Goal: Task Accomplishment & Management: Complete application form

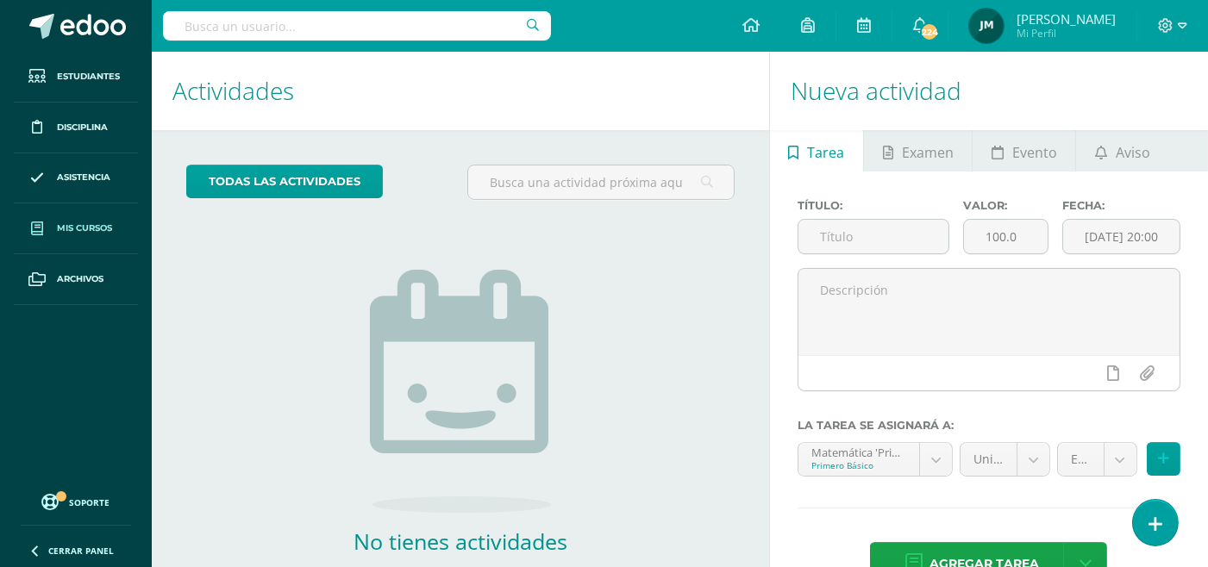
click at [97, 236] on link "Mis cursos" at bounding box center [76, 228] width 124 height 51
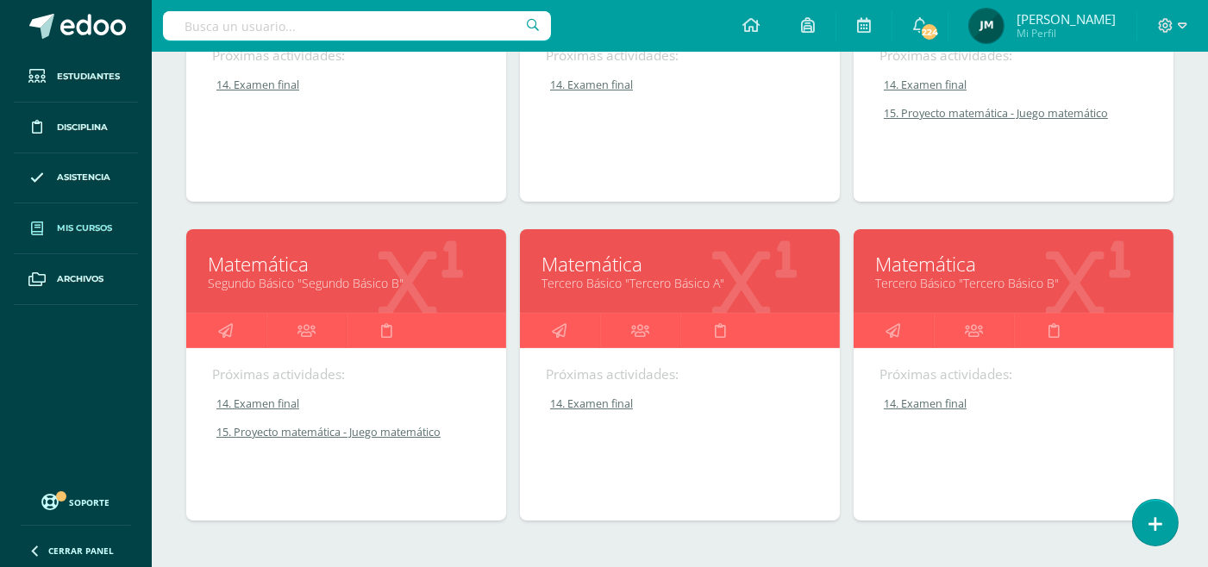
scroll to position [415, 0]
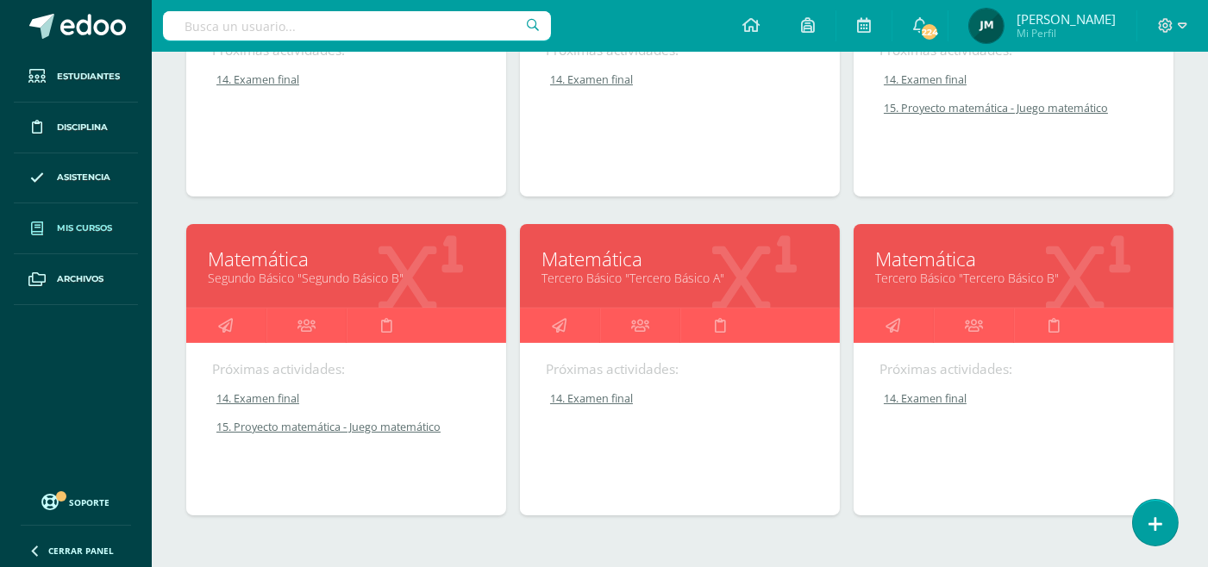
click at [687, 276] on link "Tercero Básico "Tercero Básico A"" at bounding box center [679, 278] width 277 height 16
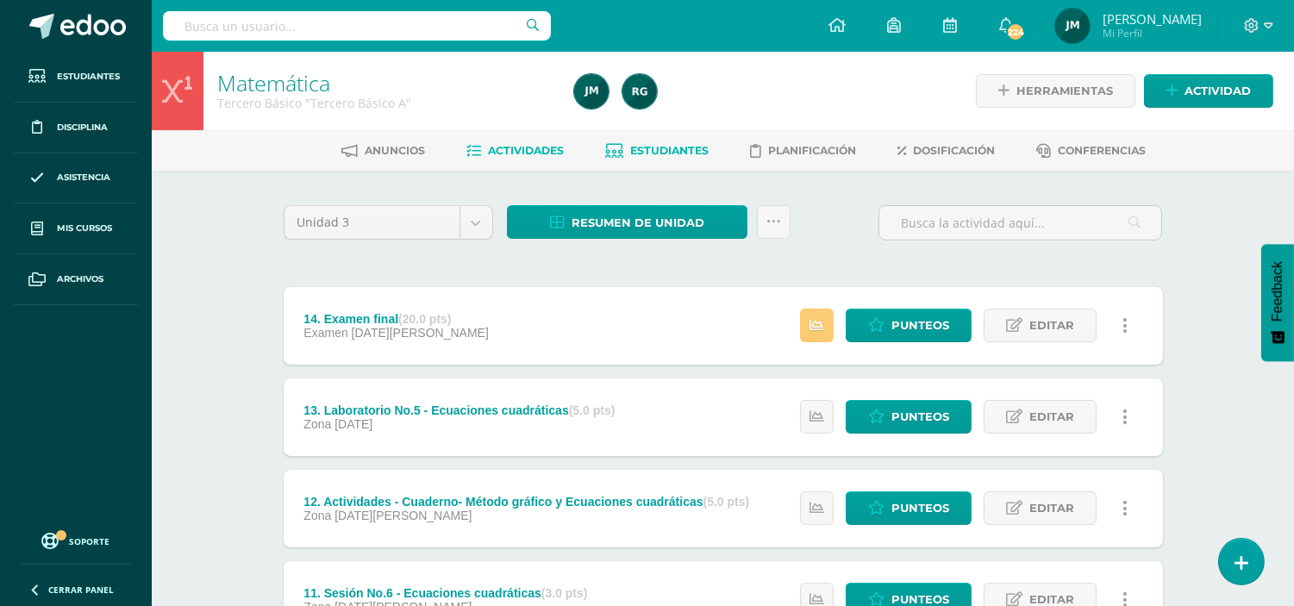
click at [676, 149] on span "Estudiantes" at bounding box center [669, 150] width 78 height 13
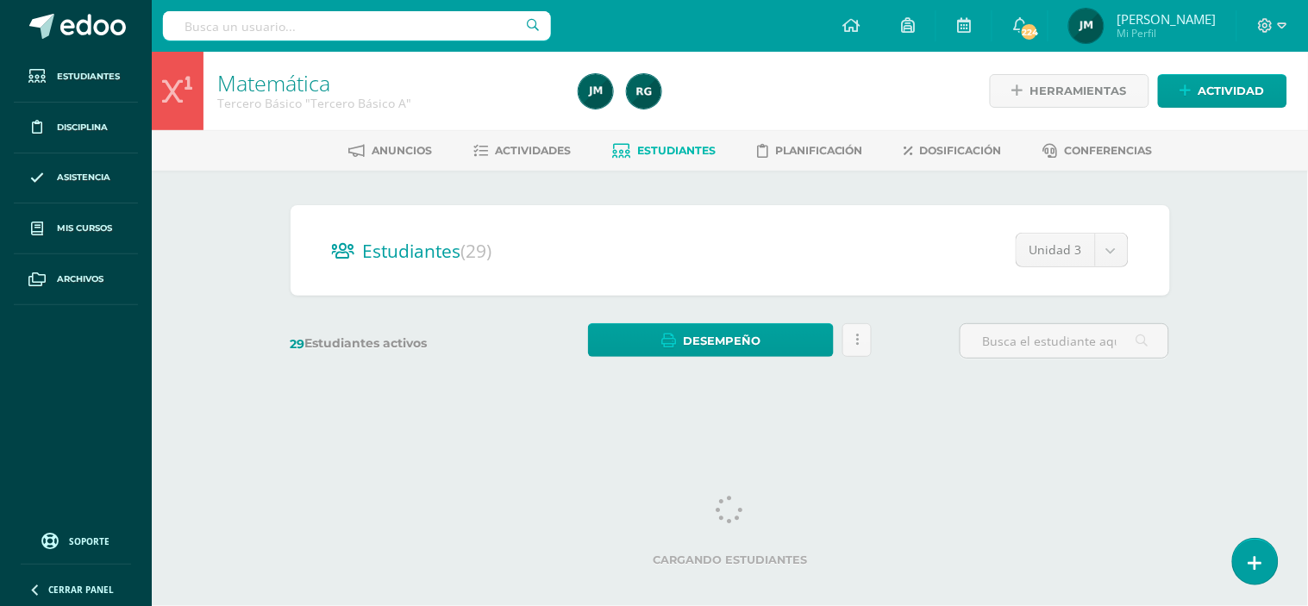
click at [1112, 250] on body "Estudiantes Disciplina Asistencia Mis cursos Archivos Soporte Centro de ayuda Ú…" at bounding box center [654, 204] width 1308 height 409
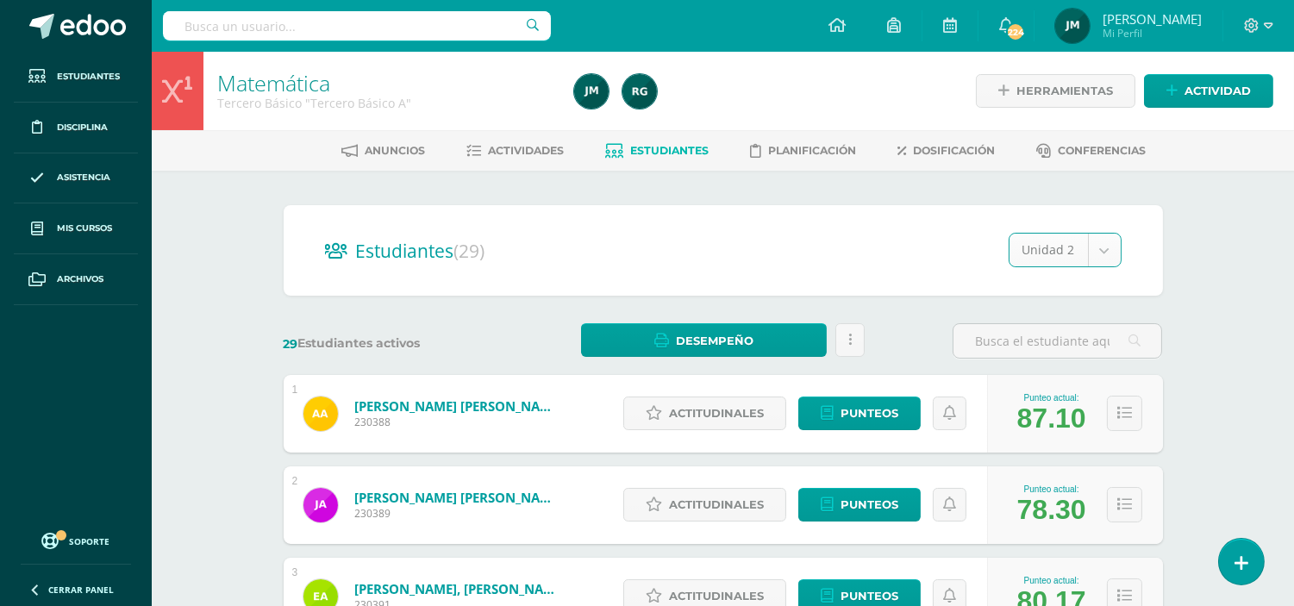
select select "/dashboard/teacher/section/2014/students/?unit=91537"
click at [528, 149] on span "Actividades" at bounding box center [526, 150] width 76 height 13
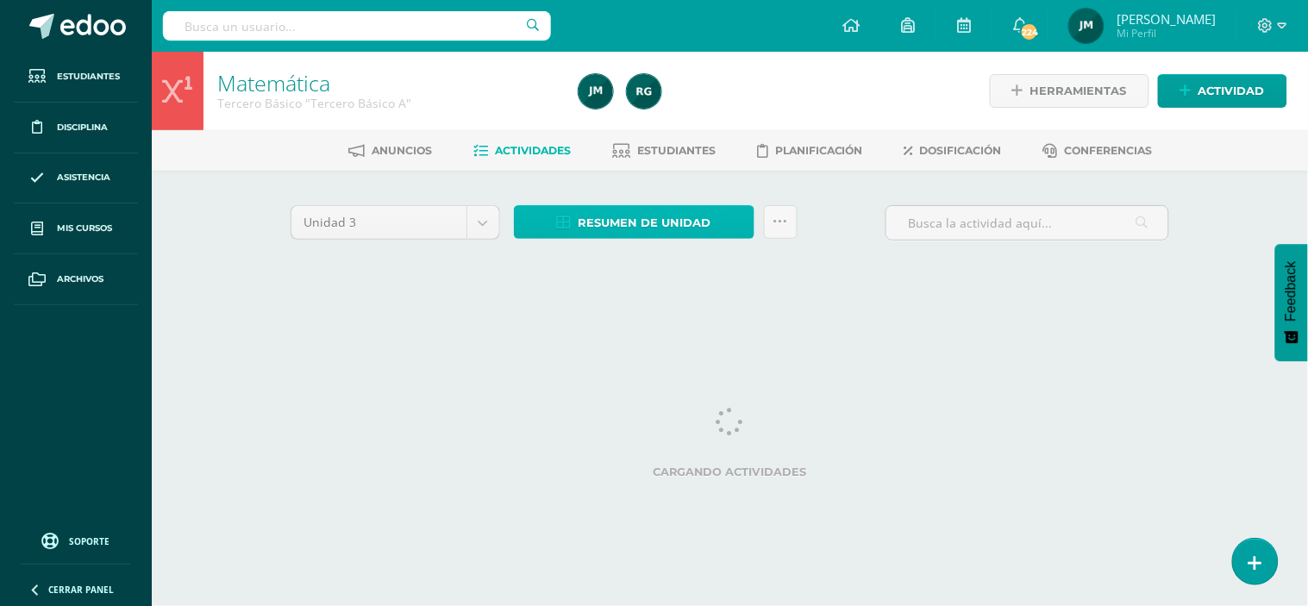
click at [670, 211] on span "Resumen de unidad" at bounding box center [644, 223] width 133 height 32
click at [655, 139] on link "Estudiantes" at bounding box center [663, 151] width 103 height 28
click at [533, 153] on span "Actividades" at bounding box center [533, 150] width 76 height 13
click at [640, 228] on span "Resumen de unidad" at bounding box center [644, 223] width 133 height 32
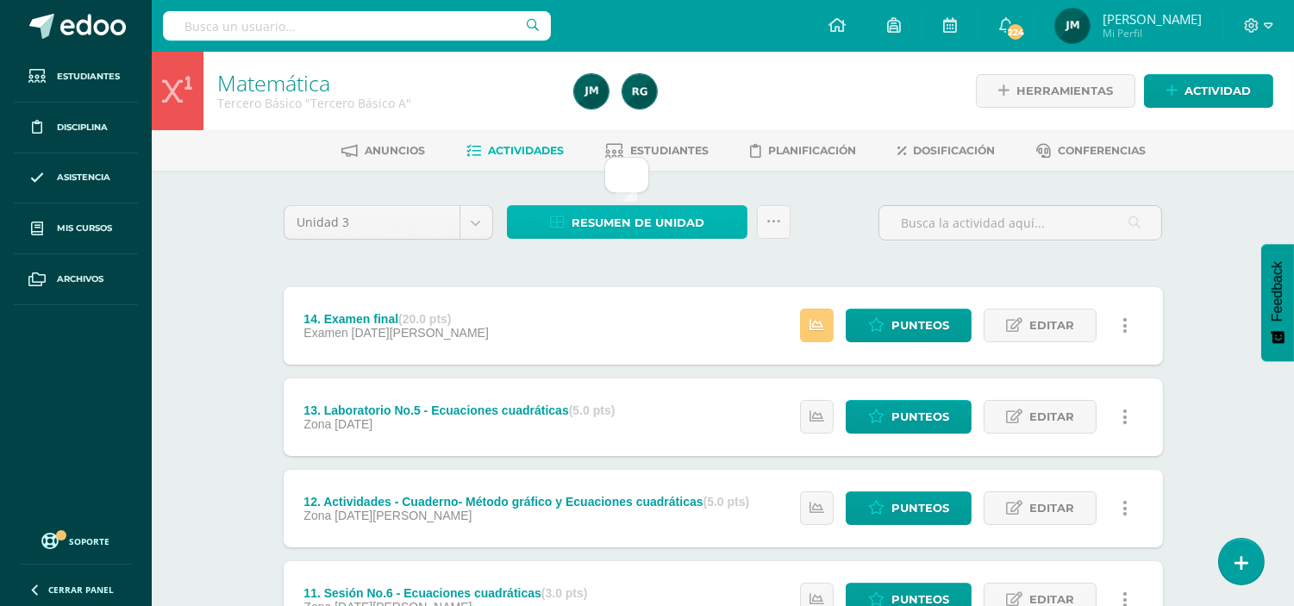
click at [607, 221] on span "Resumen de unidad" at bounding box center [637, 223] width 133 height 32
click at [595, 209] on span "Resumen de unidad" at bounding box center [637, 223] width 133 height 32
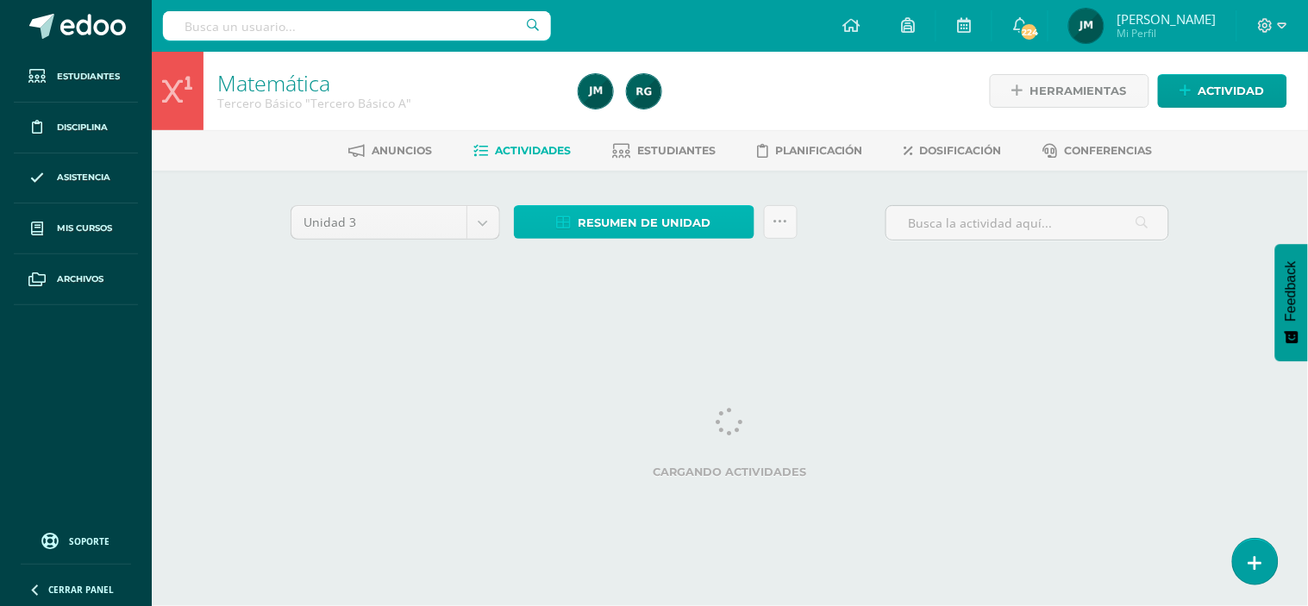
click at [657, 226] on span "Resumen de unidad" at bounding box center [644, 223] width 133 height 32
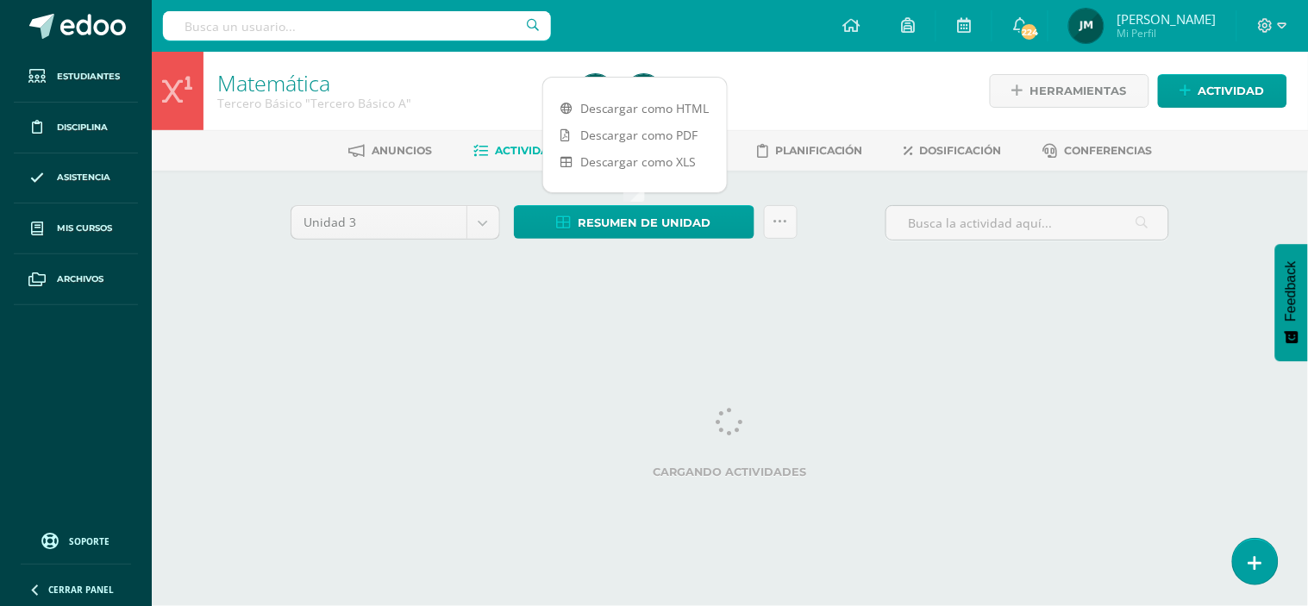
click at [625, 138] on link "Estudiantes" at bounding box center [663, 151] width 103 height 28
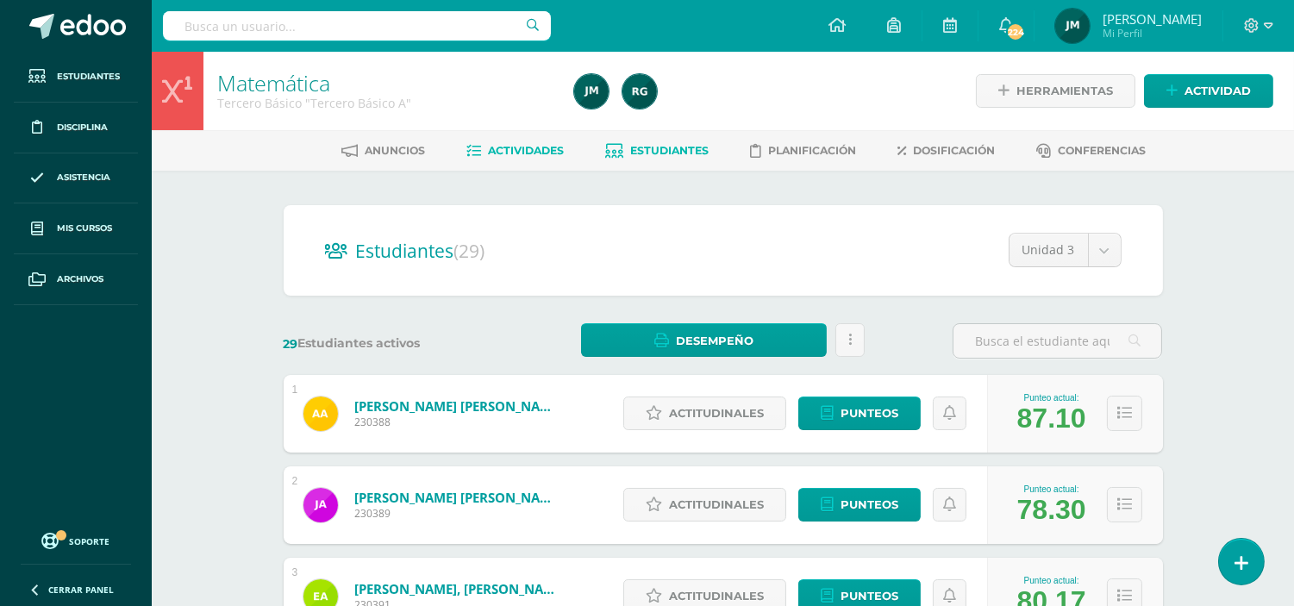
click at [524, 151] on span "Actividades" at bounding box center [526, 150] width 76 height 13
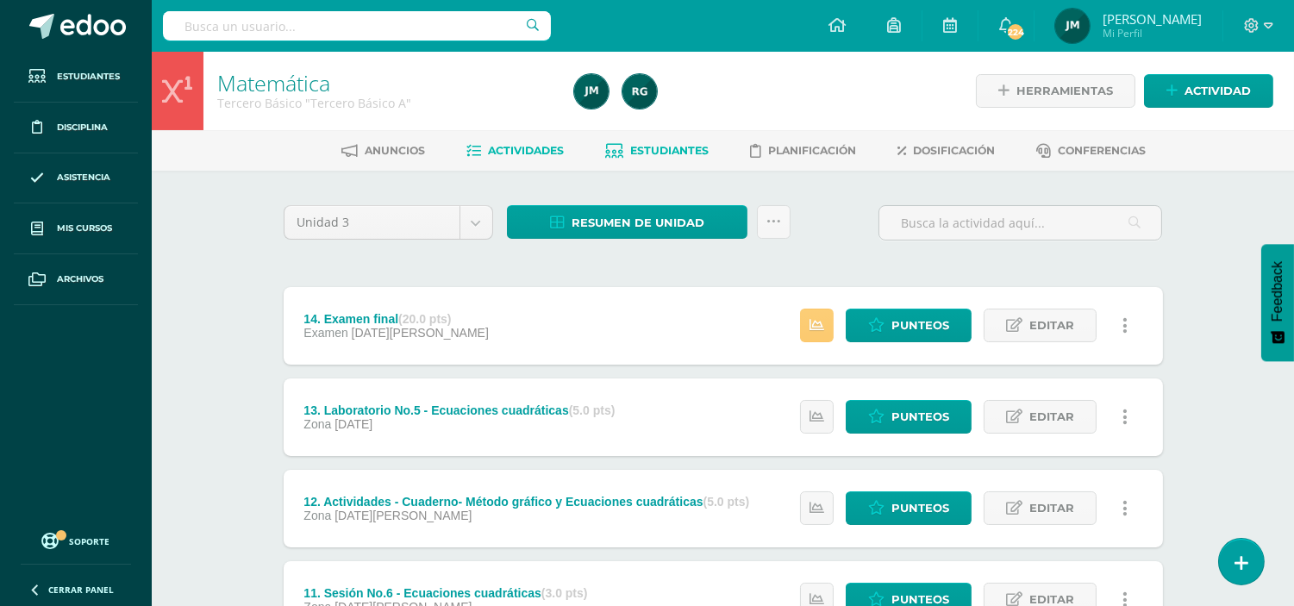
click at [675, 151] on span "Estudiantes" at bounding box center [669, 150] width 78 height 13
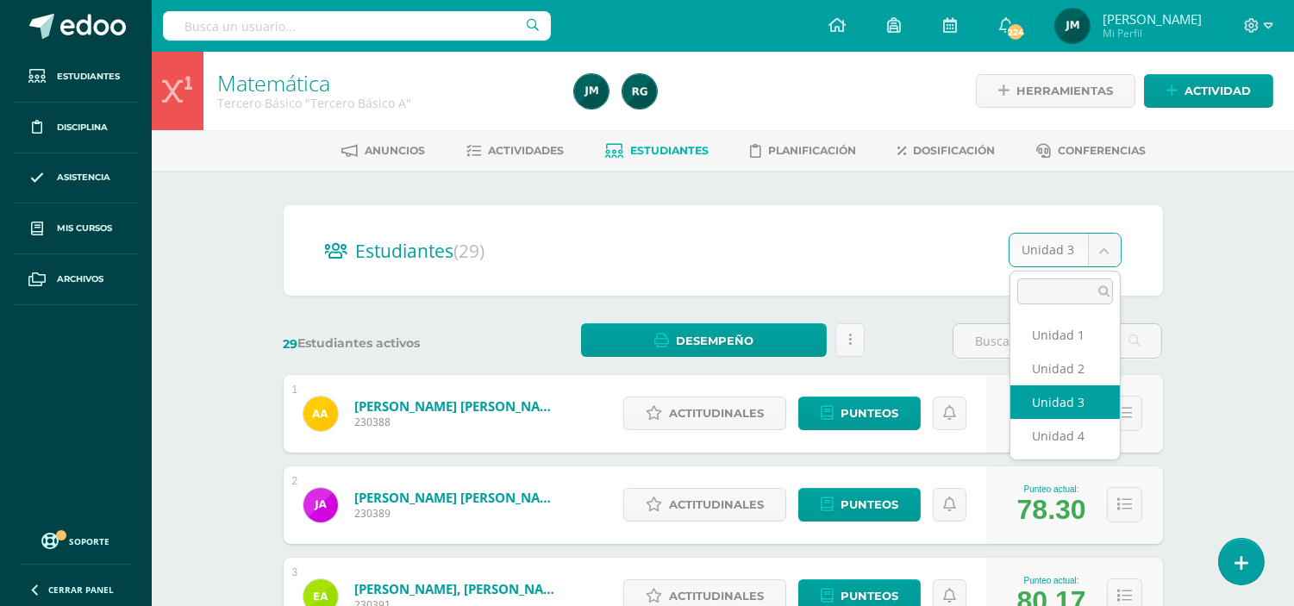
select select "/dashboard/teacher/section/2014/students/?unit=91537"
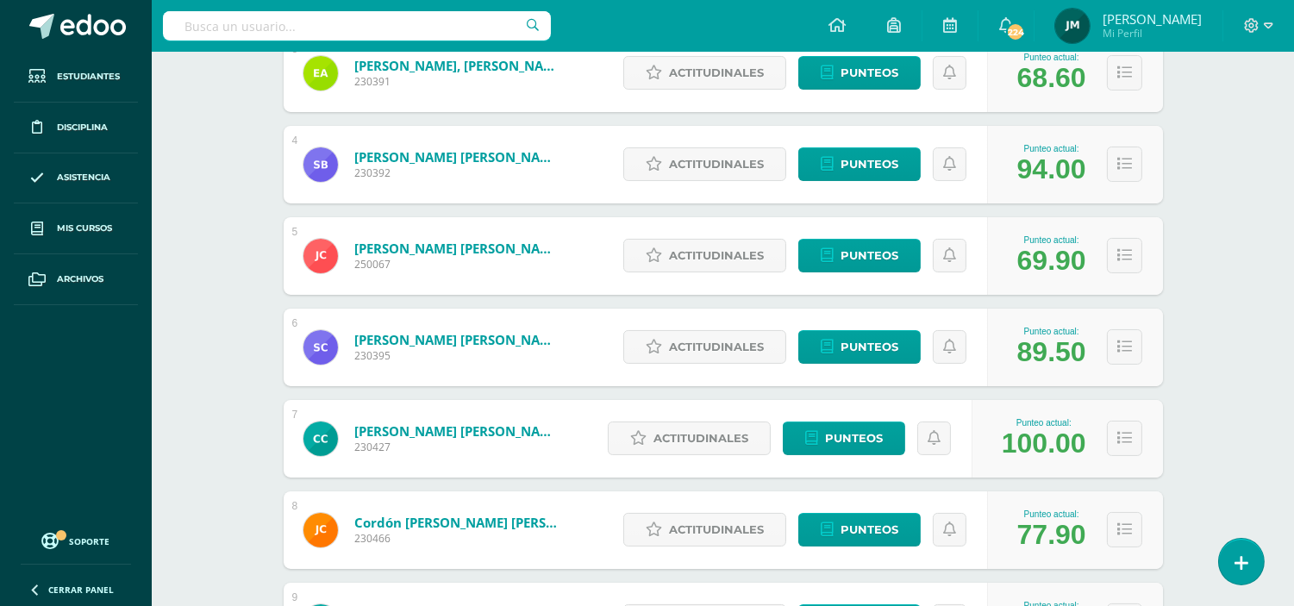
scroll to position [82, 0]
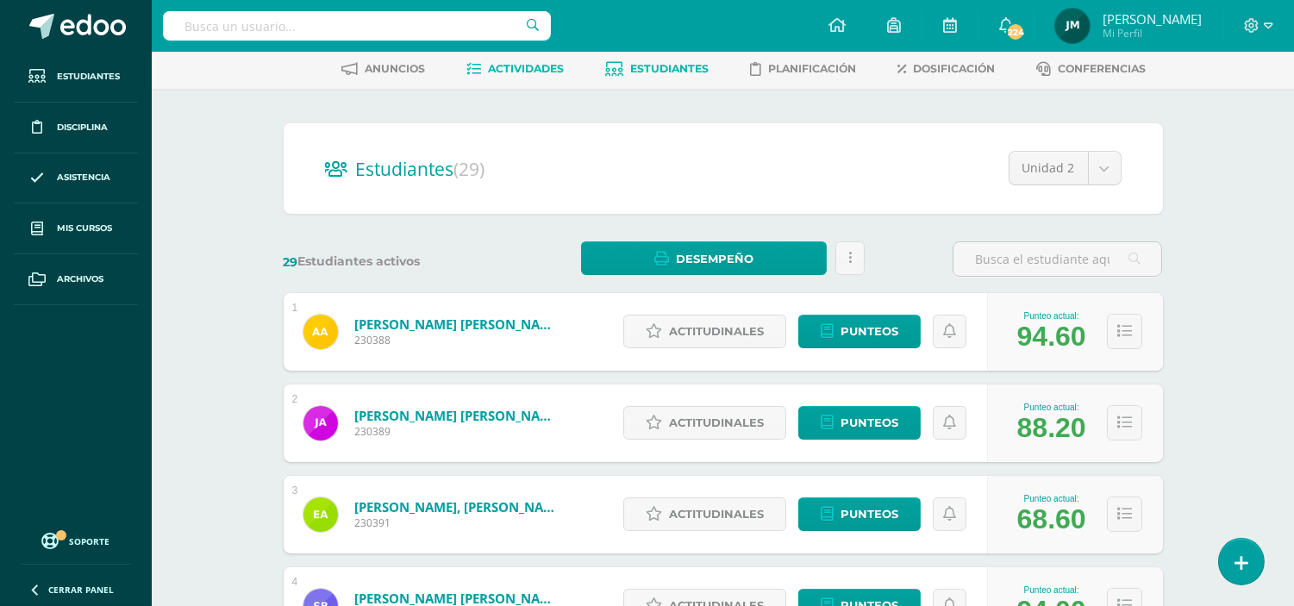
click at [530, 65] on span "Actividades" at bounding box center [526, 68] width 76 height 13
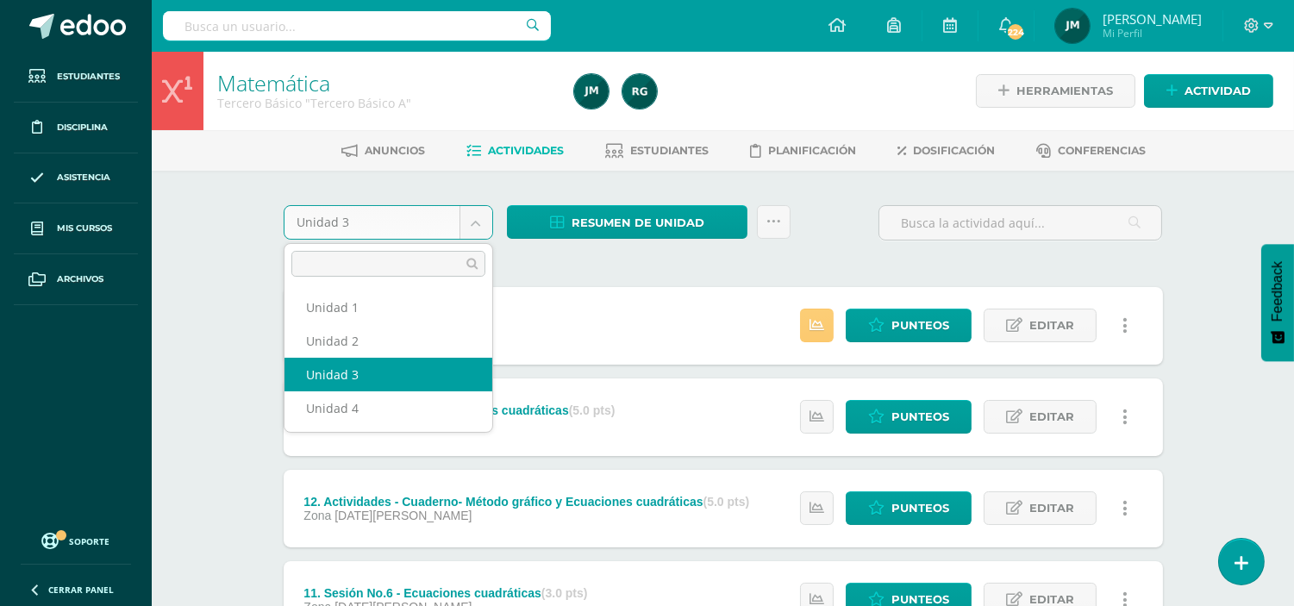
select select "Unidad 2"
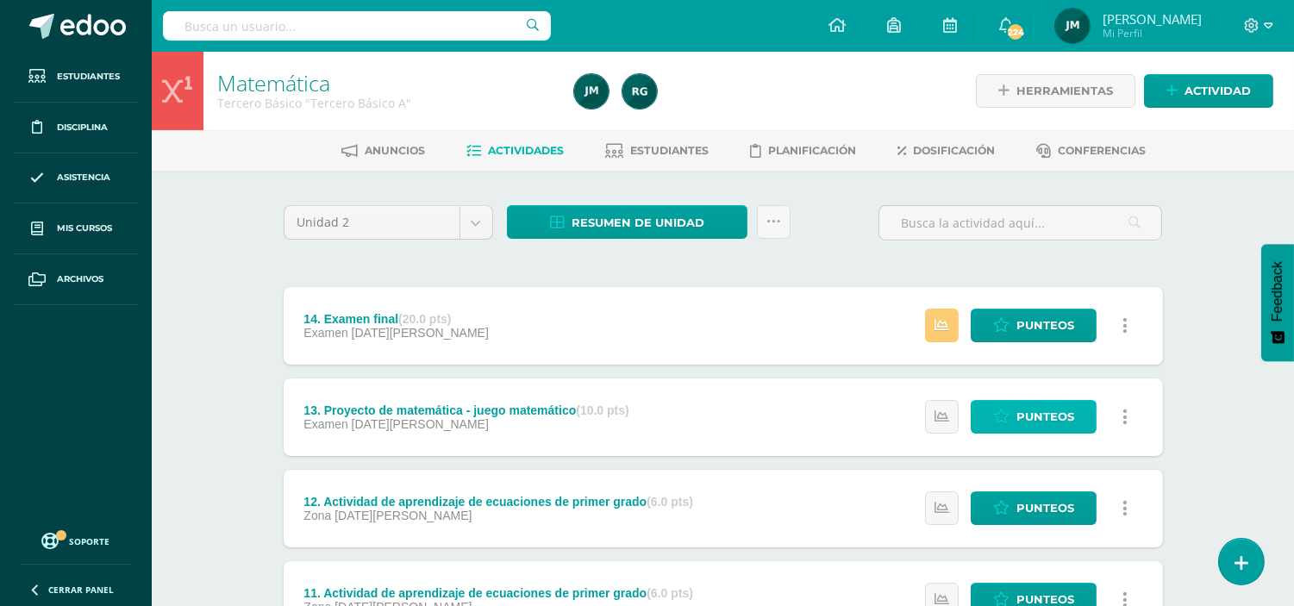
click at [1046, 411] on span "Punteos" at bounding box center [1045, 417] width 58 height 32
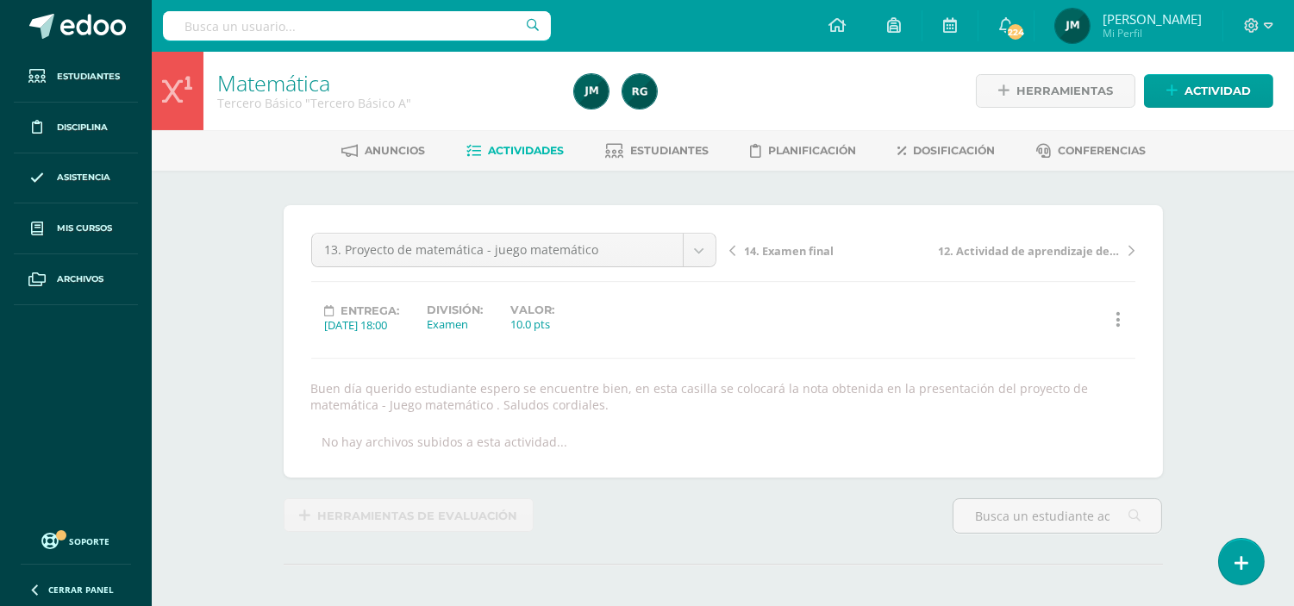
click at [655, 153] on span "Estudiantes" at bounding box center [669, 150] width 78 height 13
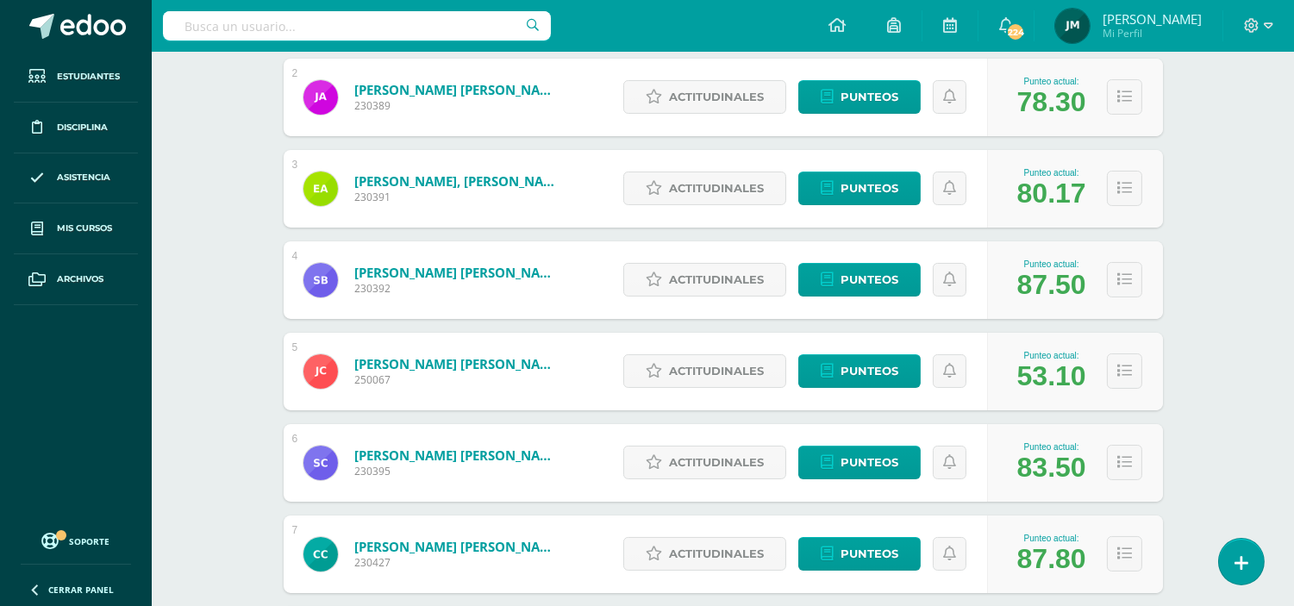
scroll to position [418, 0]
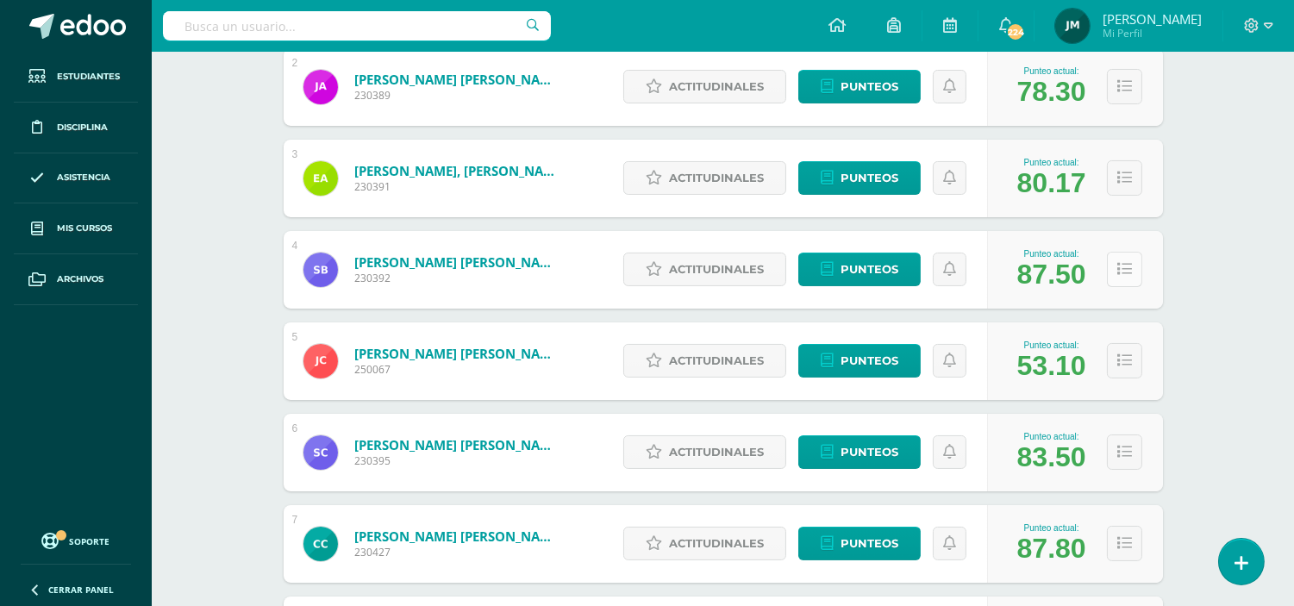
click at [1116, 281] on button at bounding box center [1124, 269] width 35 height 35
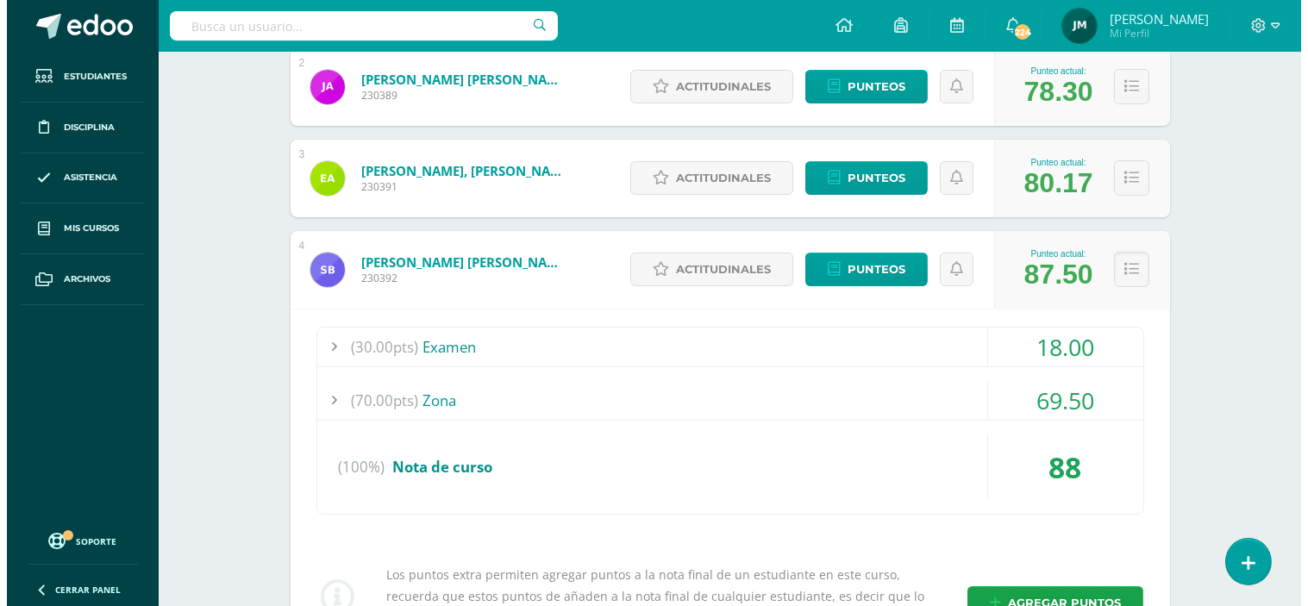
scroll to position [941, 0]
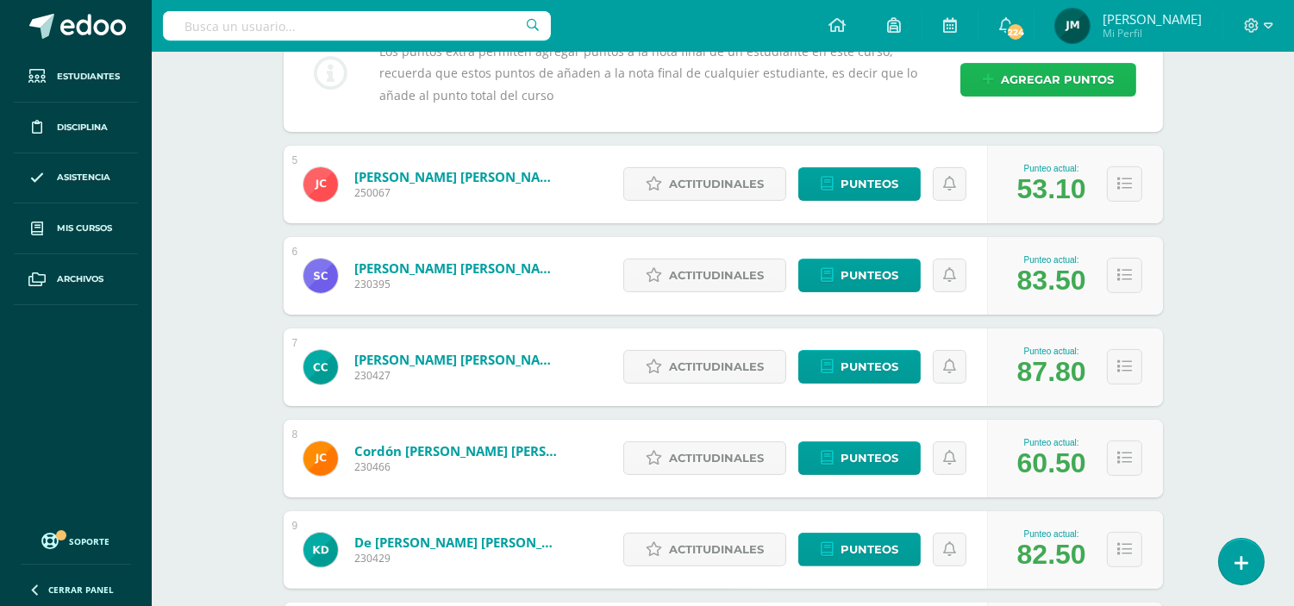
click at [1073, 66] on span "Agregar puntos" at bounding box center [1057, 80] width 113 height 32
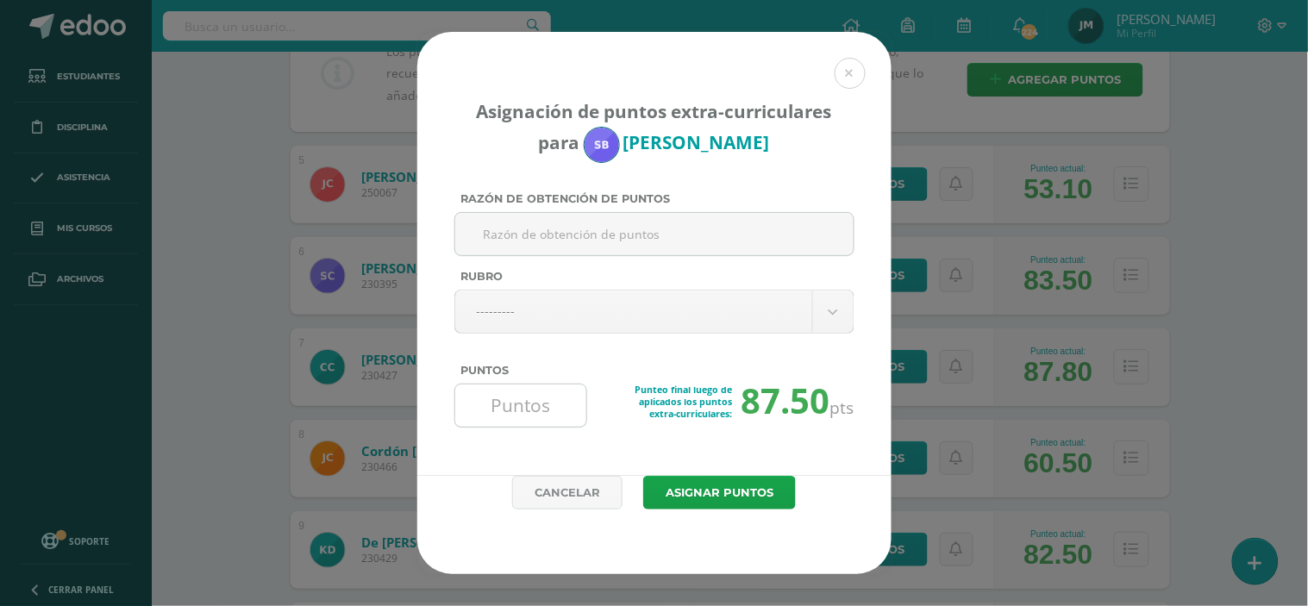
click at [515, 415] on input "Puntos" at bounding box center [521, 405] width 118 height 42
type input "2"
click at [643, 476] on button "Asignar puntos" at bounding box center [719, 493] width 153 height 34
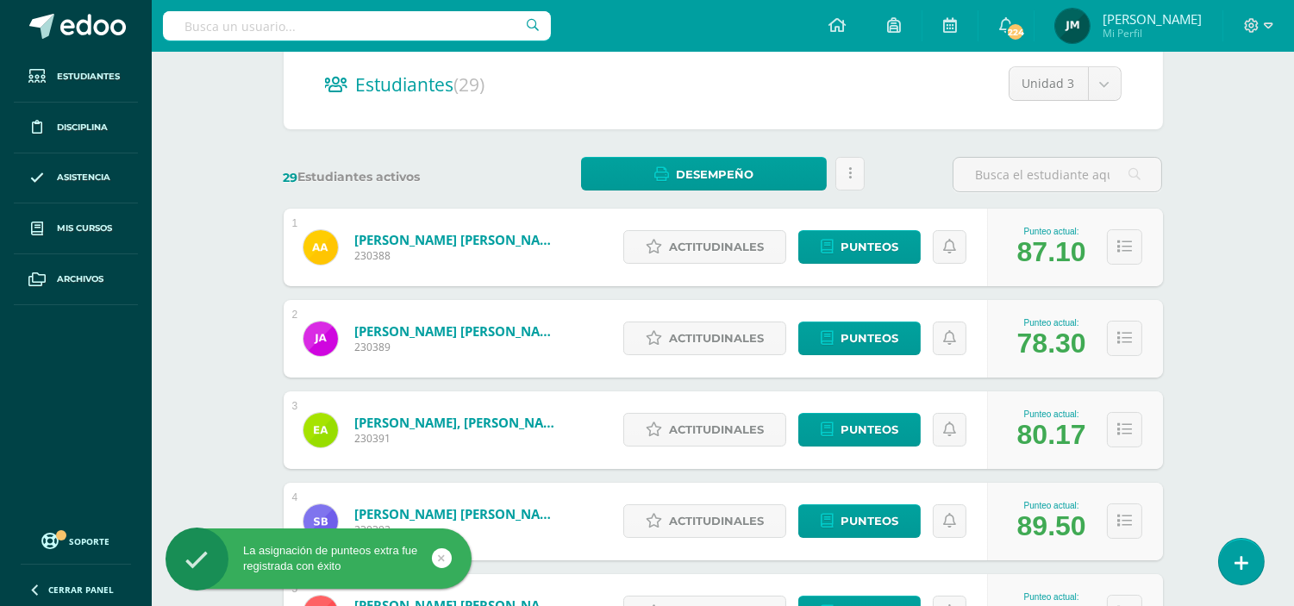
scroll to position [184, 0]
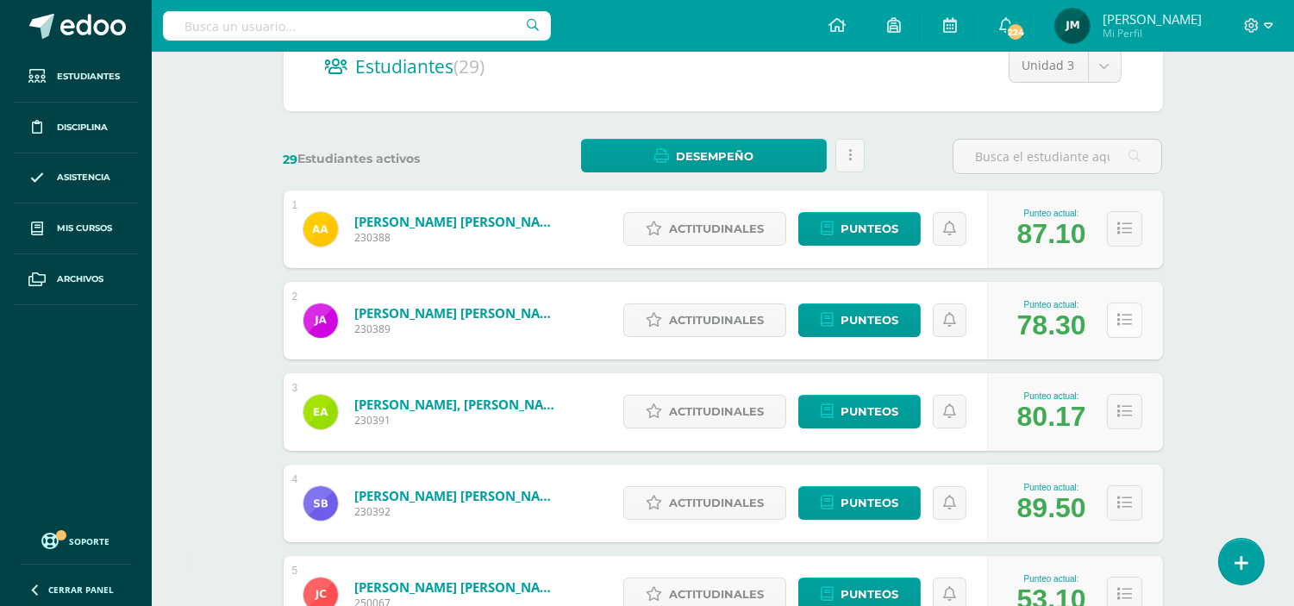
click at [1117, 324] on icon at bounding box center [1124, 320] width 15 height 15
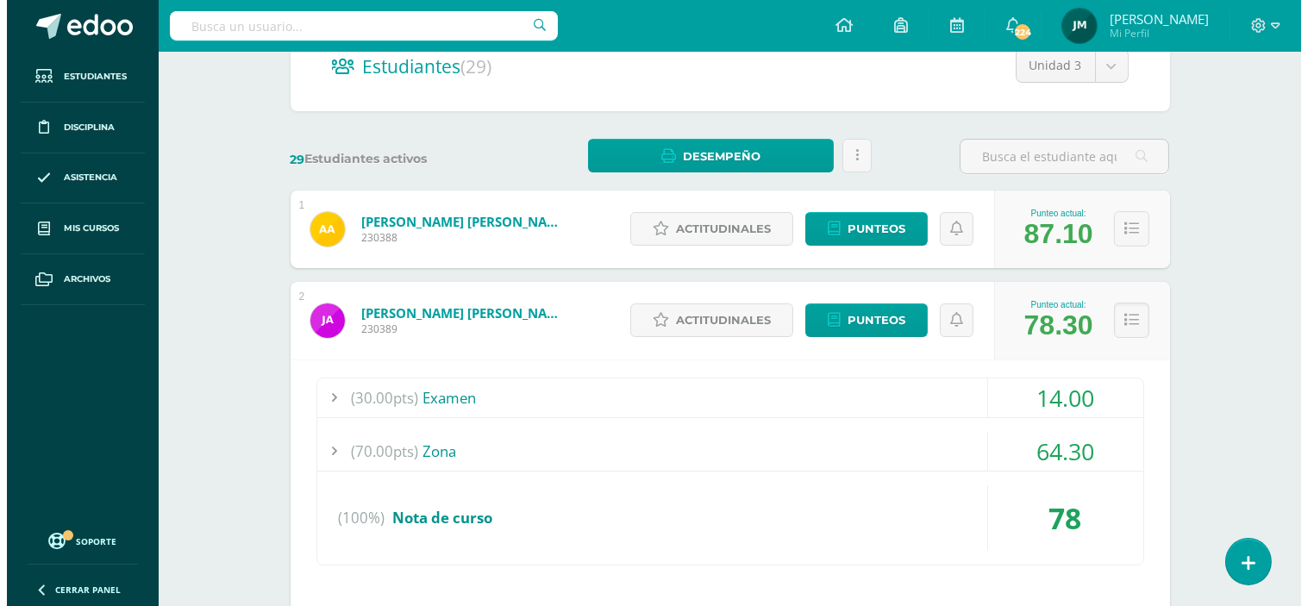
scroll to position [613, 0]
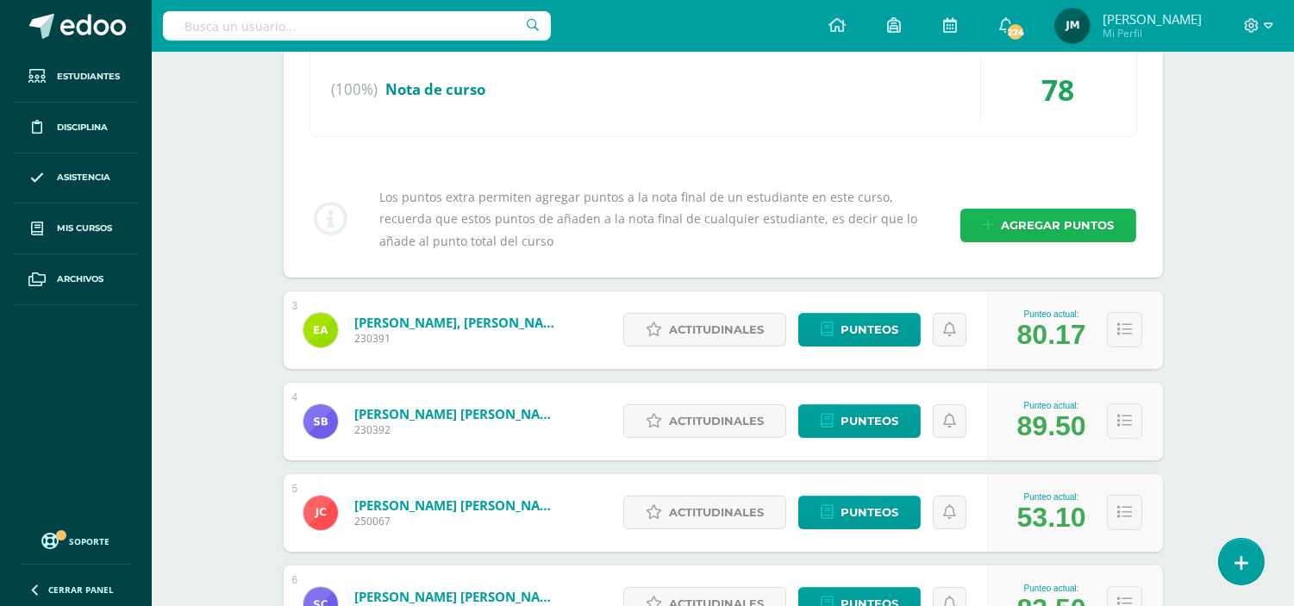
click at [1022, 213] on span "Agregar puntos" at bounding box center [1057, 225] width 113 height 32
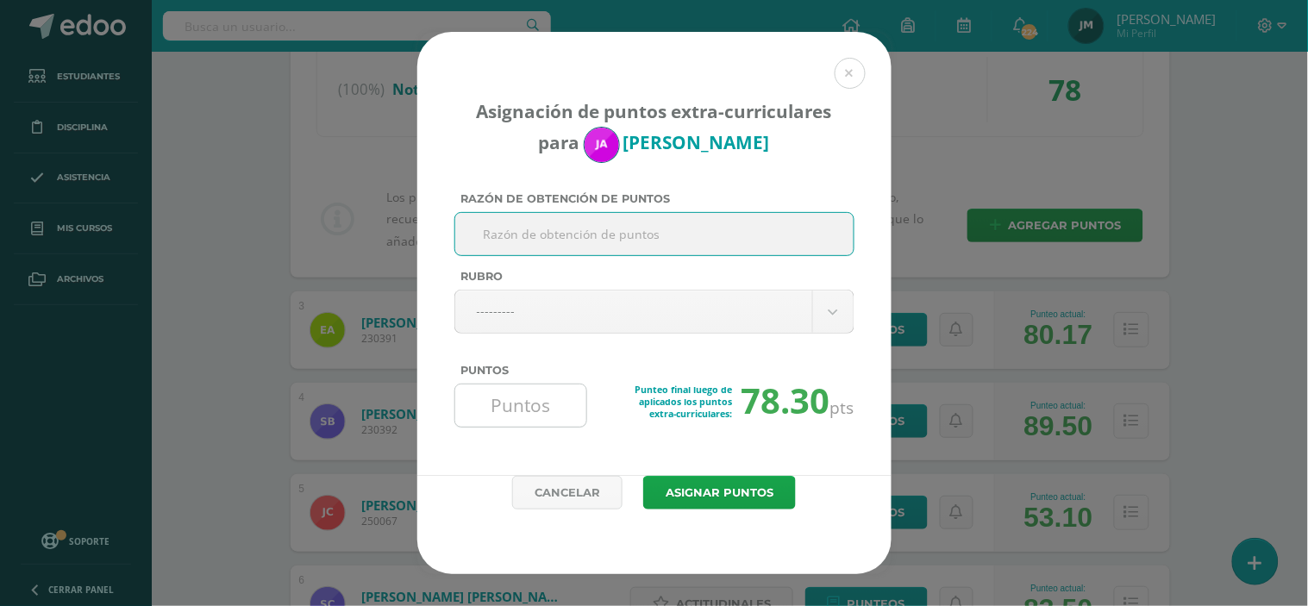
click at [509, 416] on input "Puntos" at bounding box center [521, 405] width 118 height 42
type input "2"
click at [643, 476] on button "Asignar puntos" at bounding box center [719, 493] width 153 height 34
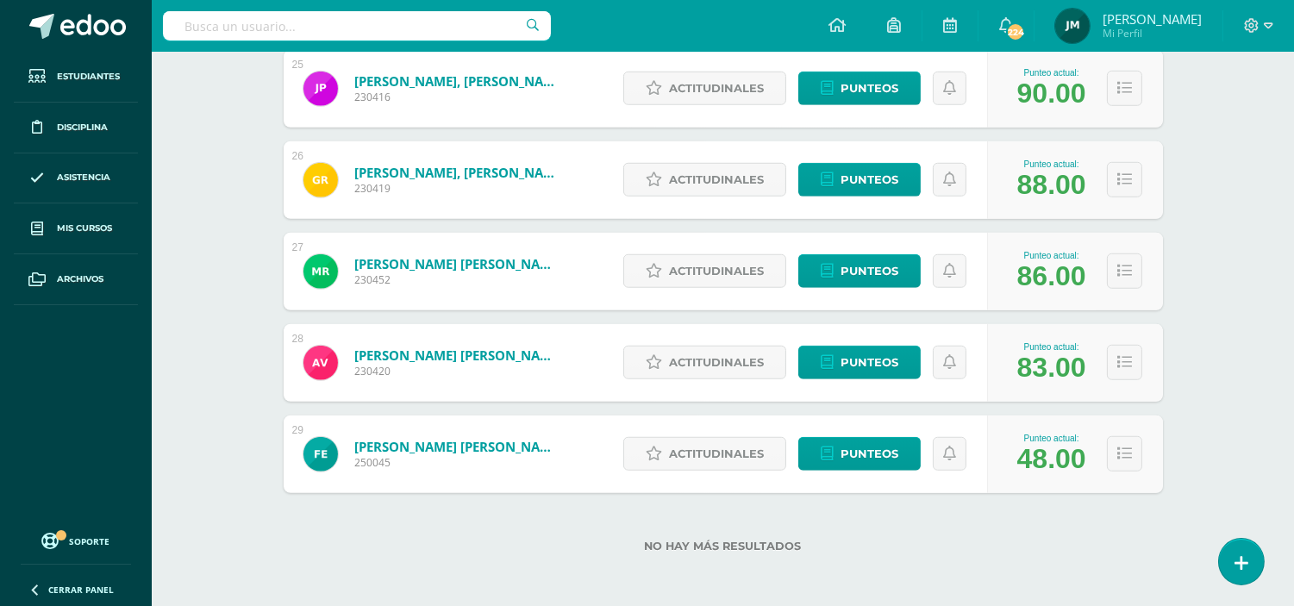
scroll to position [2443, 0]
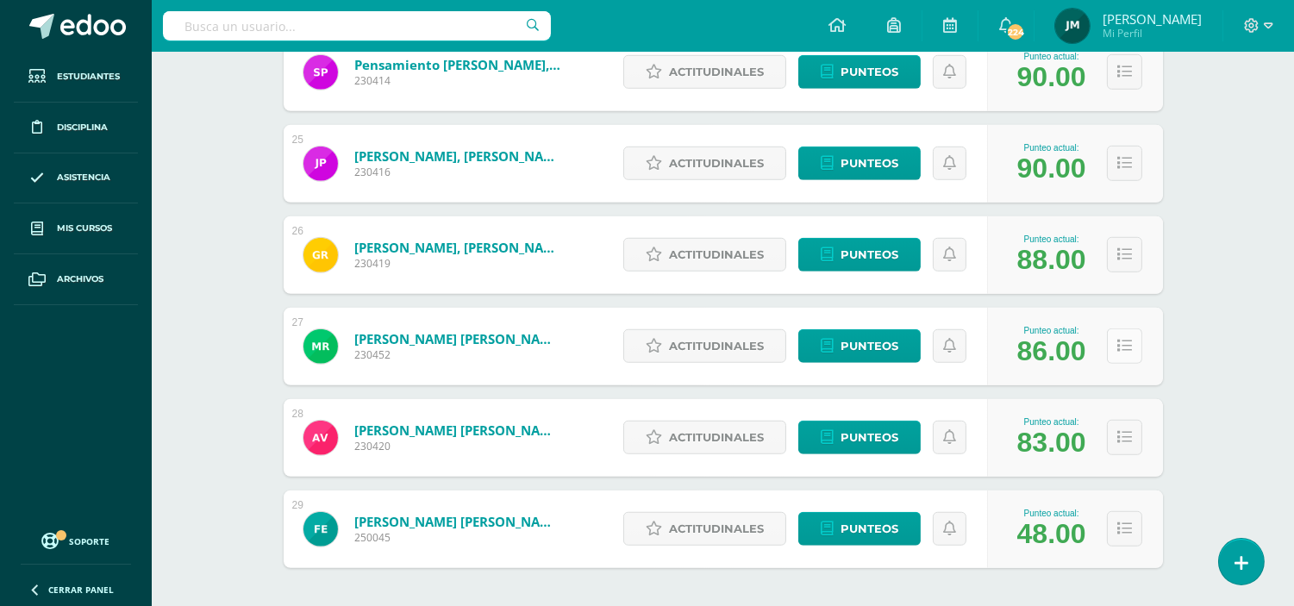
click at [1126, 347] on icon at bounding box center [1124, 346] width 15 height 15
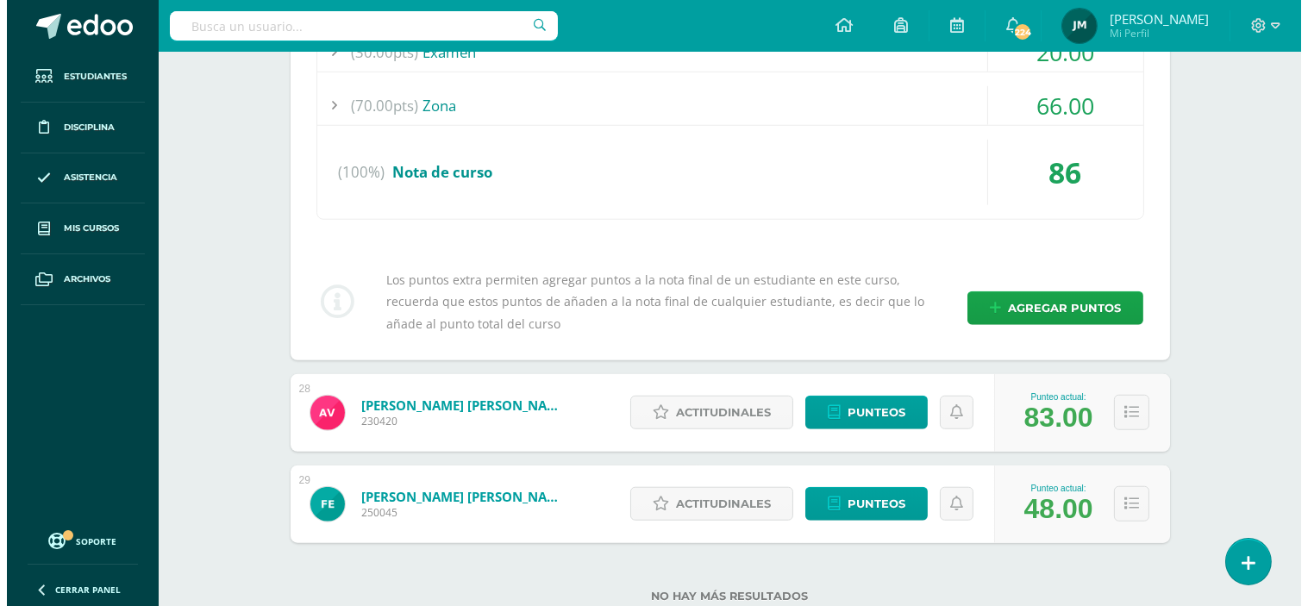
scroll to position [2825, 0]
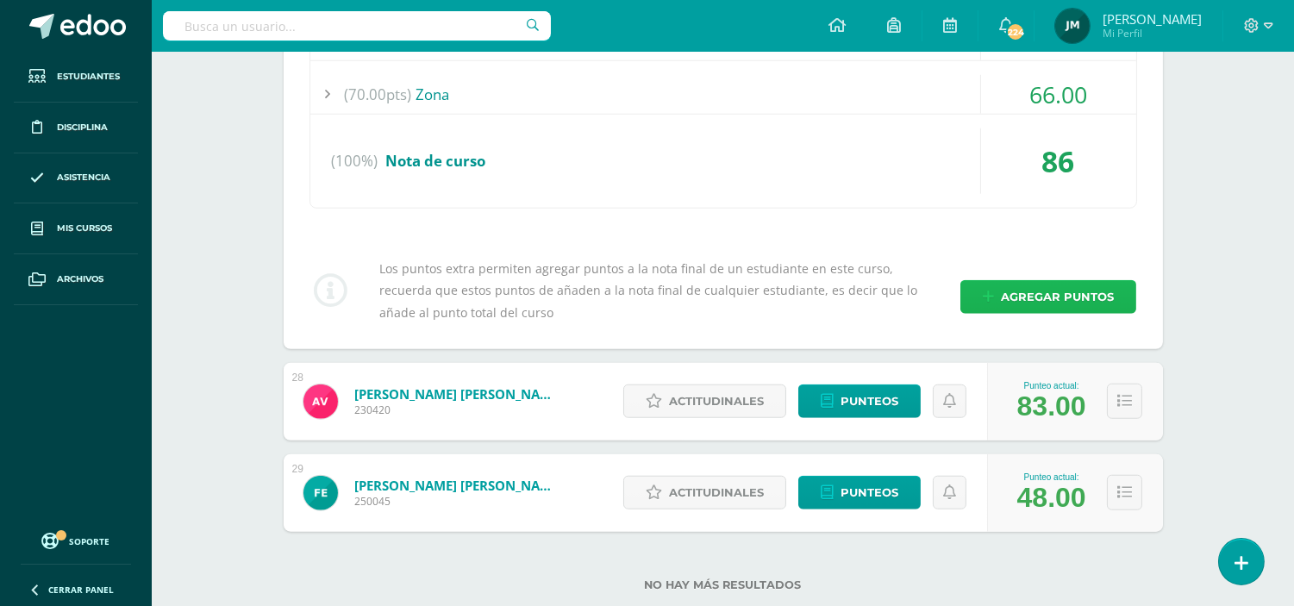
click at [1065, 296] on span "Agregar puntos" at bounding box center [1057, 297] width 113 height 32
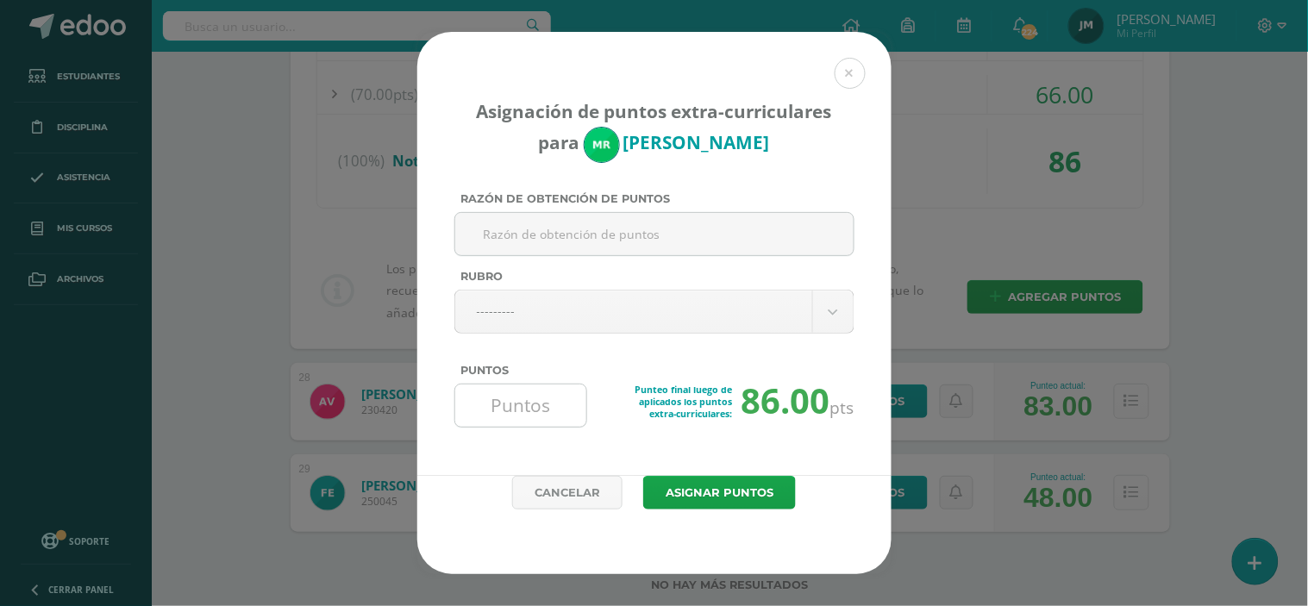
click at [515, 406] on input "Puntos" at bounding box center [521, 405] width 118 height 42
type input "2"
click at [643, 476] on button "Asignar puntos" at bounding box center [719, 493] width 153 height 34
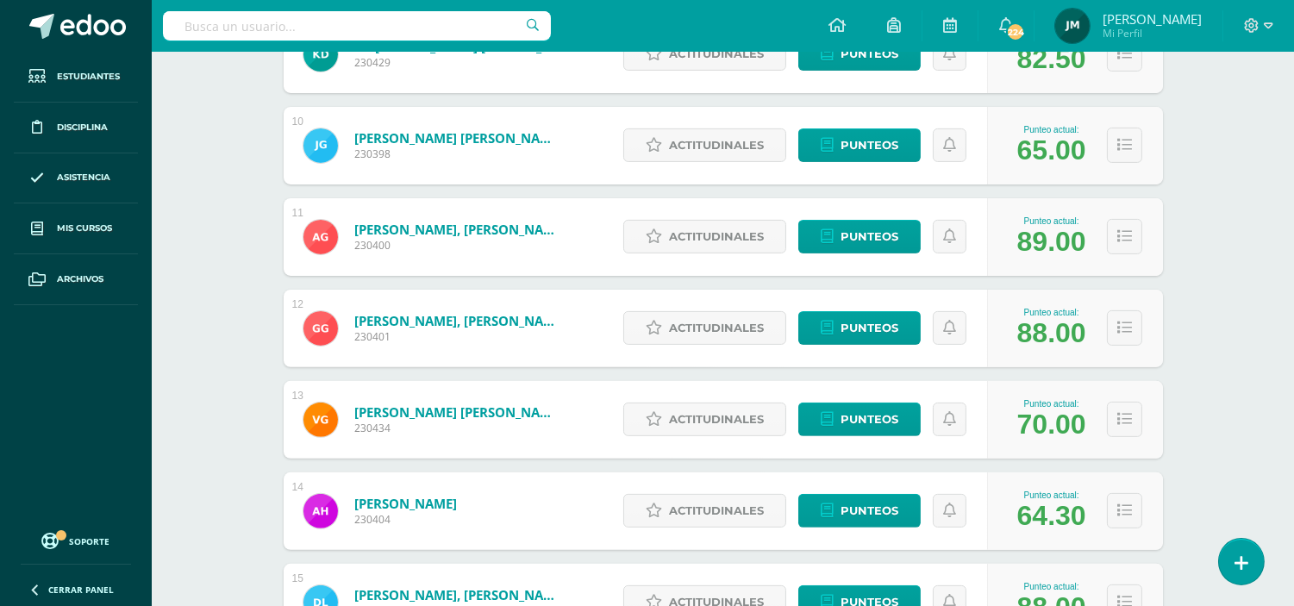
scroll to position [1271, 0]
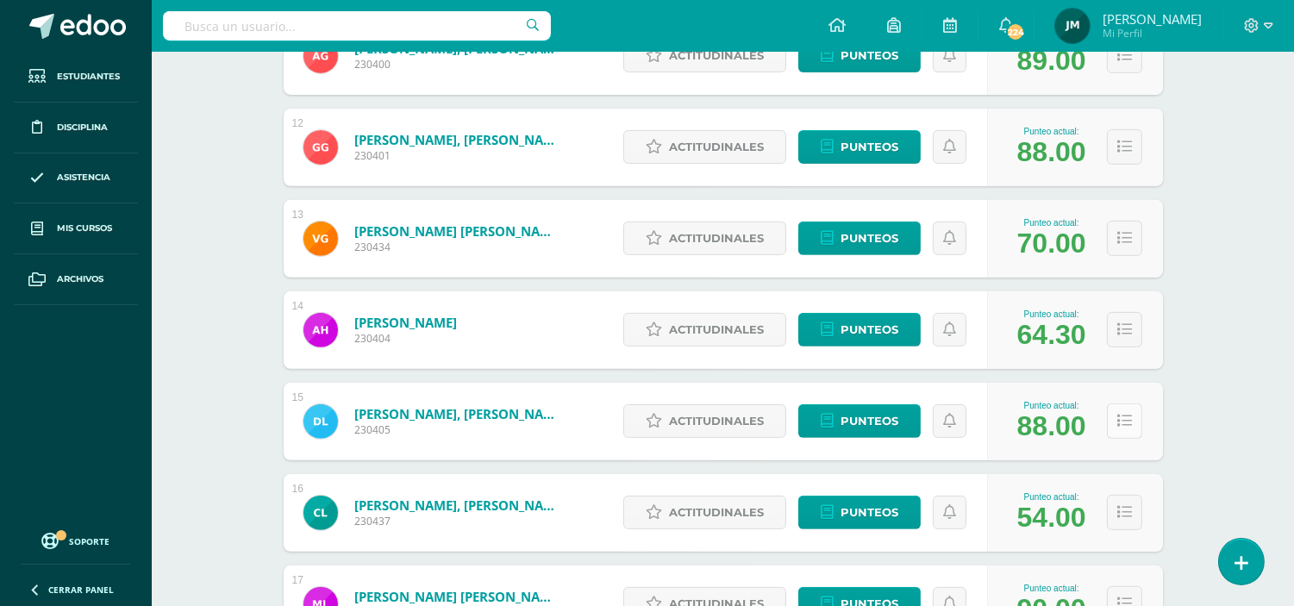
click at [1127, 431] on button at bounding box center [1124, 420] width 35 height 35
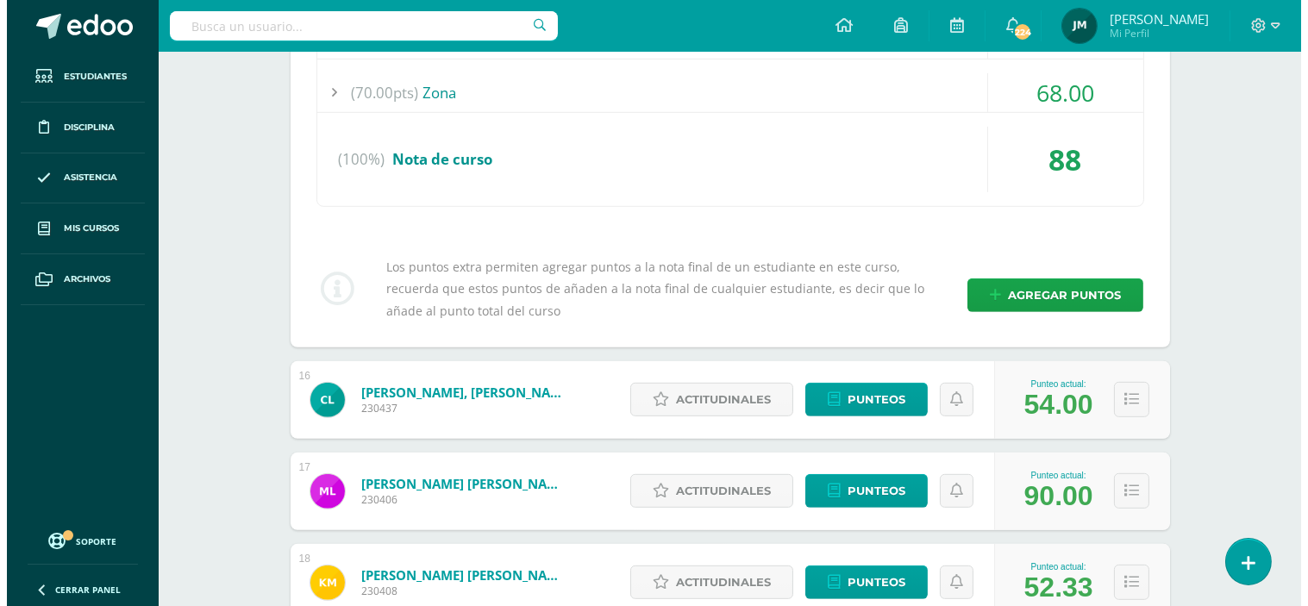
scroll to position [1748, 0]
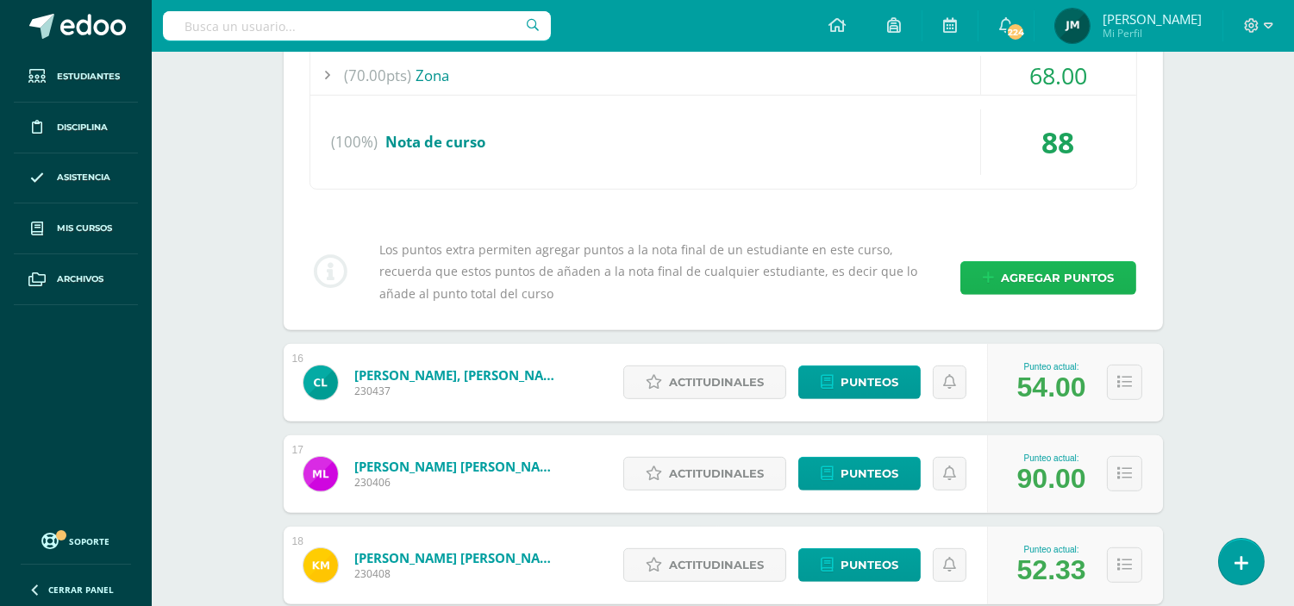
click at [1099, 287] on span "Agregar puntos" at bounding box center [1057, 278] width 113 height 32
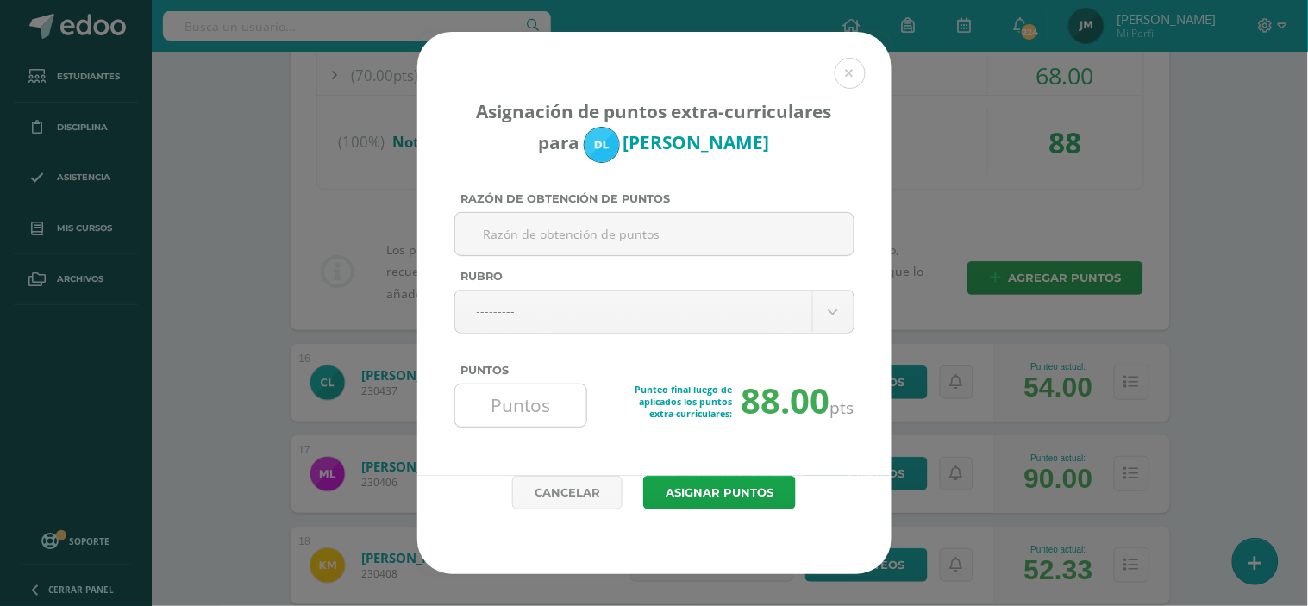
click at [503, 405] on input "Puntos" at bounding box center [521, 405] width 118 height 42
type input "2"
click at [643, 476] on button "Asignar puntos" at bounding box center [719, 493] width 153 height 34
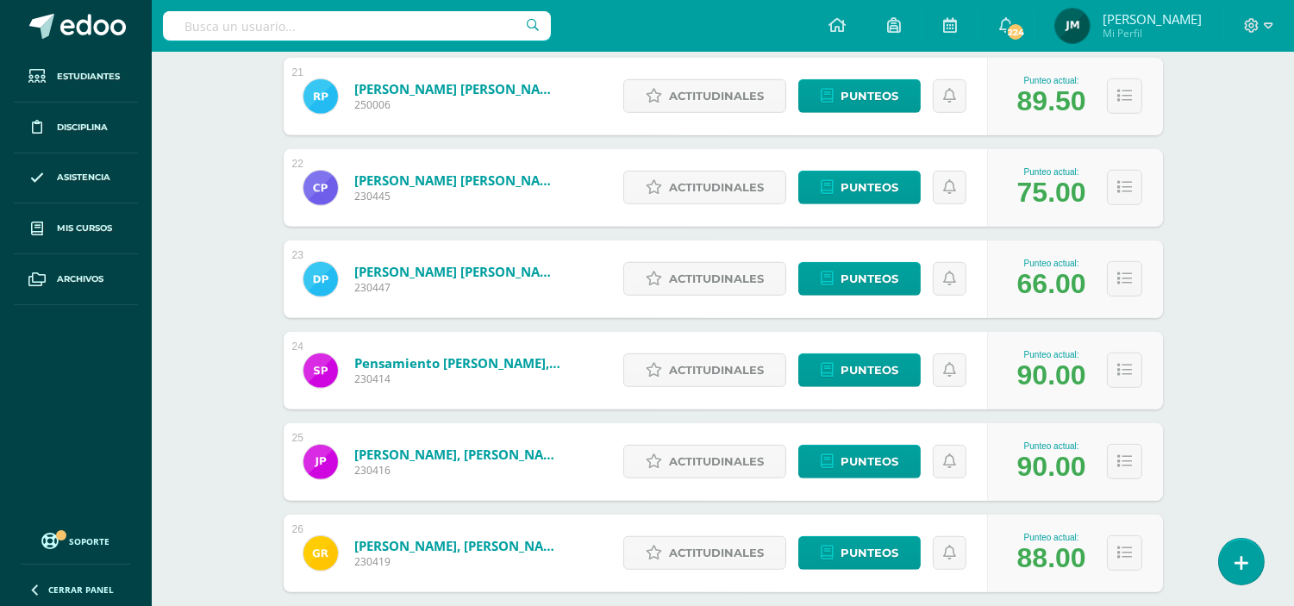
scroll to position [2160, 0]
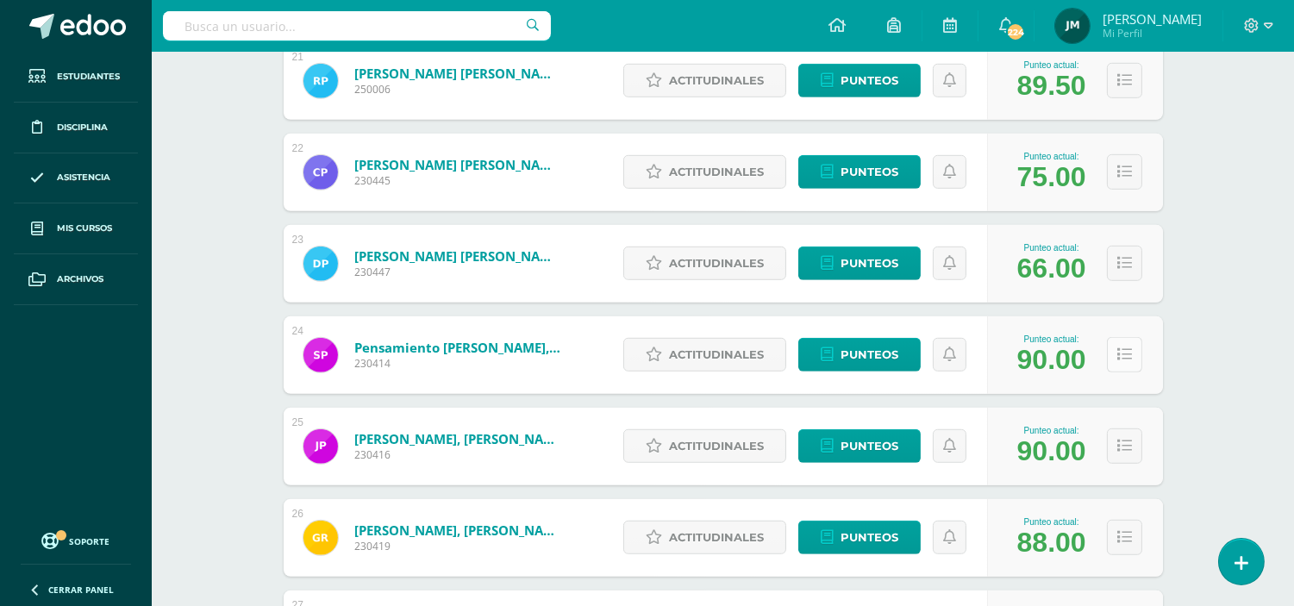
click at [1125, 365] on button at bounding box center [1124, 354] width 35 height 35
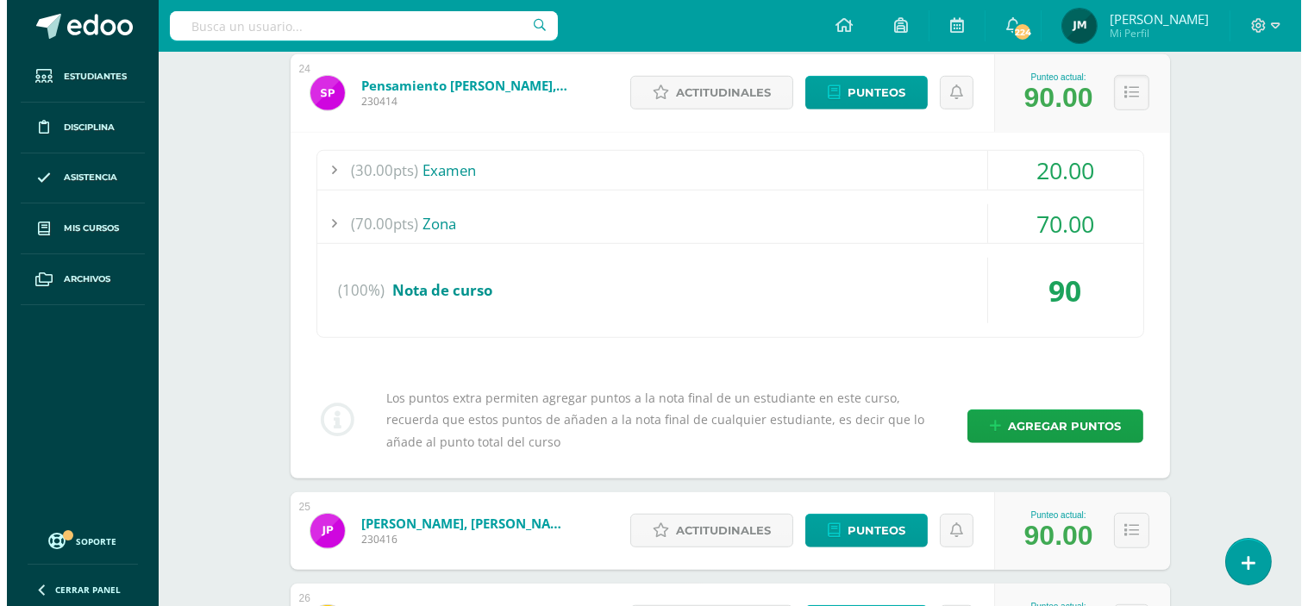
scroll to position [2427, 0]
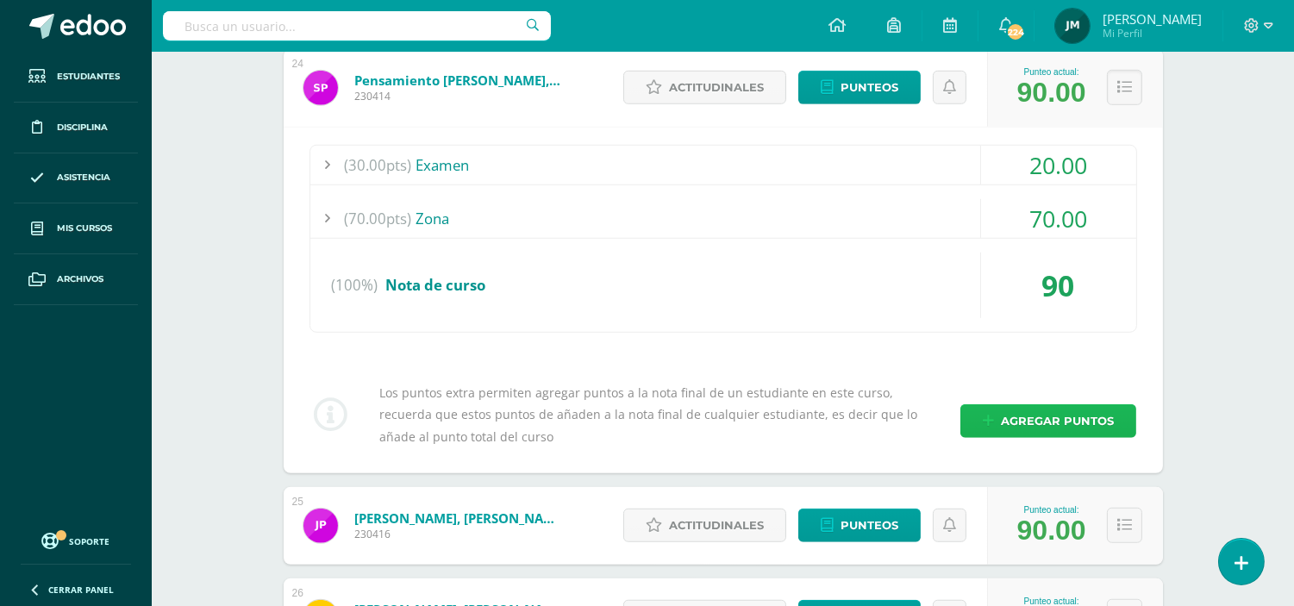
click at [1071, 415] on span "Agregar puntos" at bounding box center [1057, 421] width 113 height 32
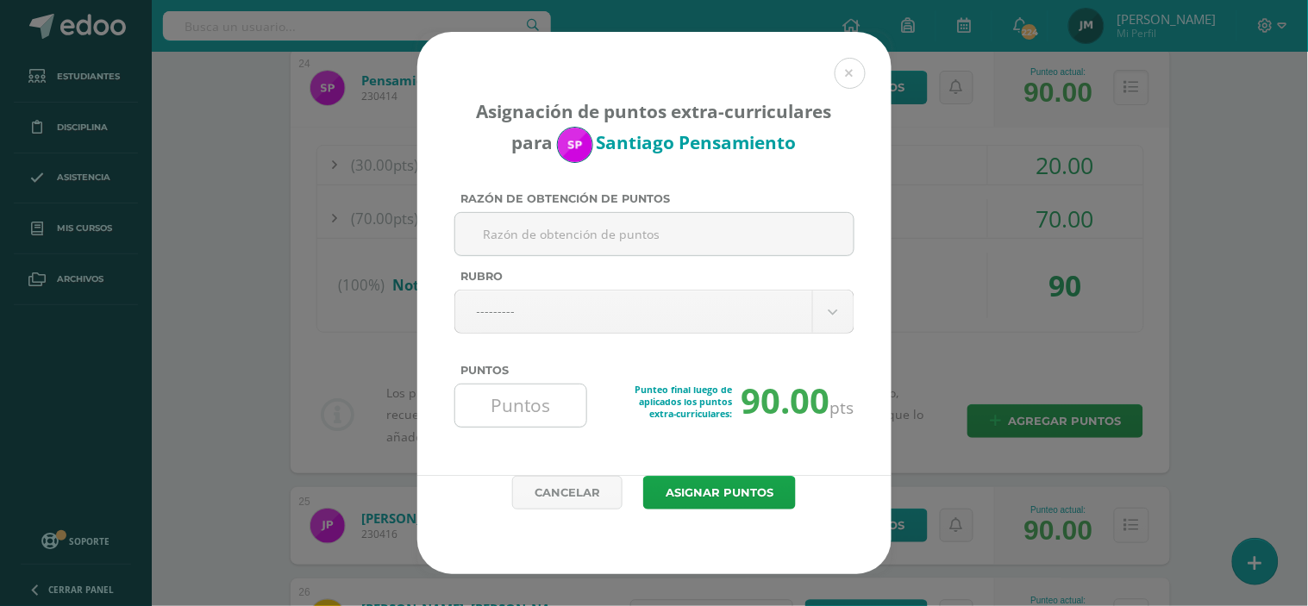
click at [541, 420] on input "Puntos" at bounding box center [521, 405] width 118 height 42
type input "2"
click at [643, 476] on button "Asignar puntos" at bounding box center [719, 493] width 153 height 34
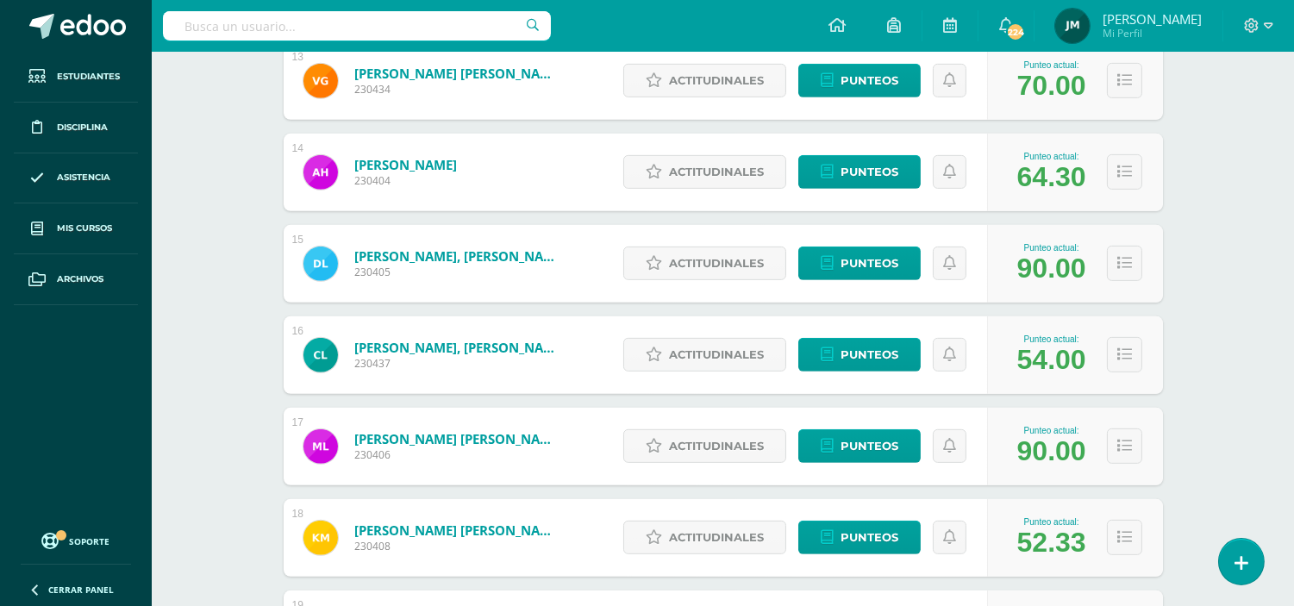
scroll to position [1425, 0]
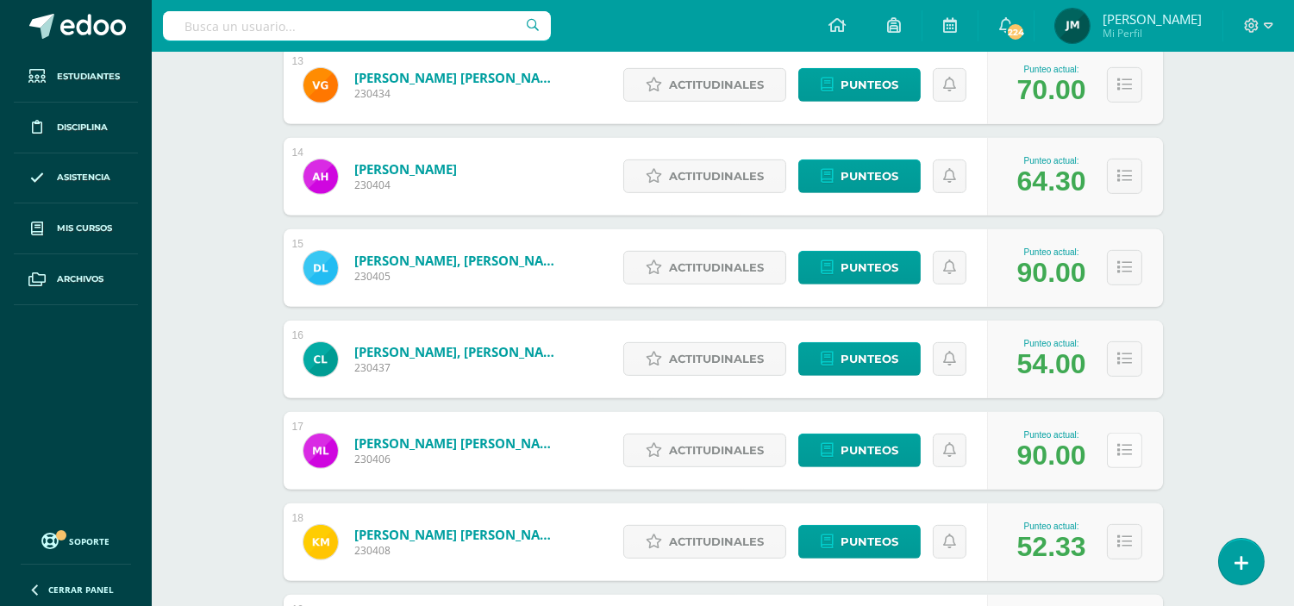
click at [1132, 458] on button at bounding box center [1124, 450] width 35 height 35
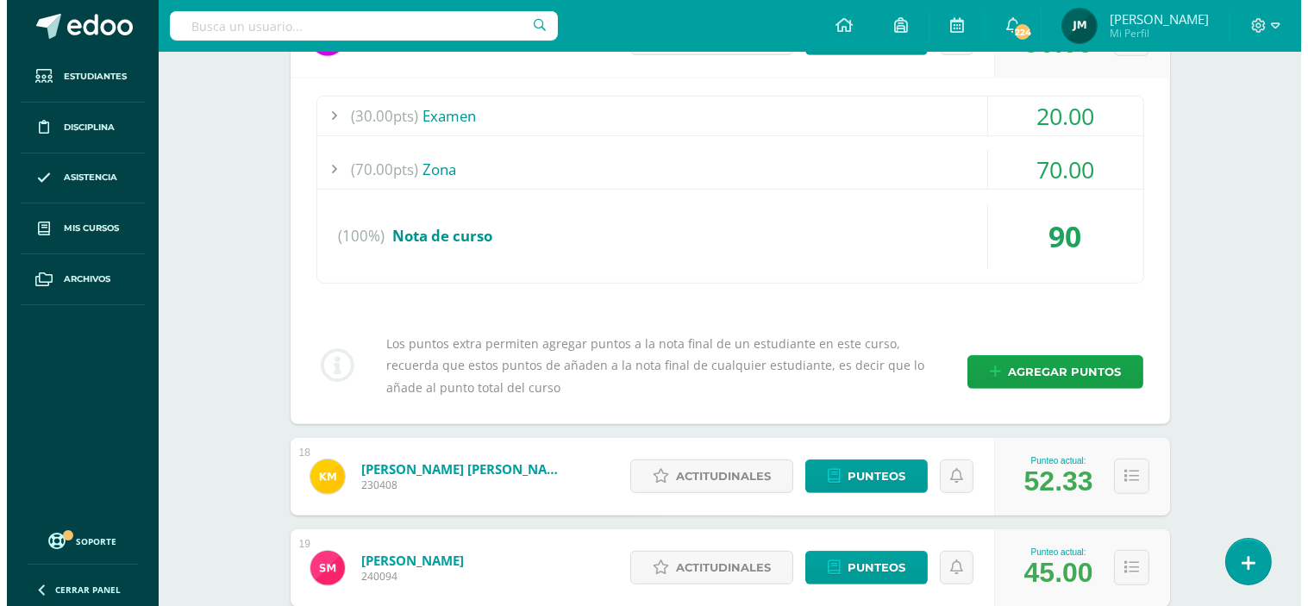
scroll to position [1994, 0]
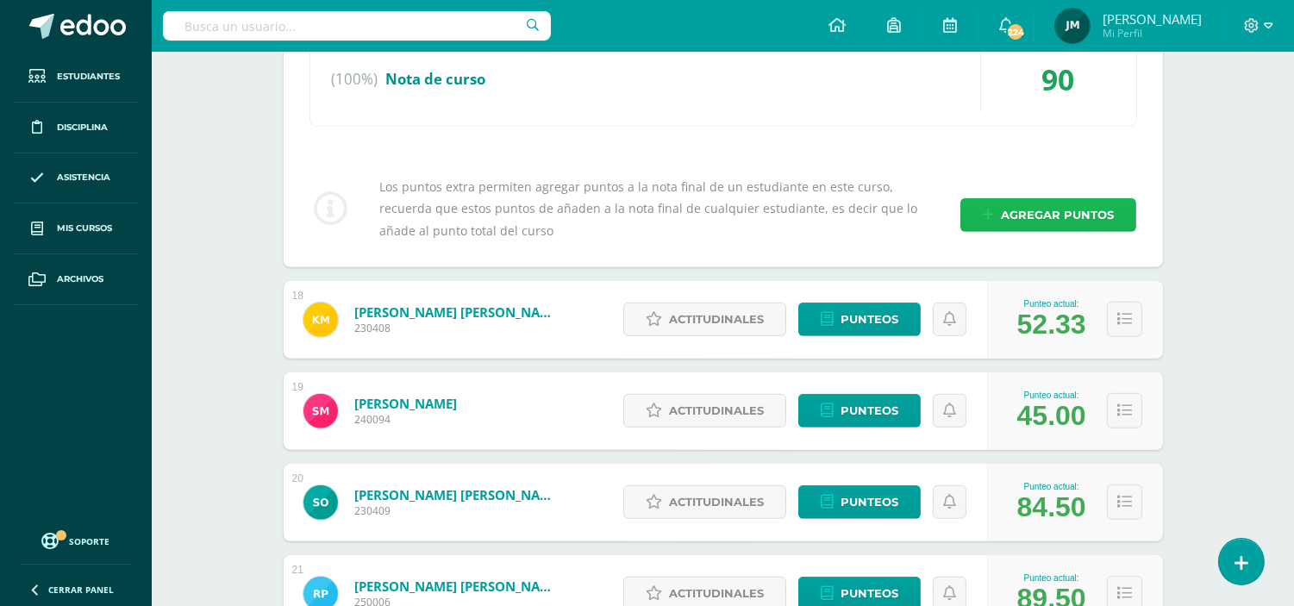
click at [1010, 207] on span "Agregar puntos" at bounding box center [1057, 215] width 113 height 32
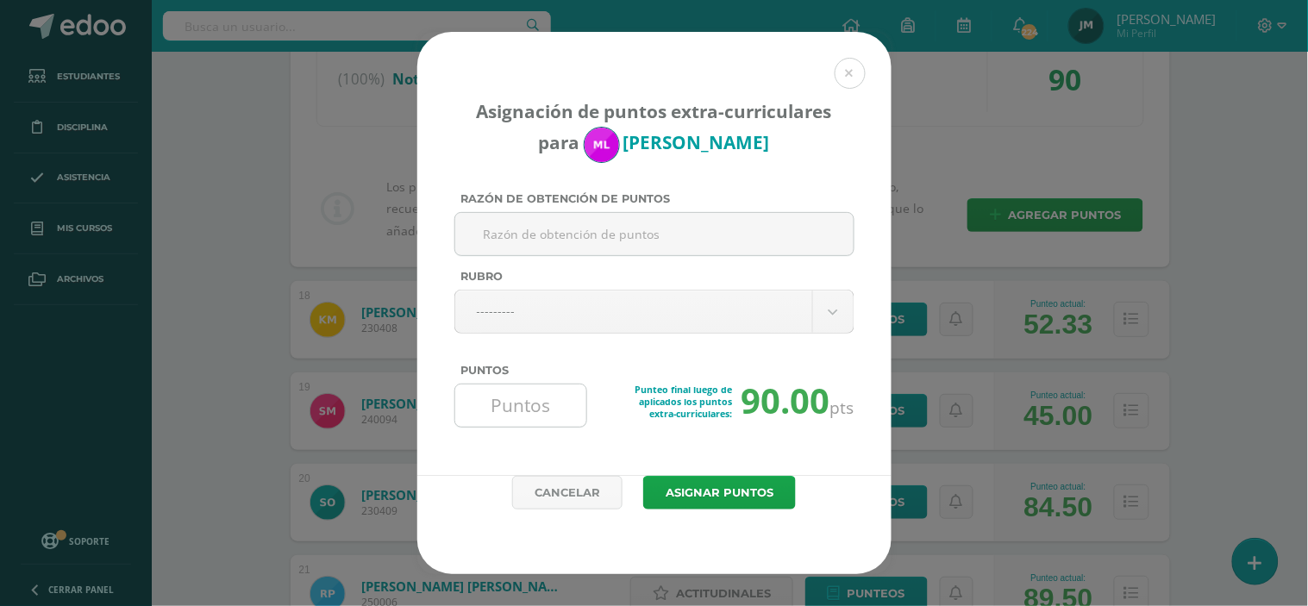
click at [497, 420] on input "Puntos" at bounding box center [521, 405] width 118 height 42
type input "2"
click at [643, 476] on button "Asignar puntos" at bounding box center [719, 493] width 153 height 34
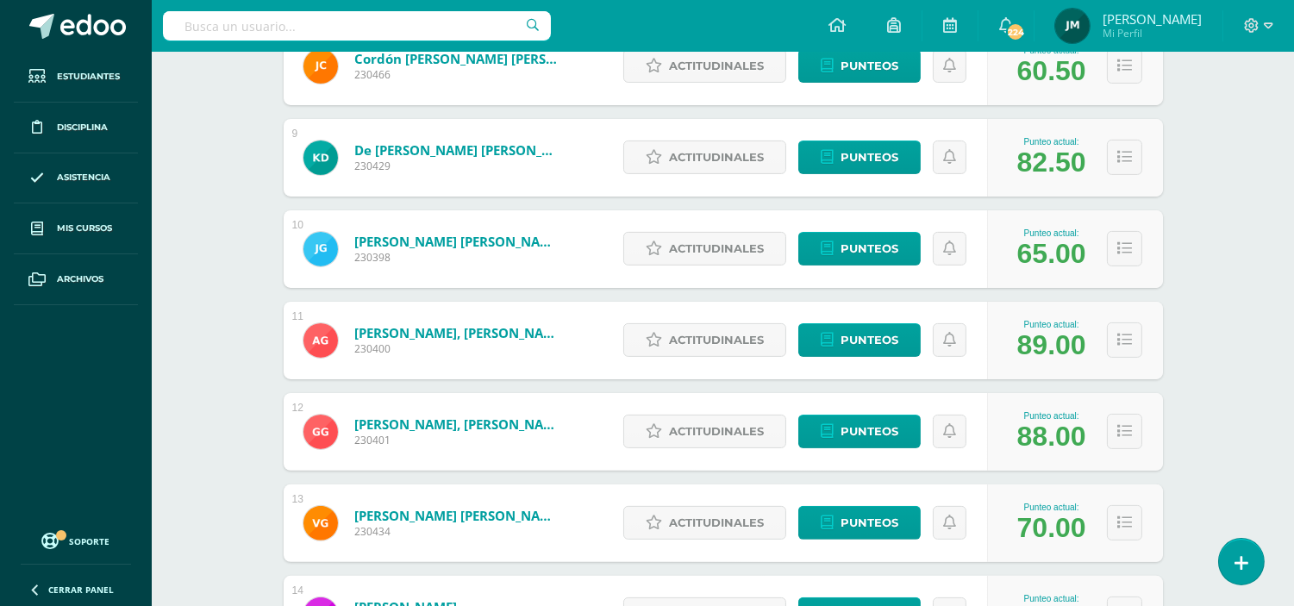
scroll to position [991, 0]
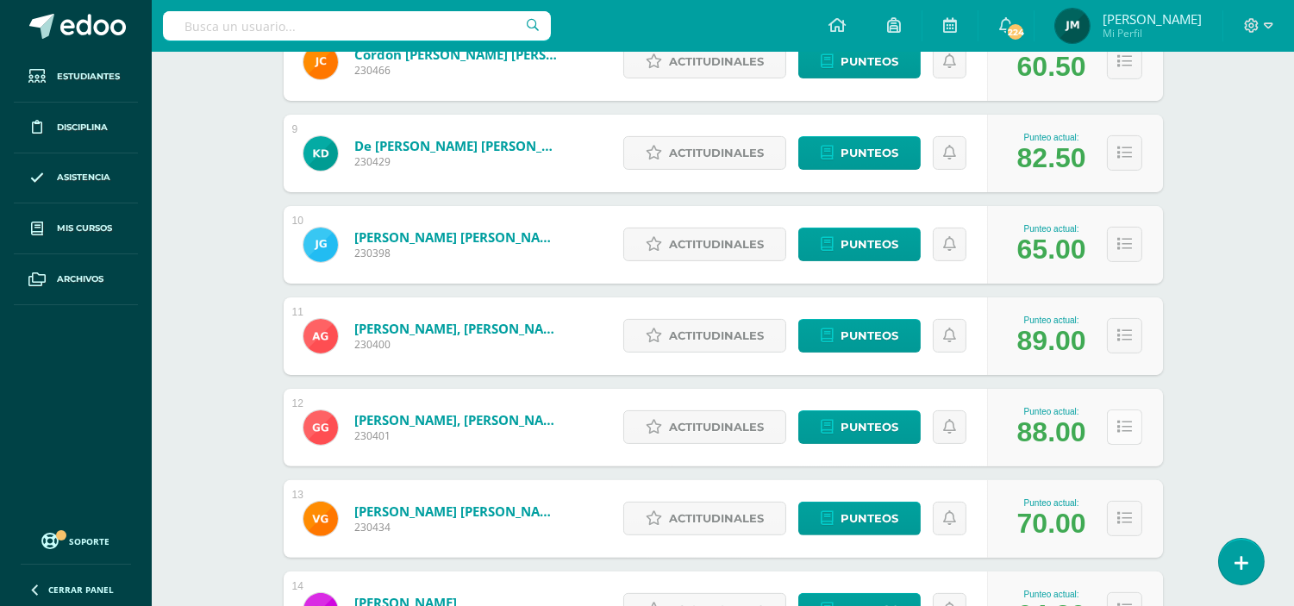
click at [1118, 420] on icon at bounding box center [1124, 427] width 15 height 15
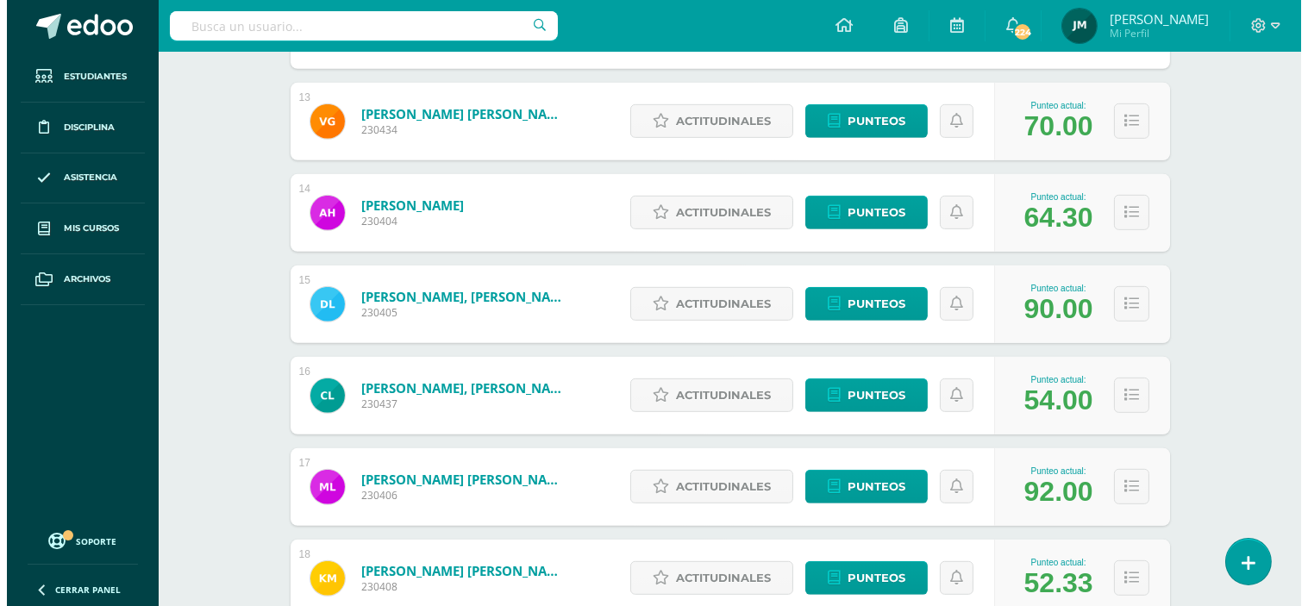
scroll to position [1339, 0]
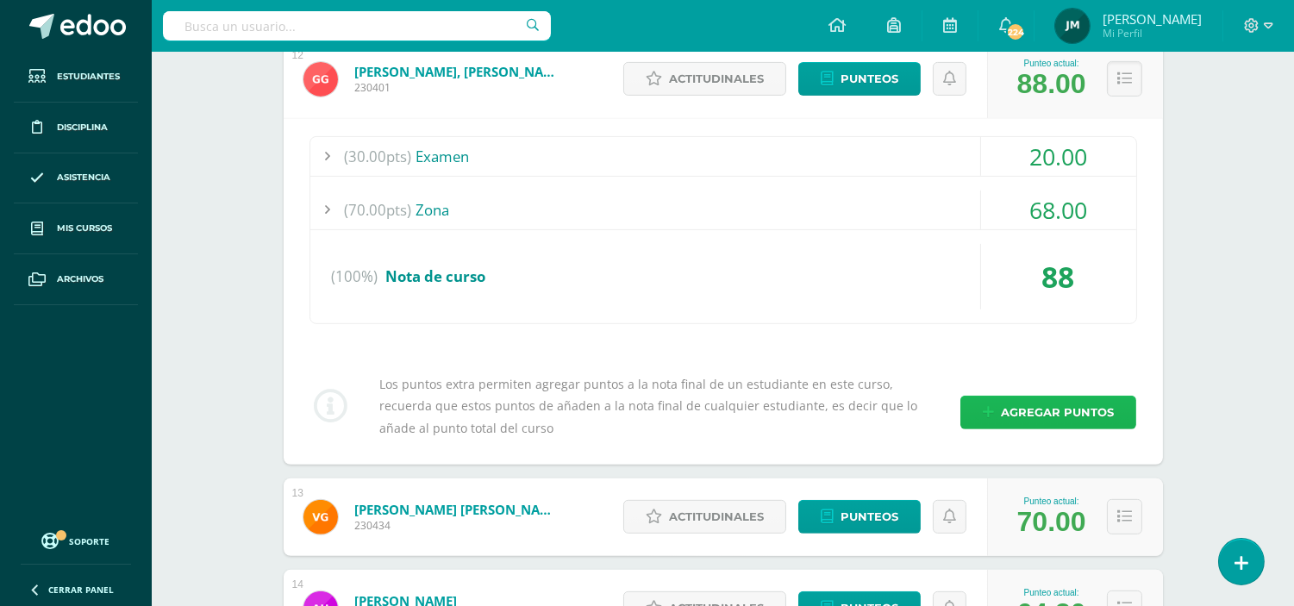
click at [1071, 400] on span "Agregar puntos" at bounding box center [1057, 412] width 113 height 32
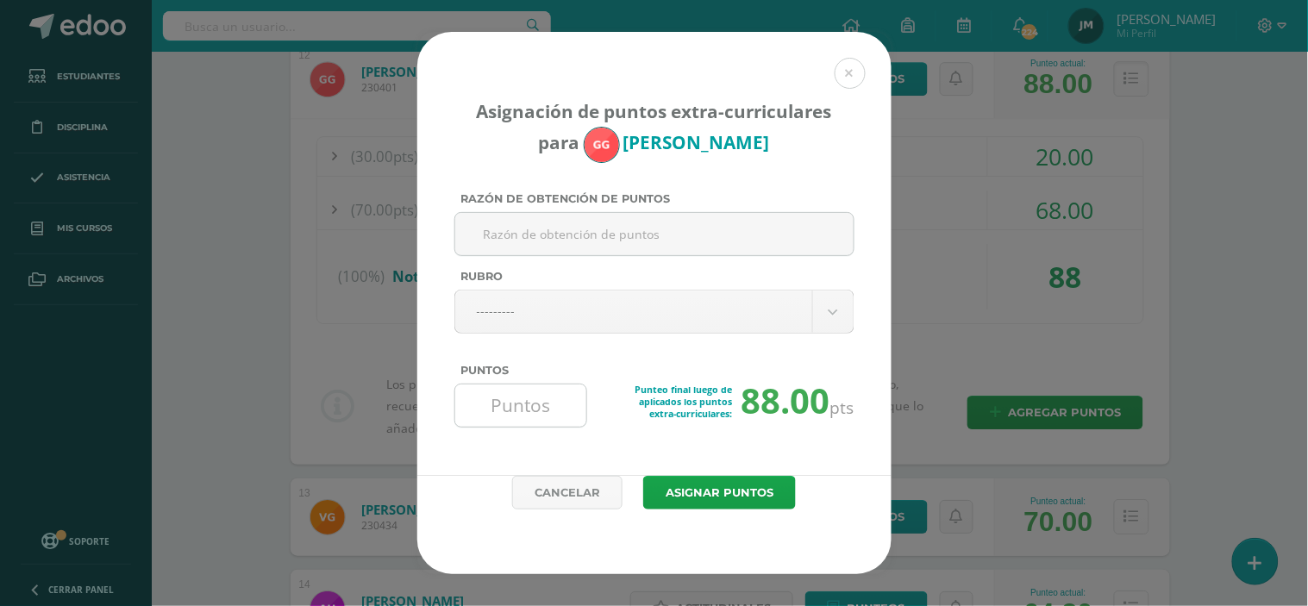
click at [515, 409] on input "Puntos" at bounding box center [521, 405] width 118 height 42
type input "2"
click at [643, 476] on button "Asignar puntos" at bounding box center [719, 493] width 153 height 34
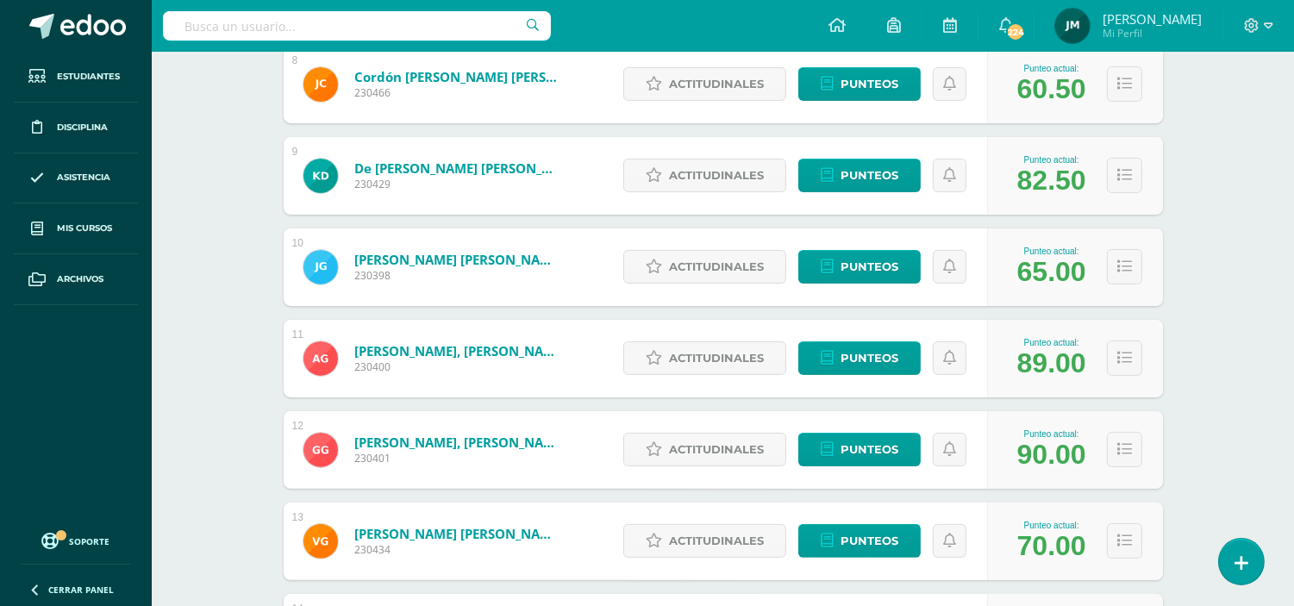
scroll to position [979, 0]
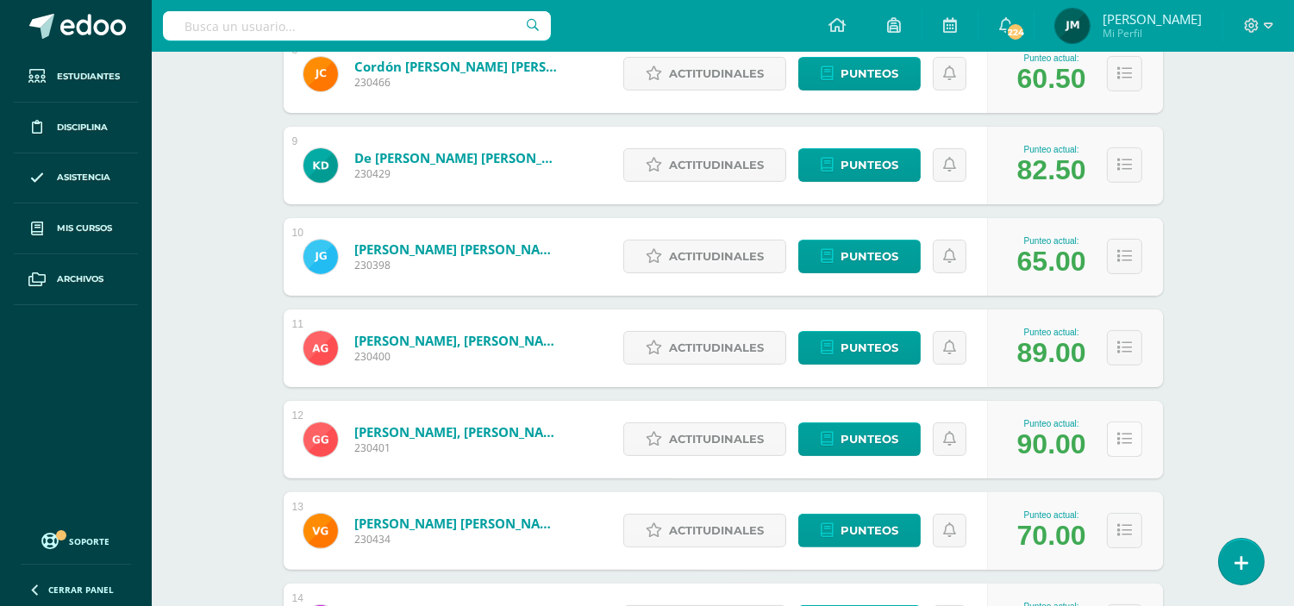
click at [1122, 443] on icon at bounding box center [1124, 439] width 15 height 15
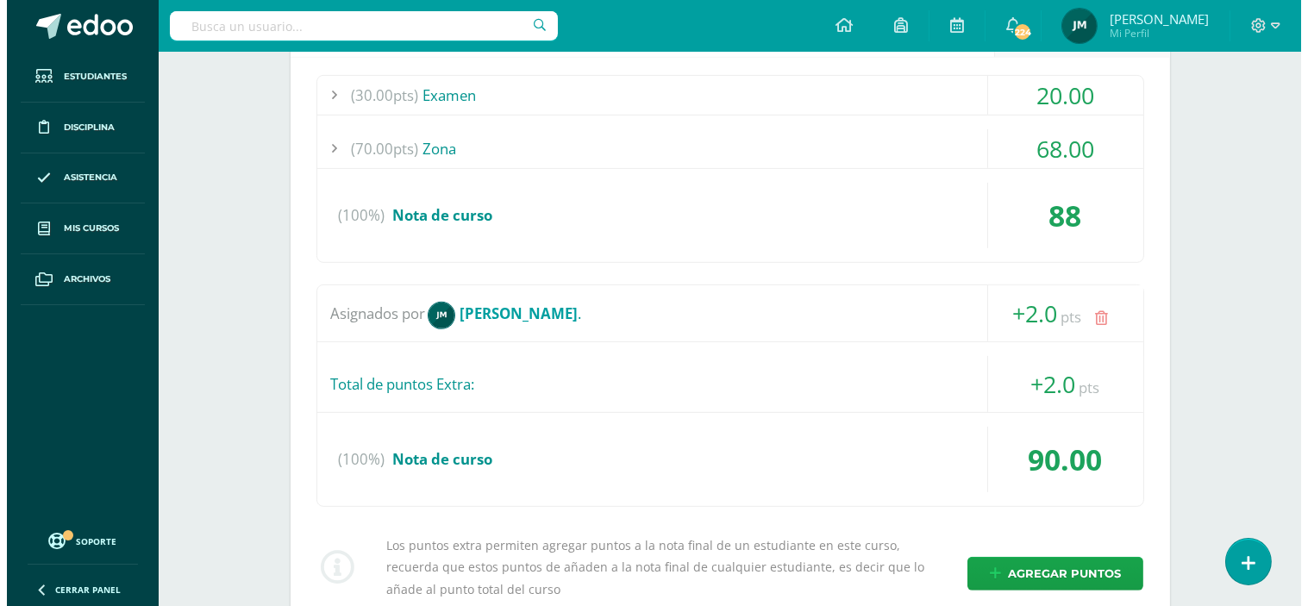
scroll to position [1425, 0]
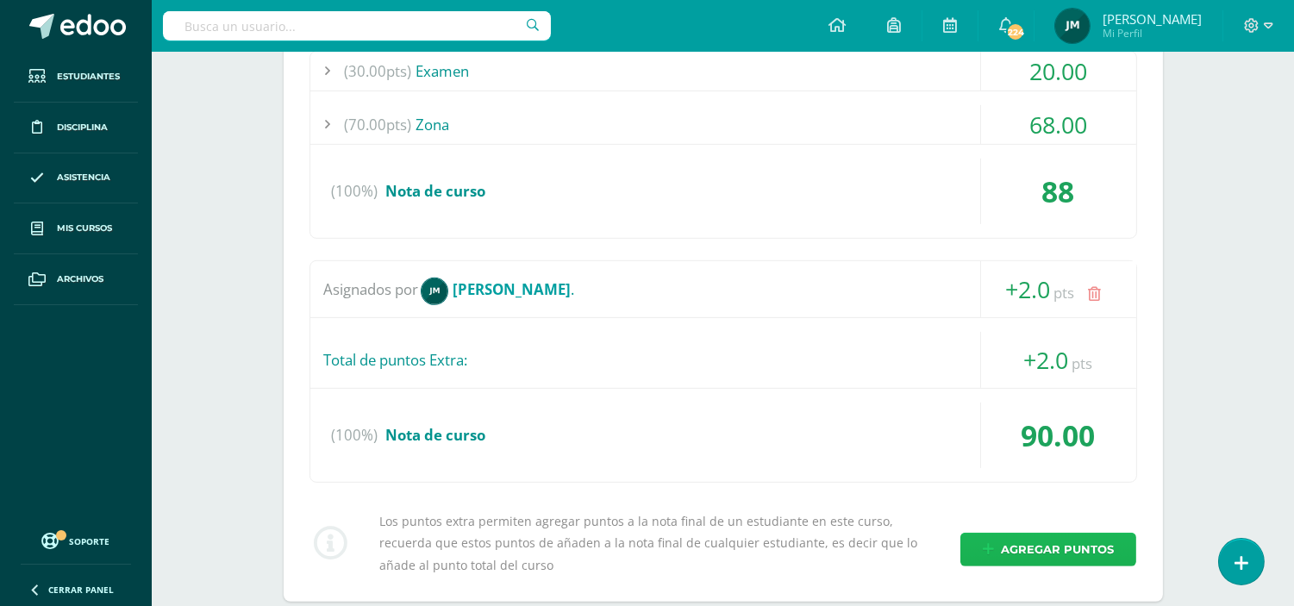
click at [1060, 559] on span "Agregar puntos" at bounding box center [1057, 550] width 113 height 32
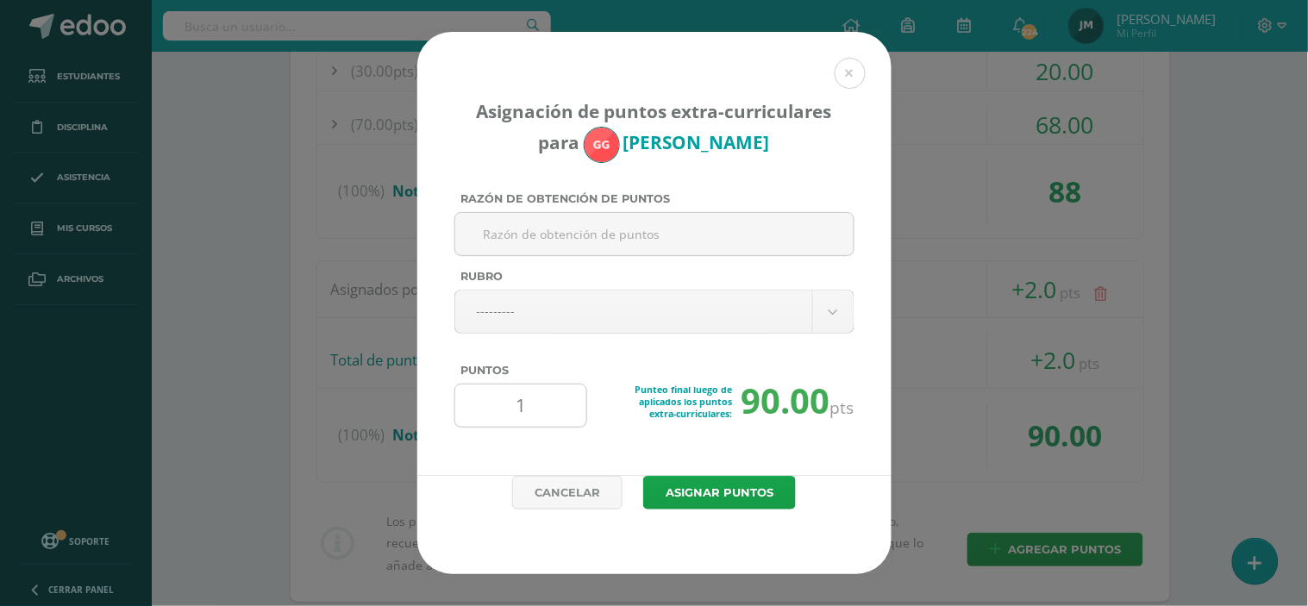
click at [502, 406] on input "1" at bounding box center [521, 405] width 118 height 42
type input "1"
click at [643, 476] on button "Asignar puntos" at bounding box center [719, 493] width 153 height 34
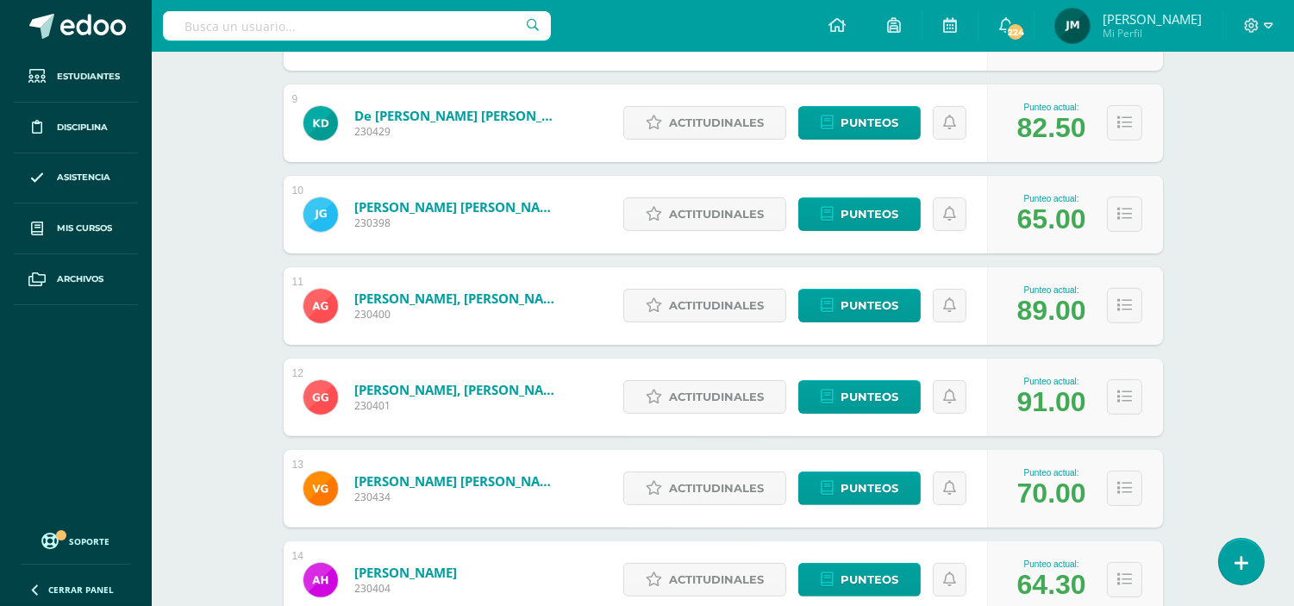
scroll to position [1040, 0]
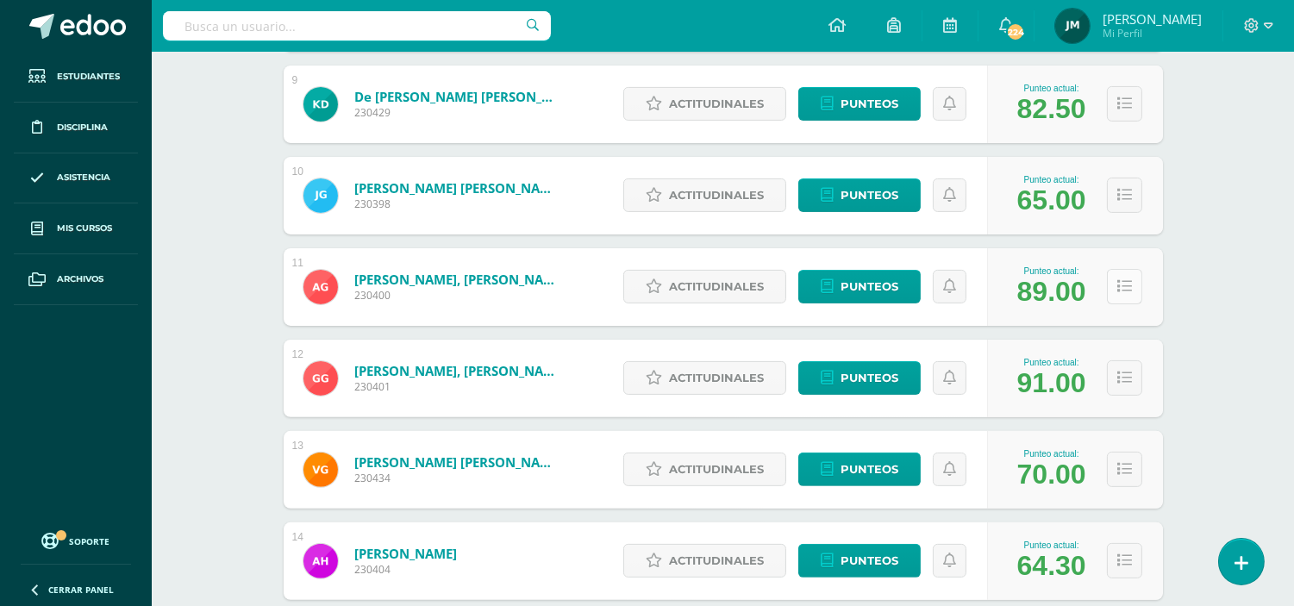
click at [1115, 279] on button at bounding box center [1124, 286] width 35 height 35
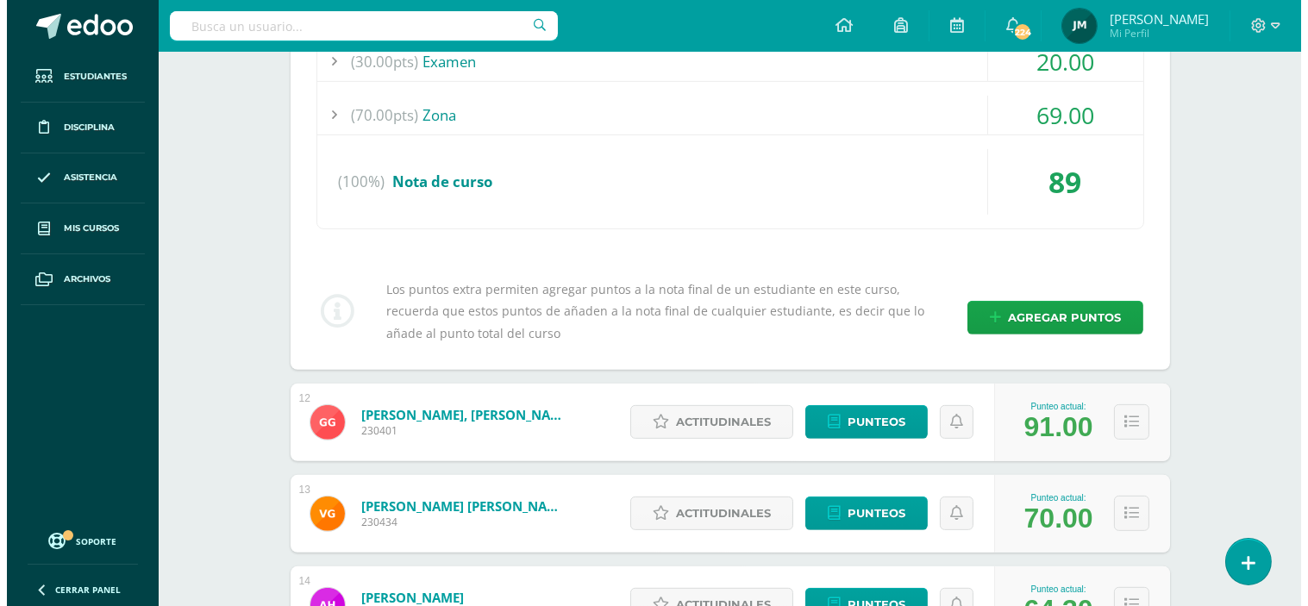
scroll to position [1366, 0]
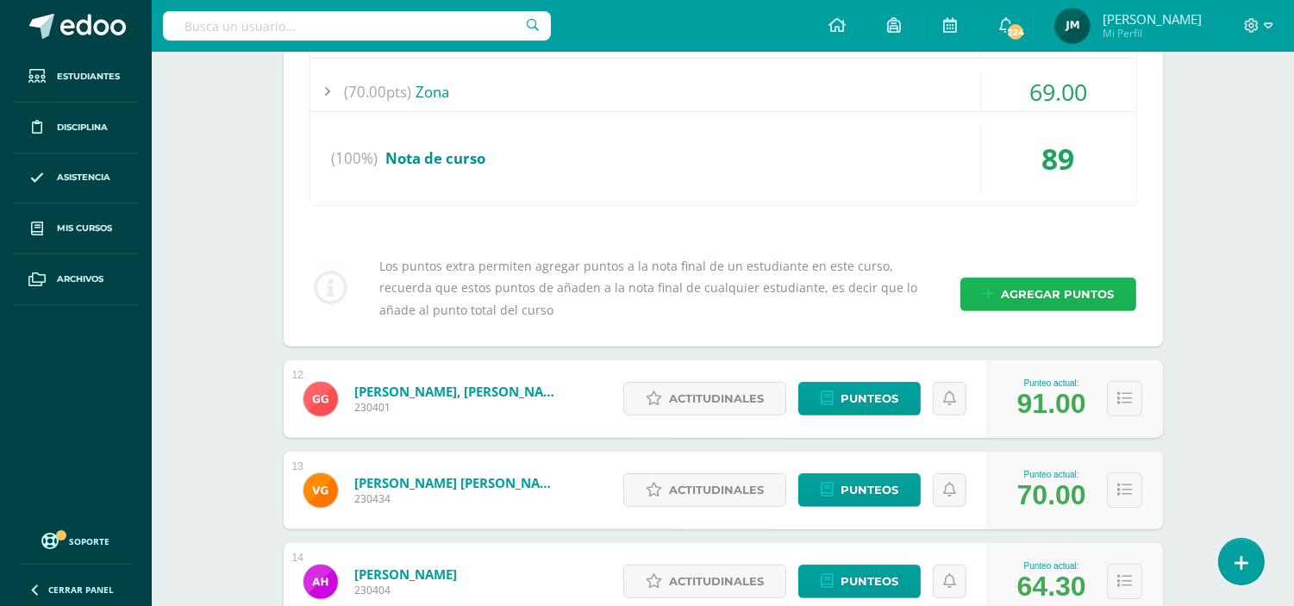
click at [1081, 298] on span "Agregar puntos" at bounding box center [1057, 294] width 113 height 32
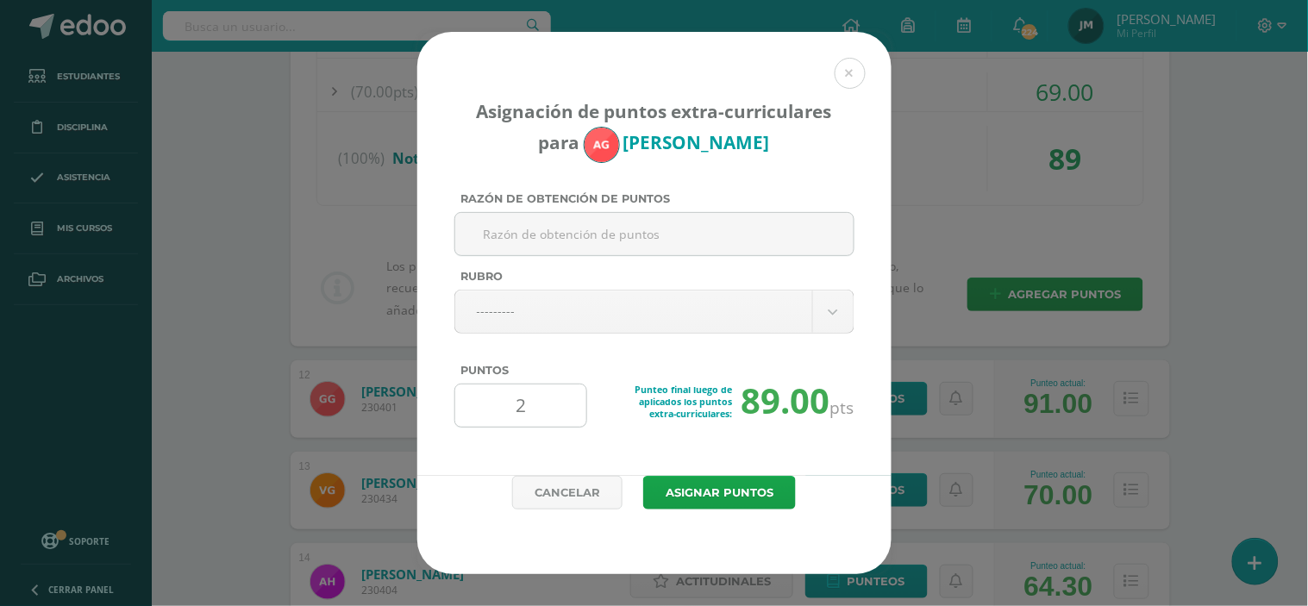
click at [544, 403] on input "2" at bounding box center [521, 405] width 118 height 42
type input "2"
click at [643, 476] on button "Asignar puntos" at bounding box center [719, 493] width 153 height 34
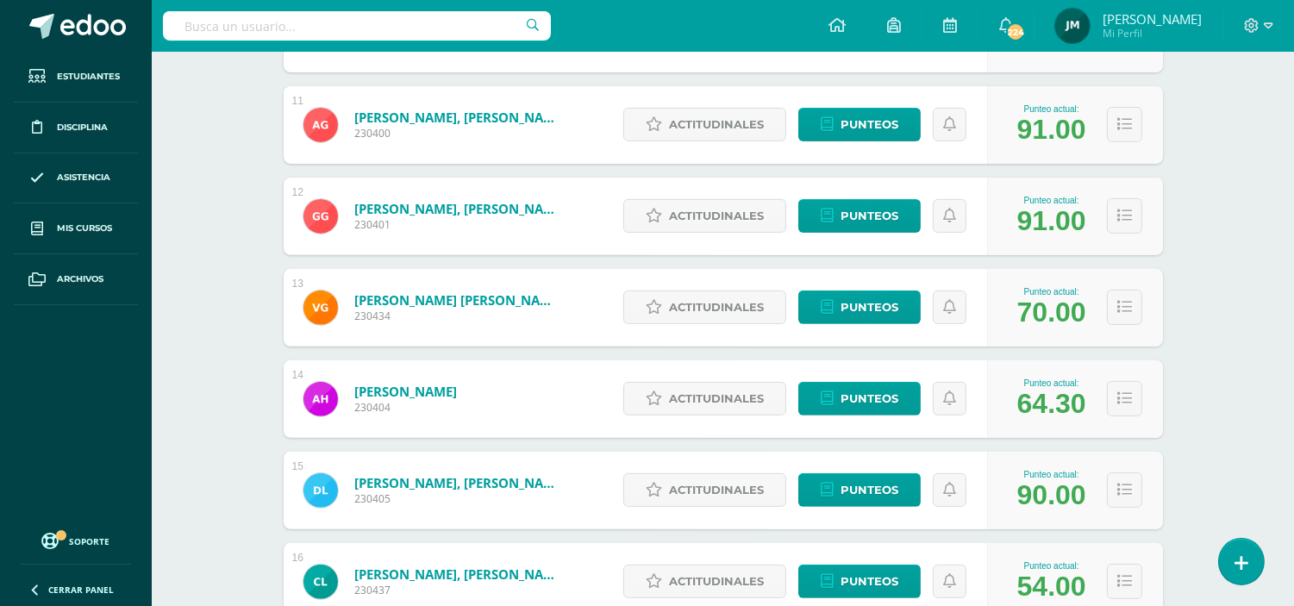
scroll to position [1245, 0]
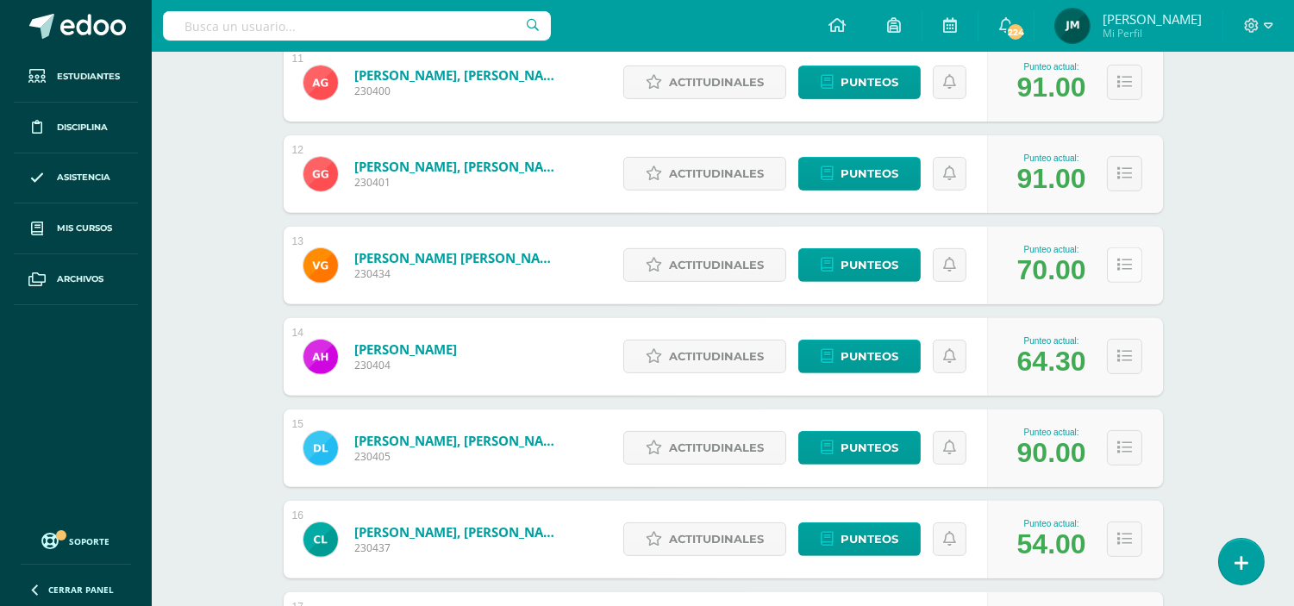
click at [1121, 271] on button at bounding box center [1124, 264] width 35 height 35
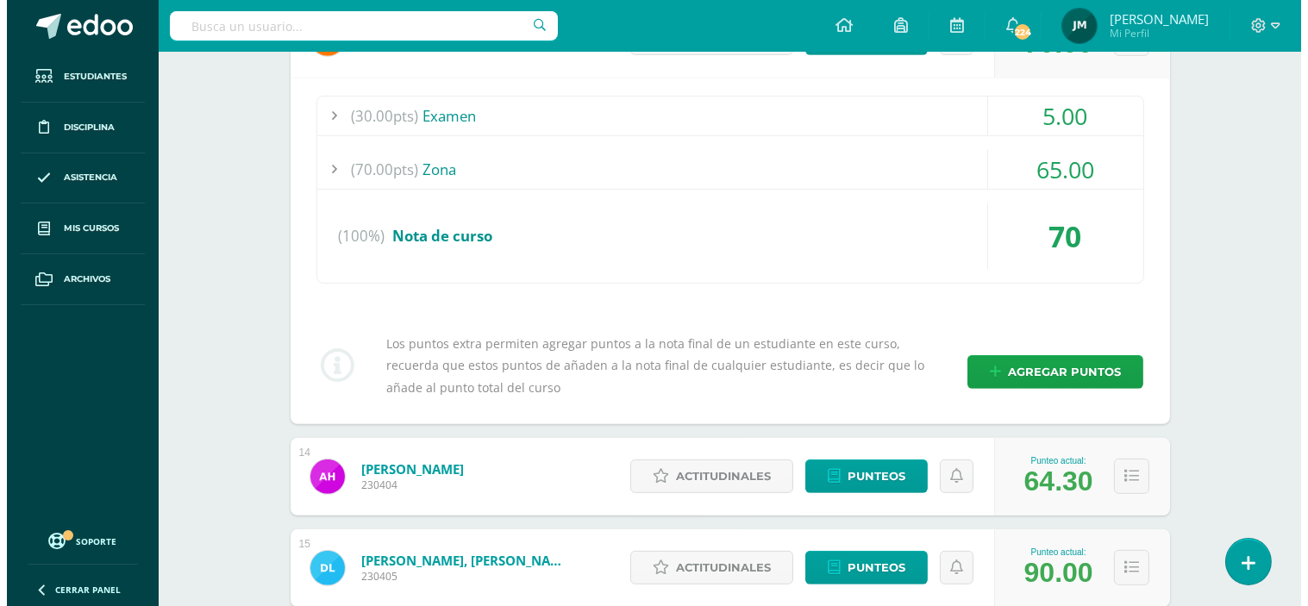
scroll to position [1477, 0]
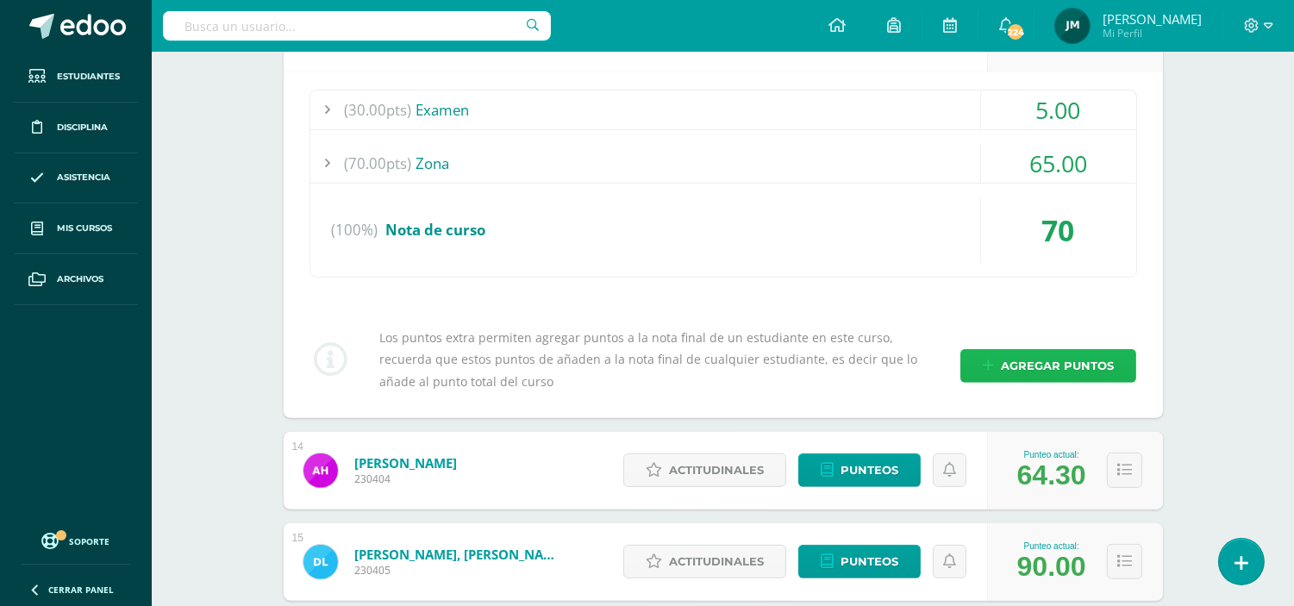
click at [1026, 375] on span "Agregar puntos" at bounding box center [1057, 366] width 113 height 32
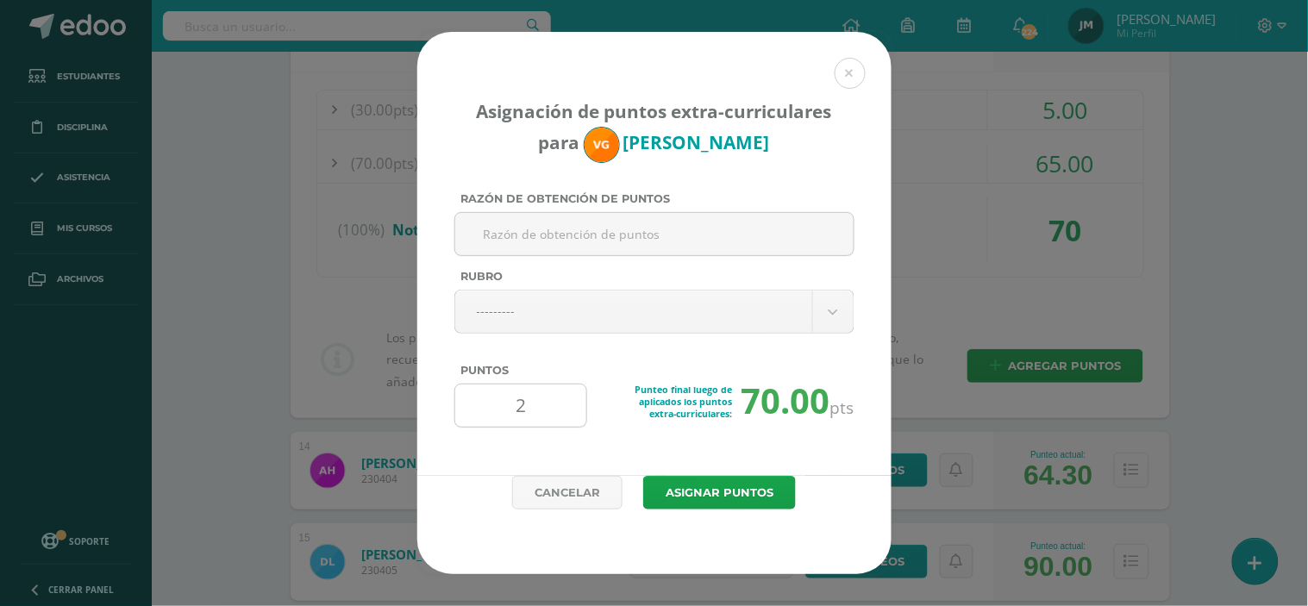
click at [534, 400] on input "2" at bounding box center [521, 405] width 118 height 42
type input "2"
click at [643, 476] on button "Asignar puntos" at bounding box center [719, 493] width 153 height 34
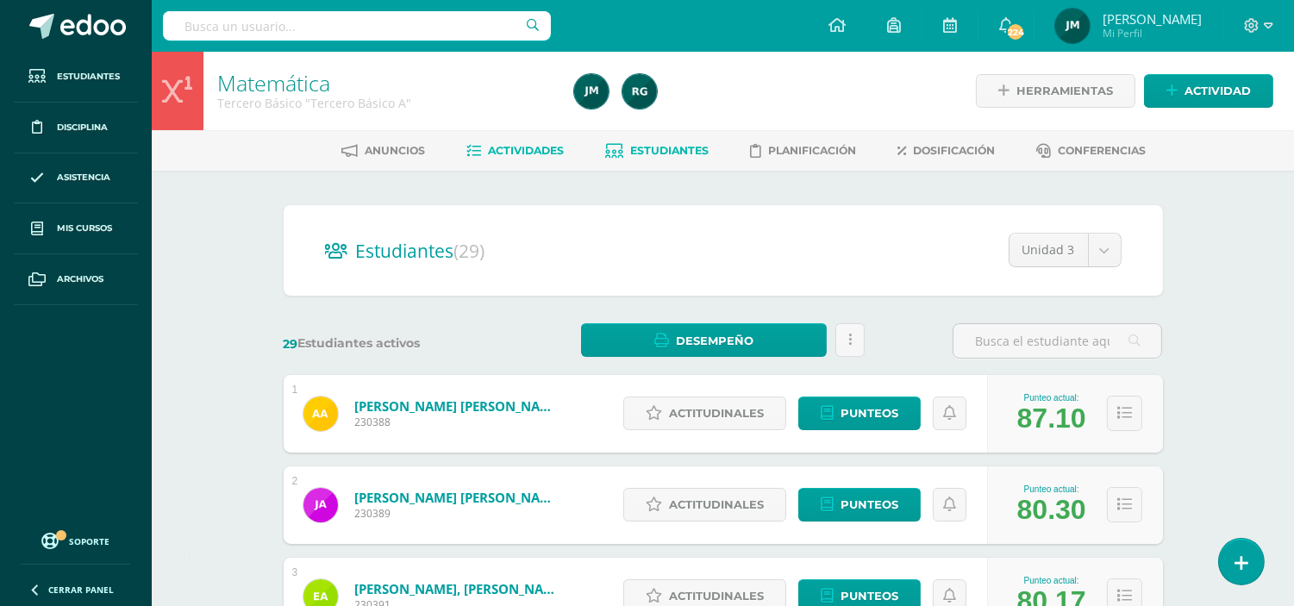
click at [544, 151] on span "Actividades" at bounding box center [526, 150] width 76 height 13
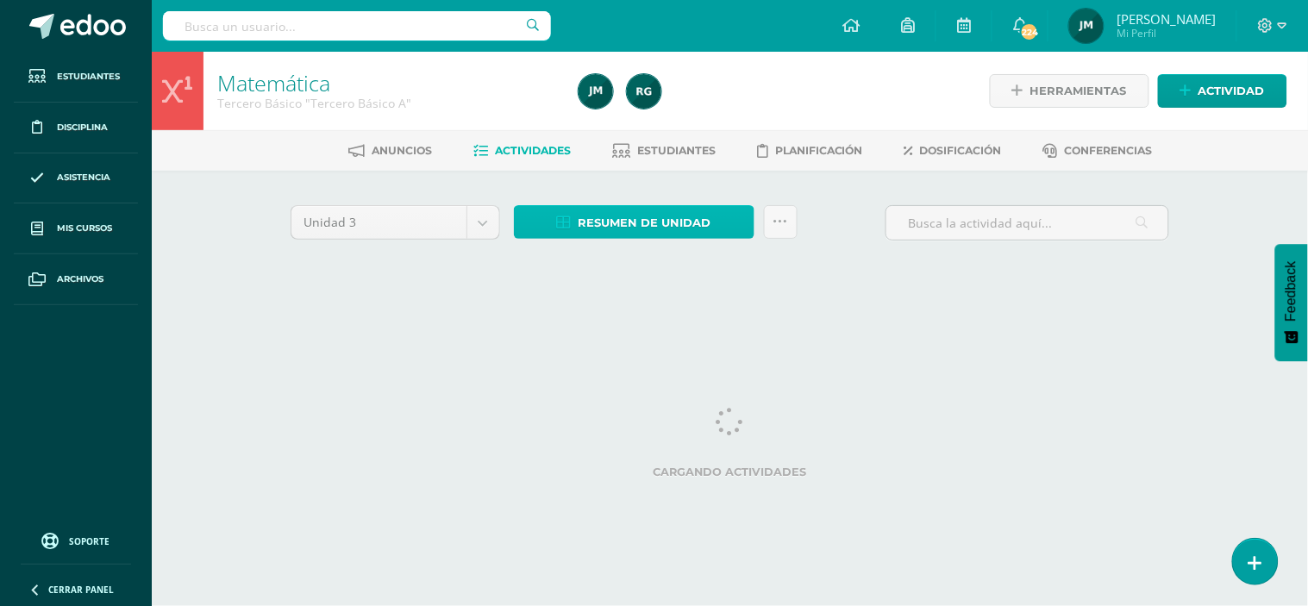
click at [634, 229] on span "Resumen de unidad" at bounding box center [644, 223] width 133 height 32
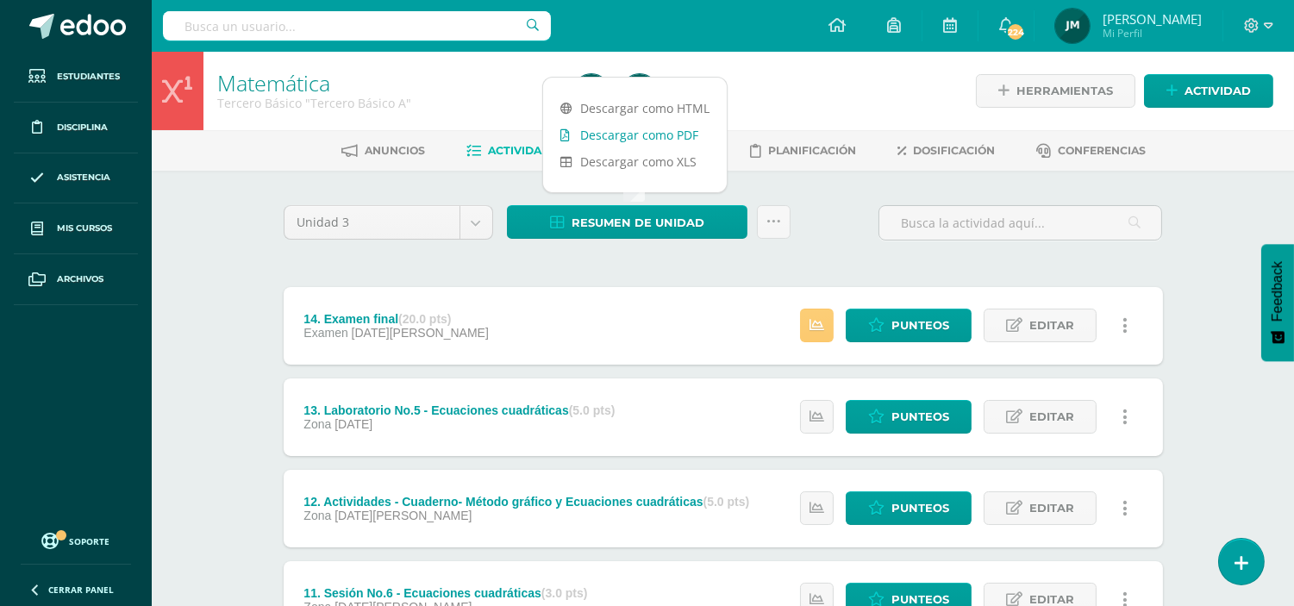
click at [639, 132] on link "Descargar como PDF" at bounding box center [635, 135] width 184 height 27
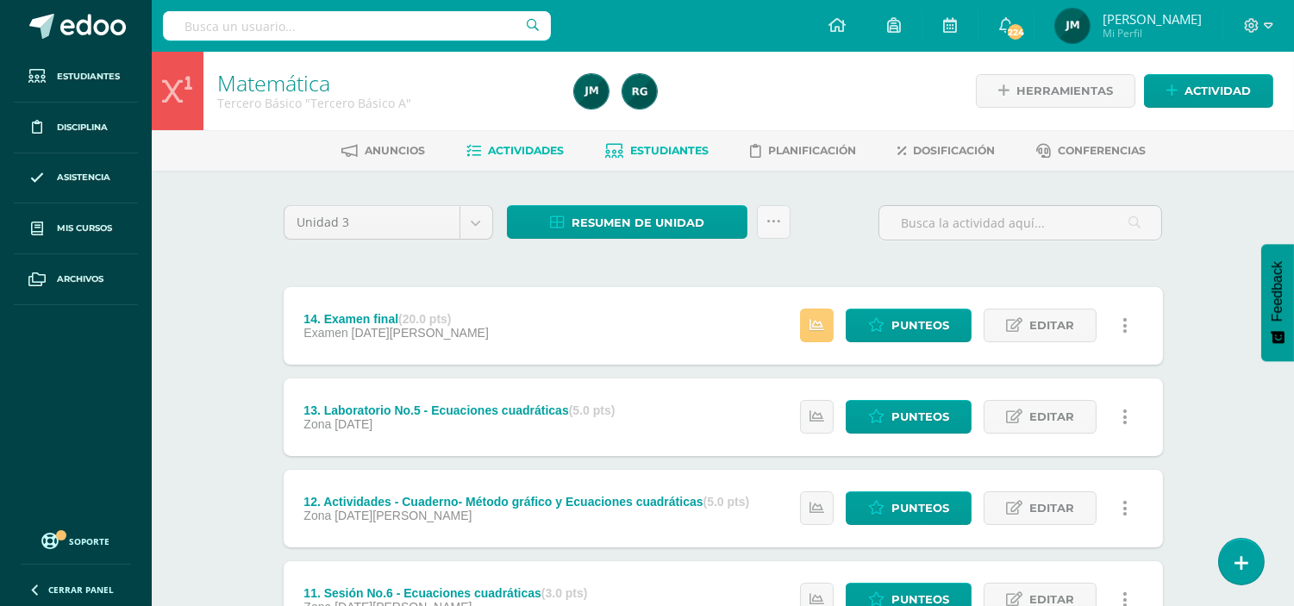
click at [665, 158] on link "Estudiantes" at bounding box center [656, 151] width 103 height 28
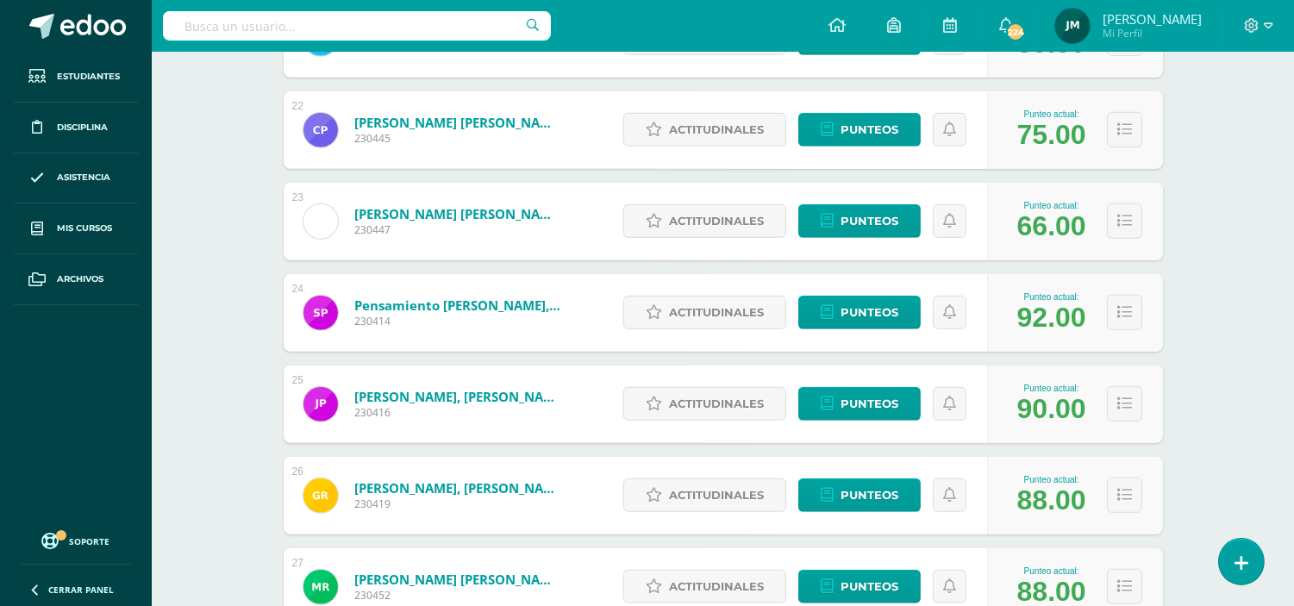
scroll to position [2518, 0]
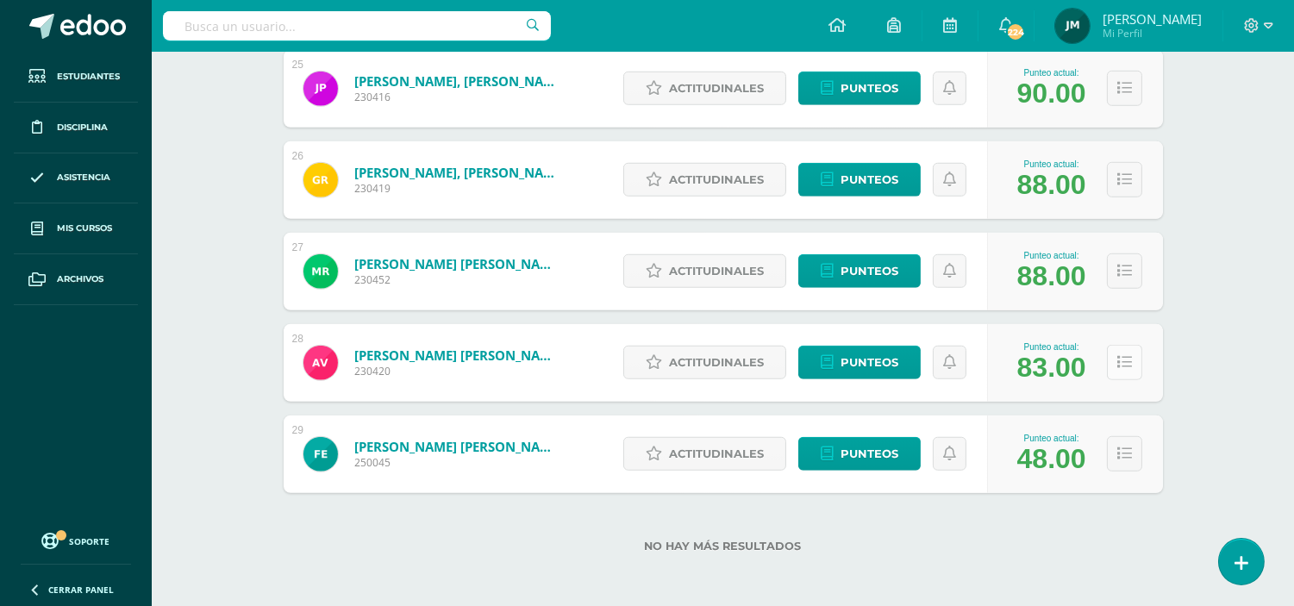
click at [1114, 364] on button at bounding box center [1124, 362] width 35 height 35
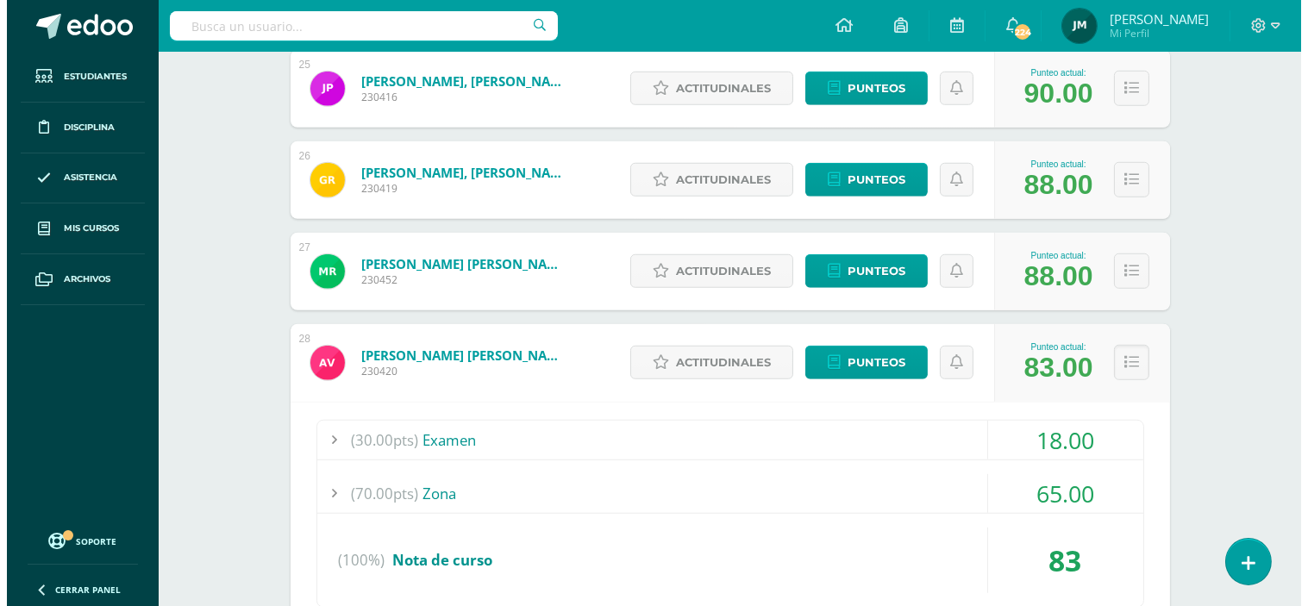
scroll to position [2864, 0]
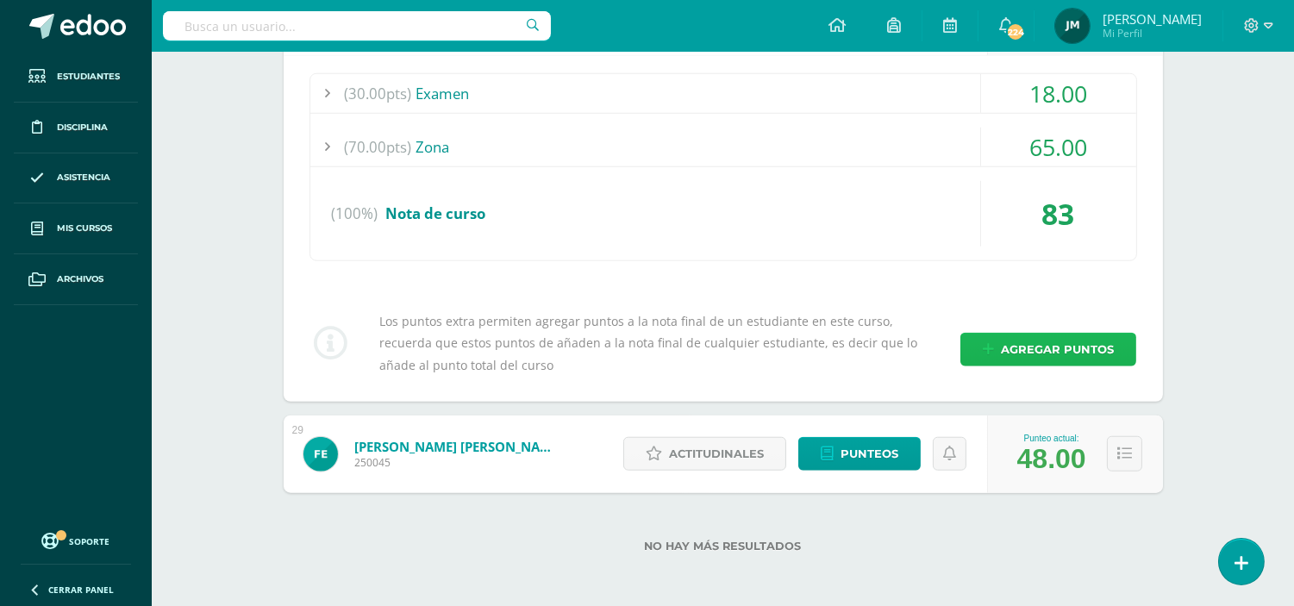
click at [1084, 340] on span "Agregar puntos" at bounding box center [1057, 350] width 113 height 32
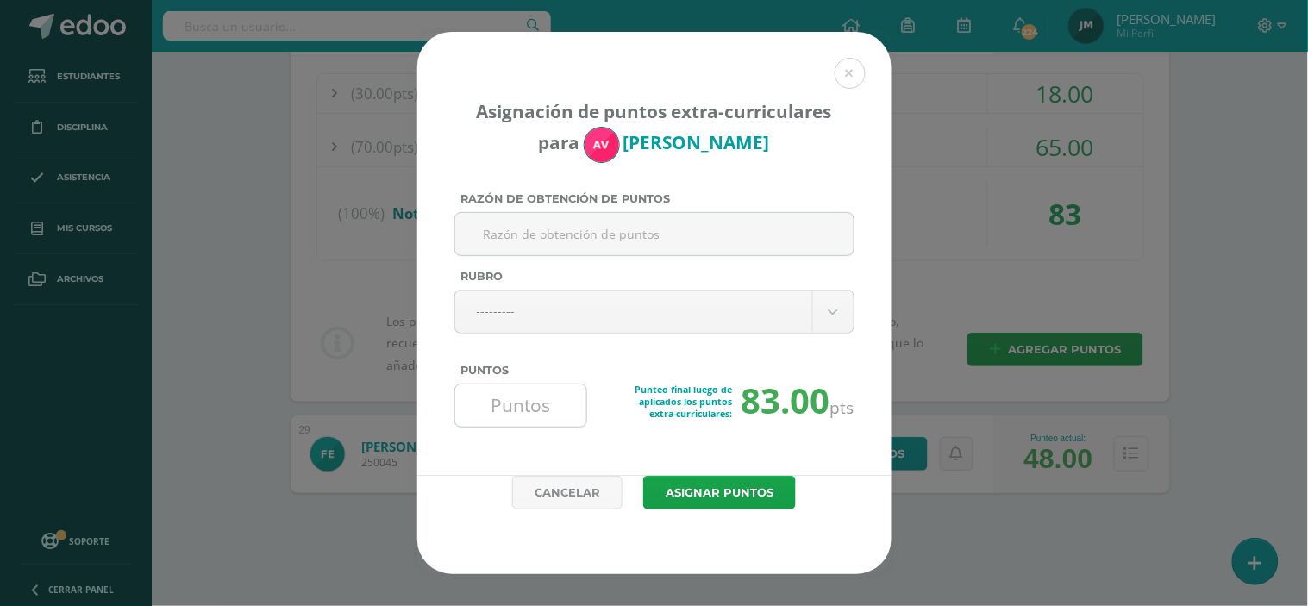
click at [515, 411] on input "Puntos" at bounding box center [521, 405] width 118 height 42
type input "3"
click at [741, 485] on button "Asignar puntos" at bounding box center [719, 493] width 153 height 34
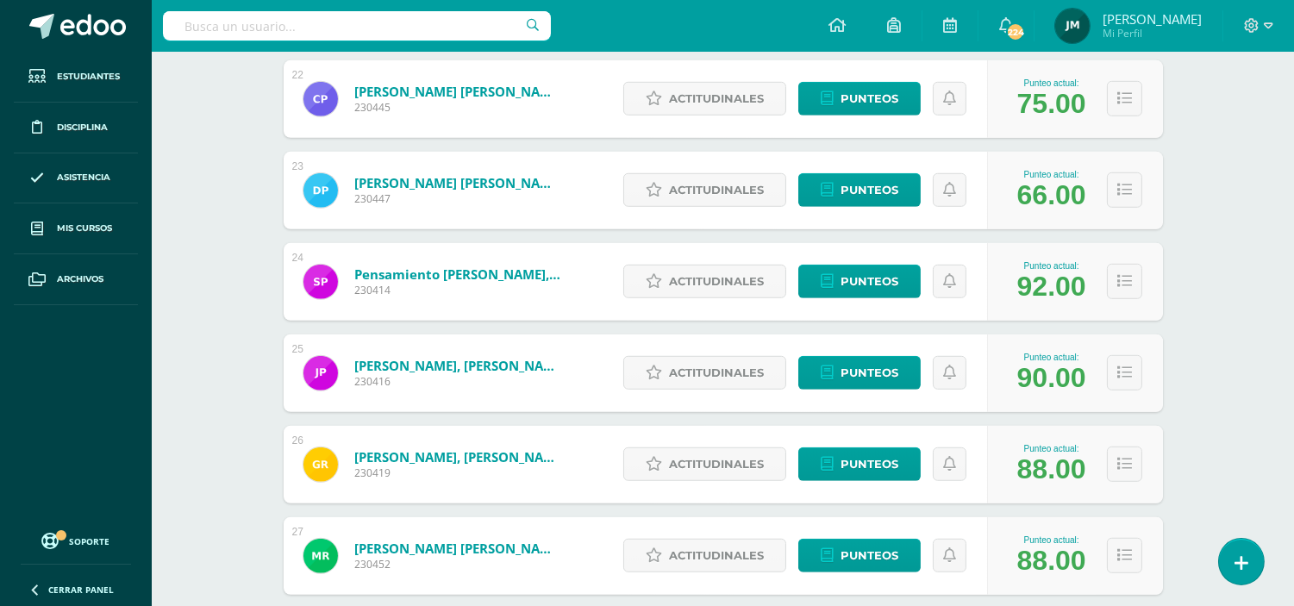
scroll to position [2224, 0]
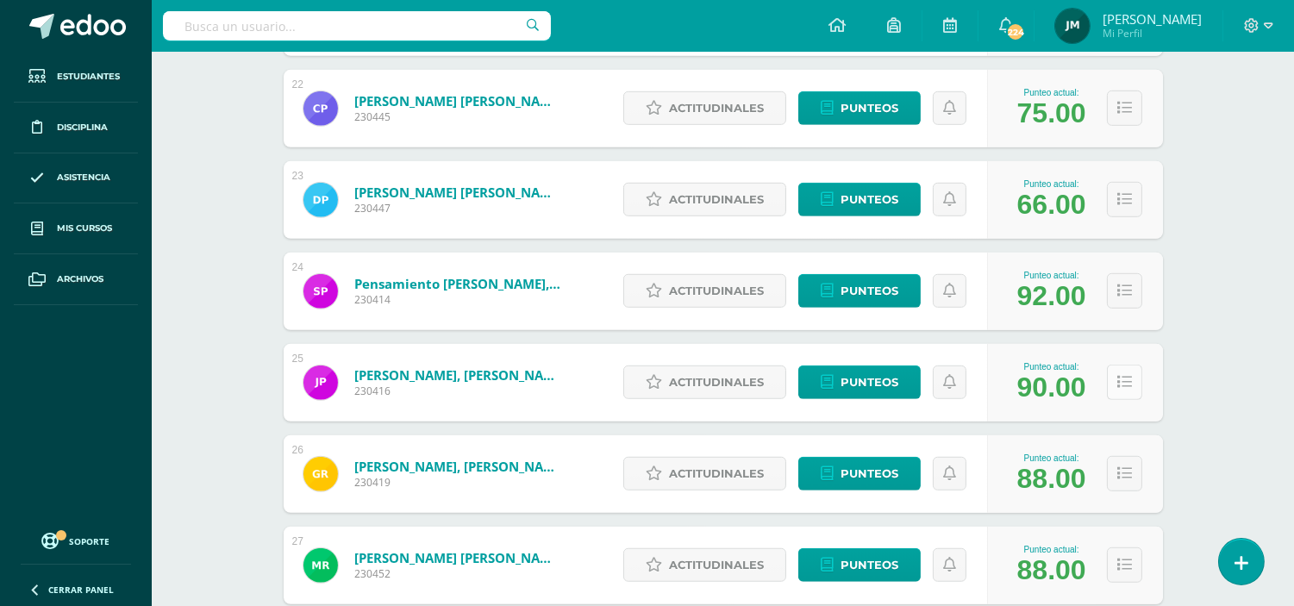
click at [1125, 386] on icon at bounding box center [1124, 382] width 15 height 15
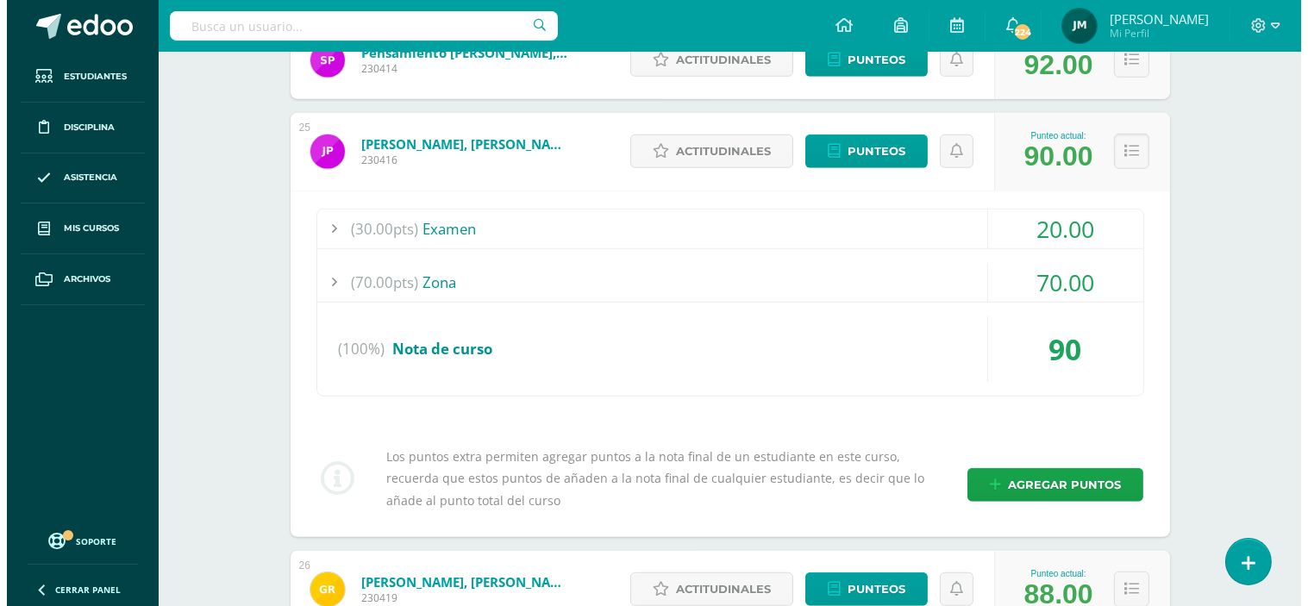
scroll to position [2491, 0]
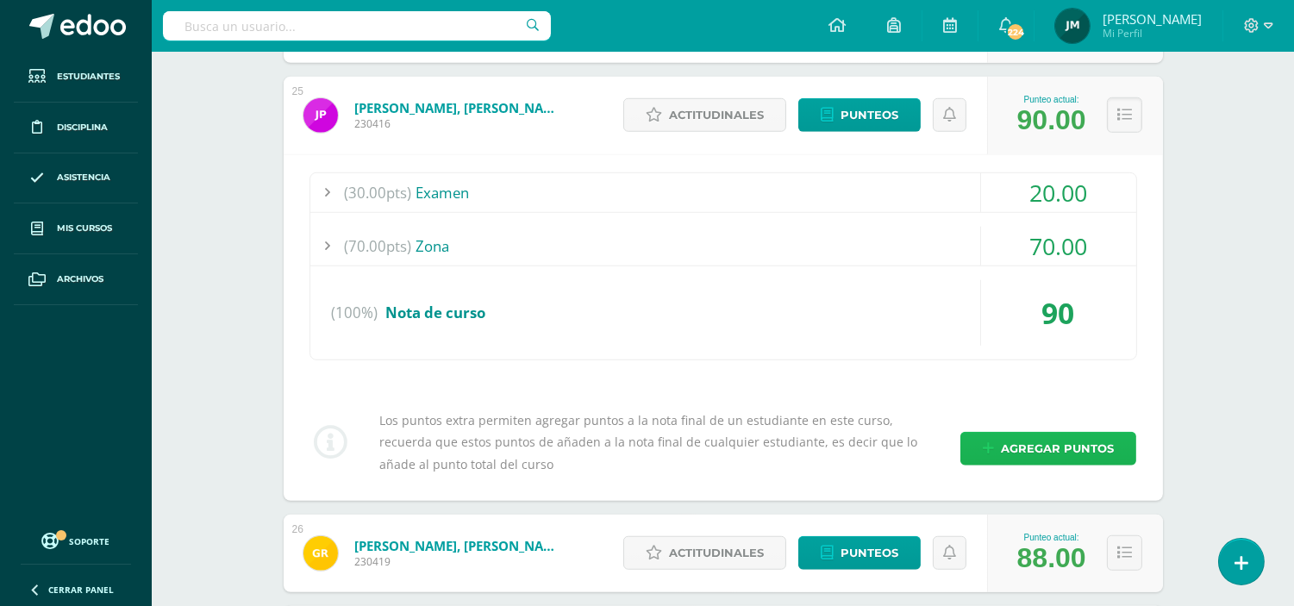
click at [1019, 462] on span "Agregar puntos" at bounding box center [1057, 449] width 113 height 32
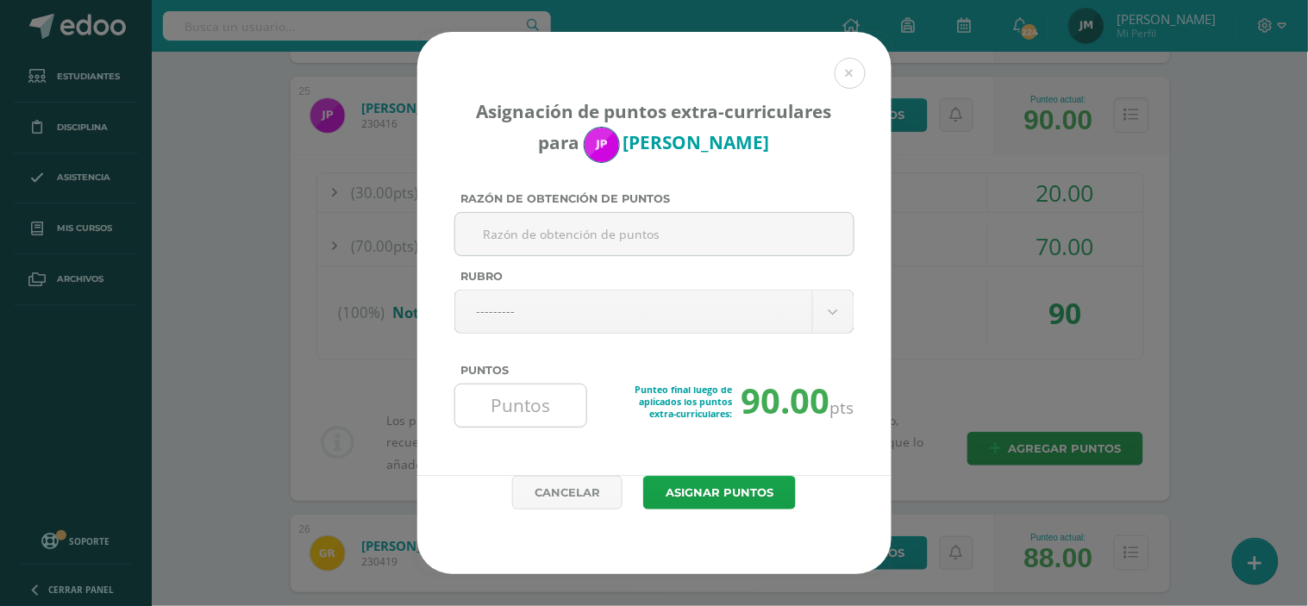
click at [538, 415] on input "Puntos" at bounding box center [521, 405] width 118 height 42
type input "2"
click at [696, 491] on button "Asignar puntos" at bounding box center [719, 493] width 153 height 34
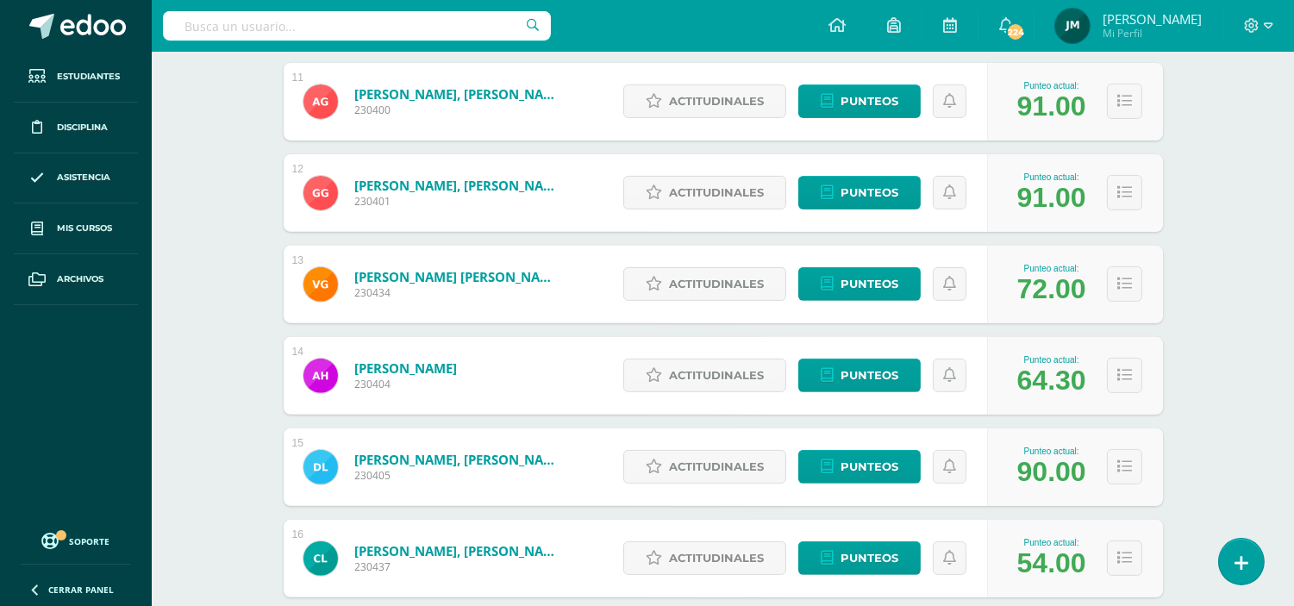
scroll to position [1215, 0]
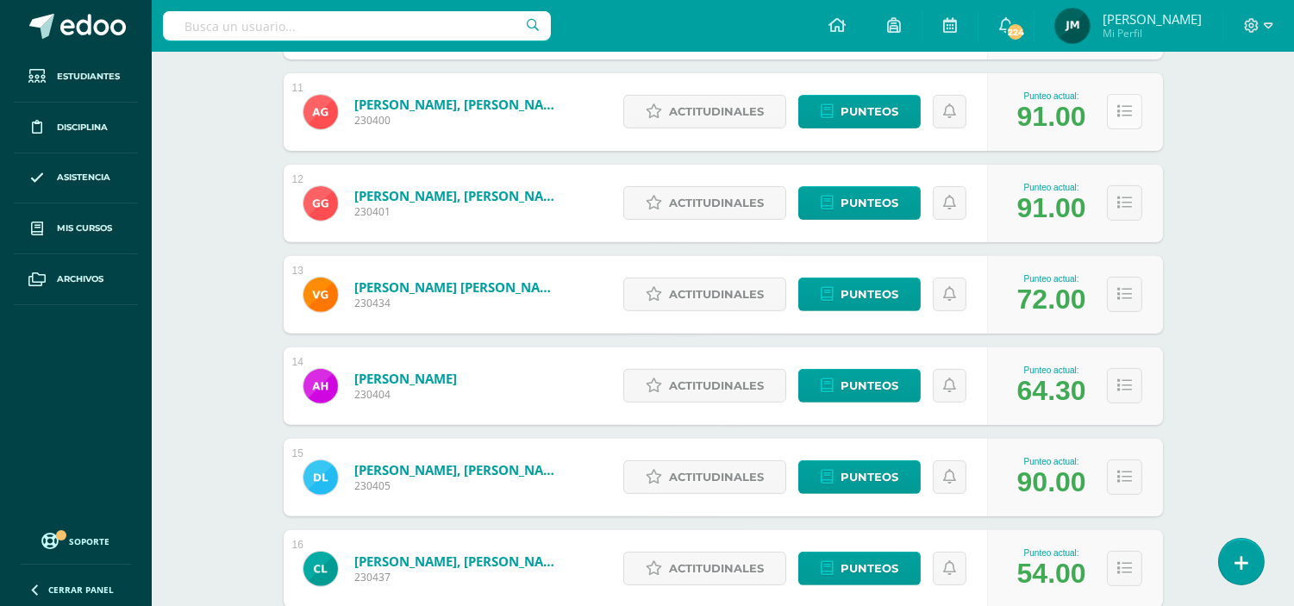
click at [1134, 122] on button at bounding box center [1124, 111] width 35 height 35
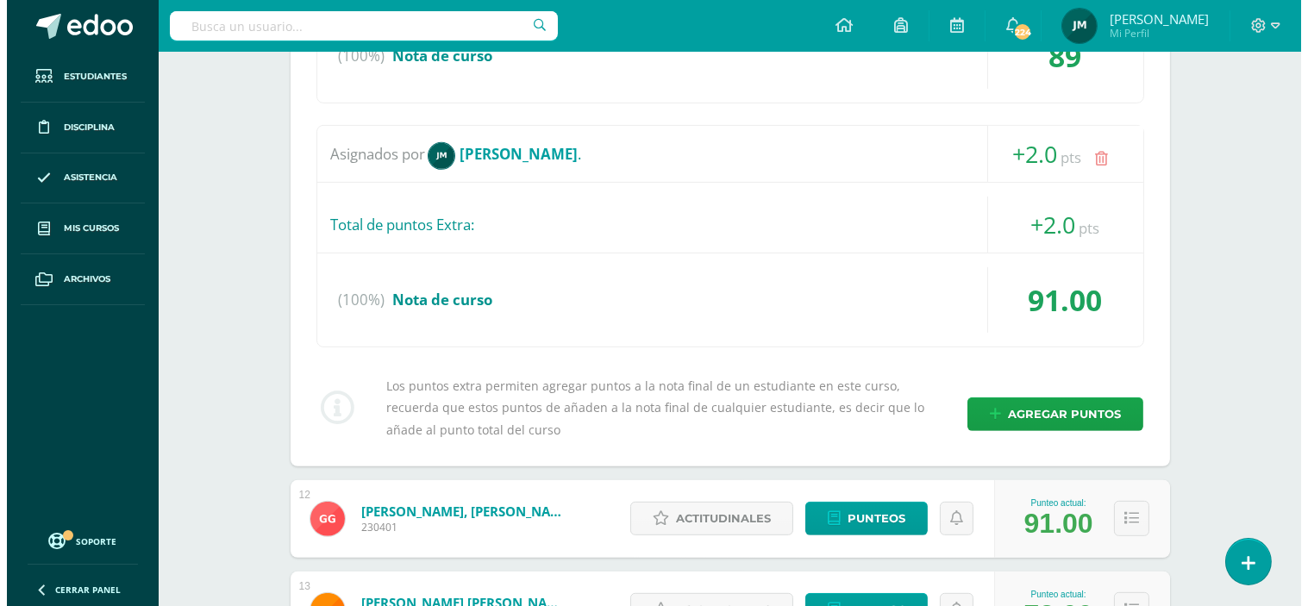
scroll to position [1481, 0]
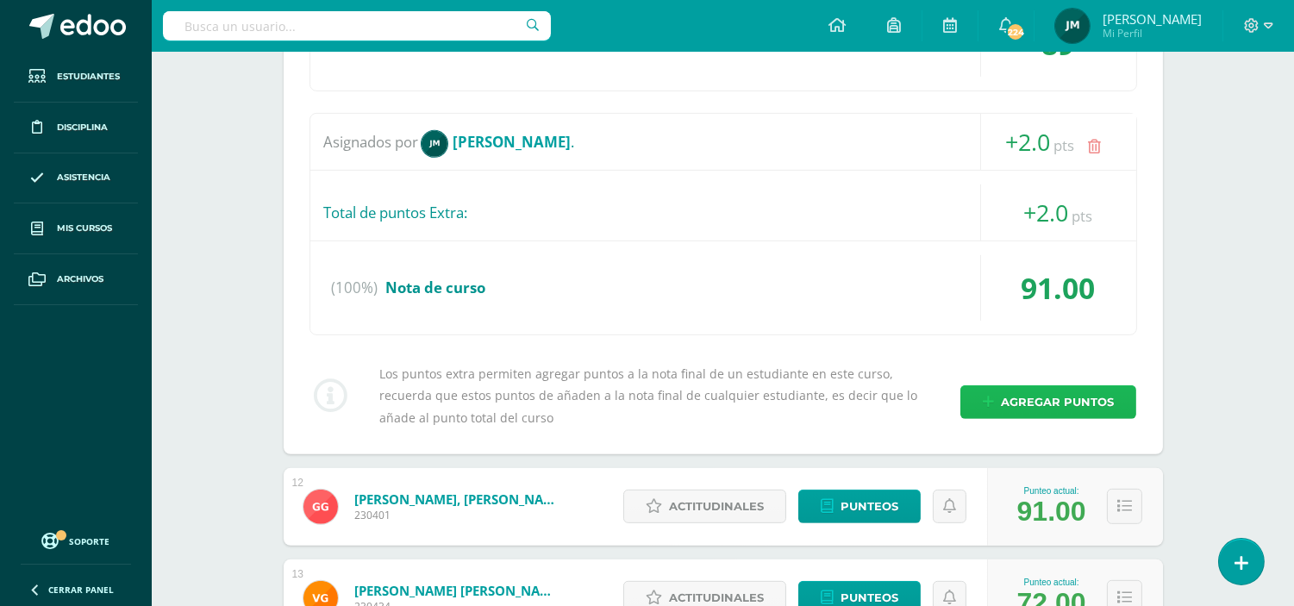
click at [1061, 401] on span "Agregar puntos" at bounding box center [1057, 402] width 113 height 32
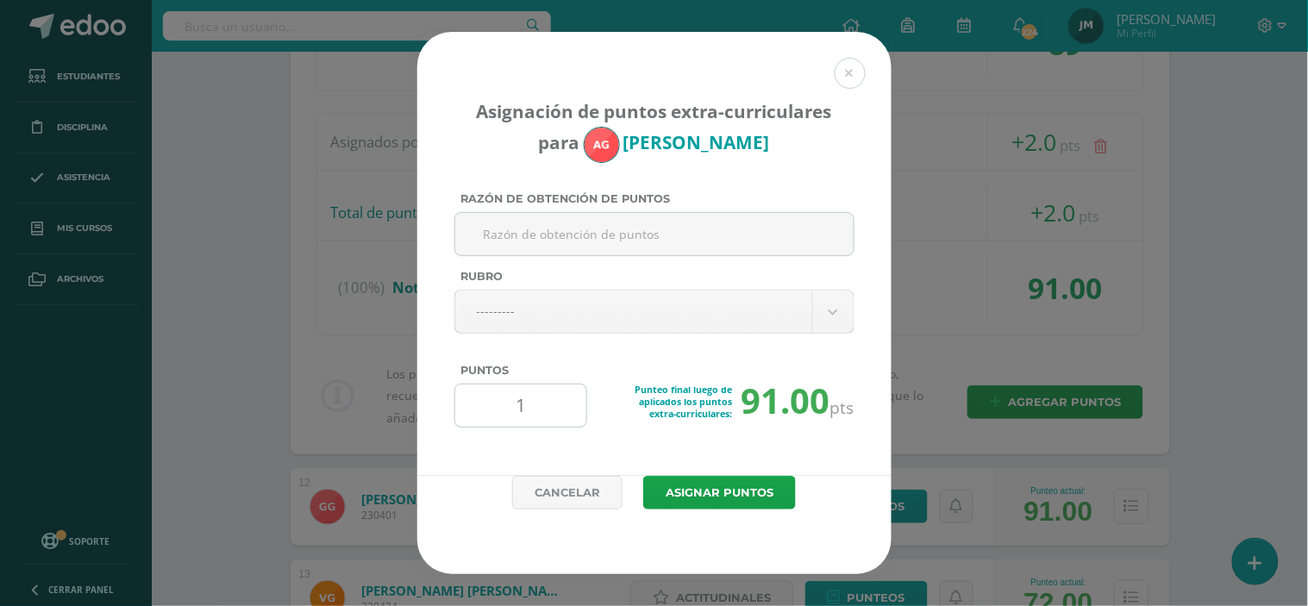
click at [546, 415] on input "1" at bounding box center [521, 405] width 118 height 42
type input "1"
click at [727, 480] on button "Asignar puntos" at bounding box center [719, 493] width 153 height 34
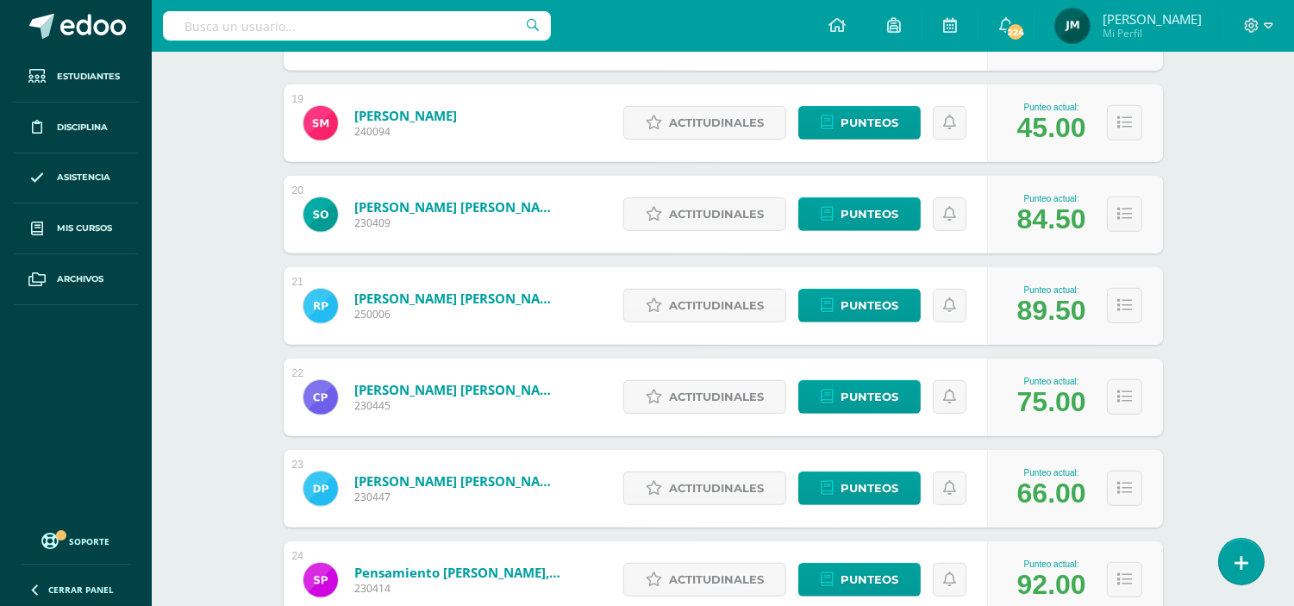
scroll to position [1929, 0]
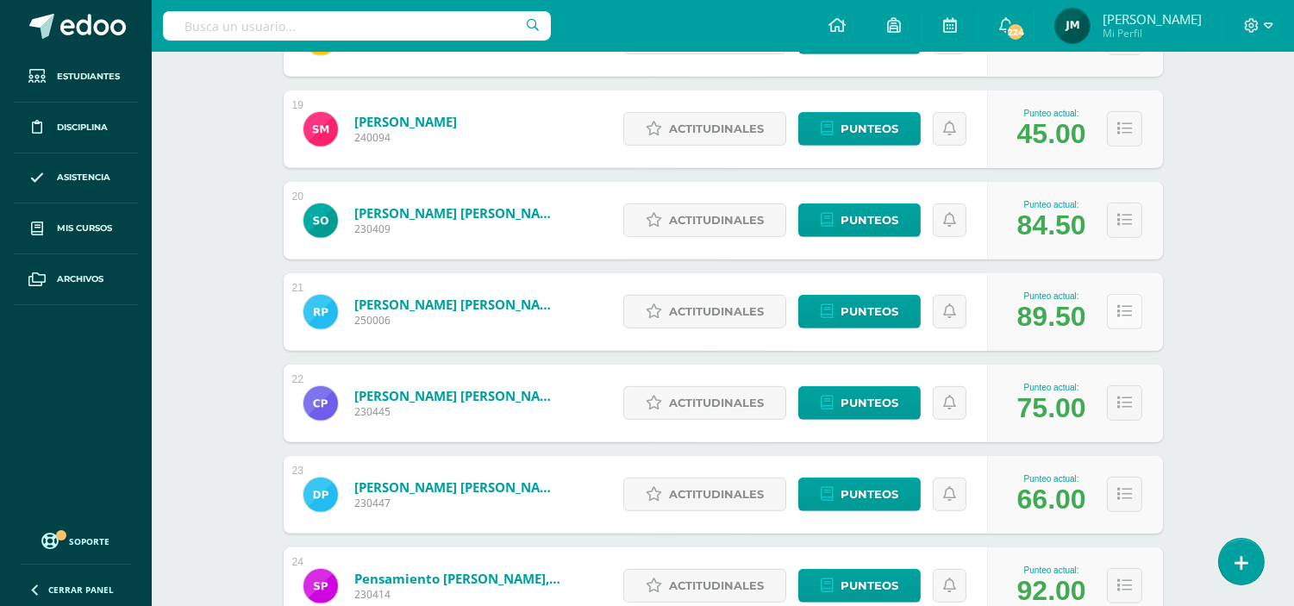
click at [1115, 313] on button at bounding box center [1124, 311] width 35 height 35
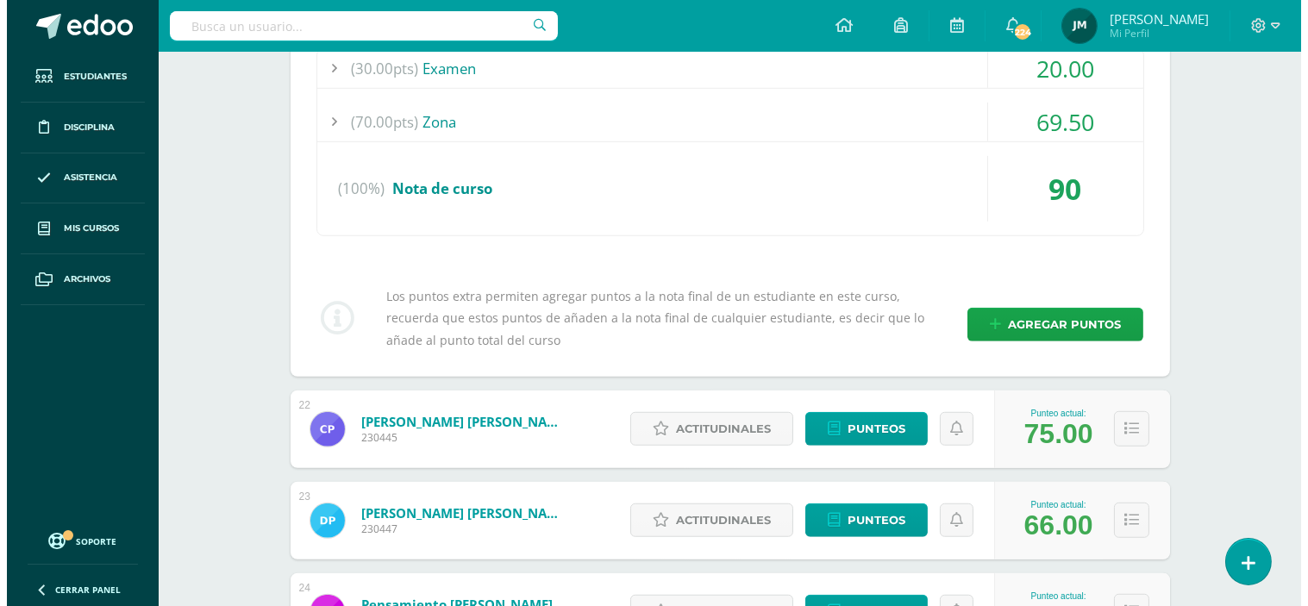
scroll to position [2255, 0]
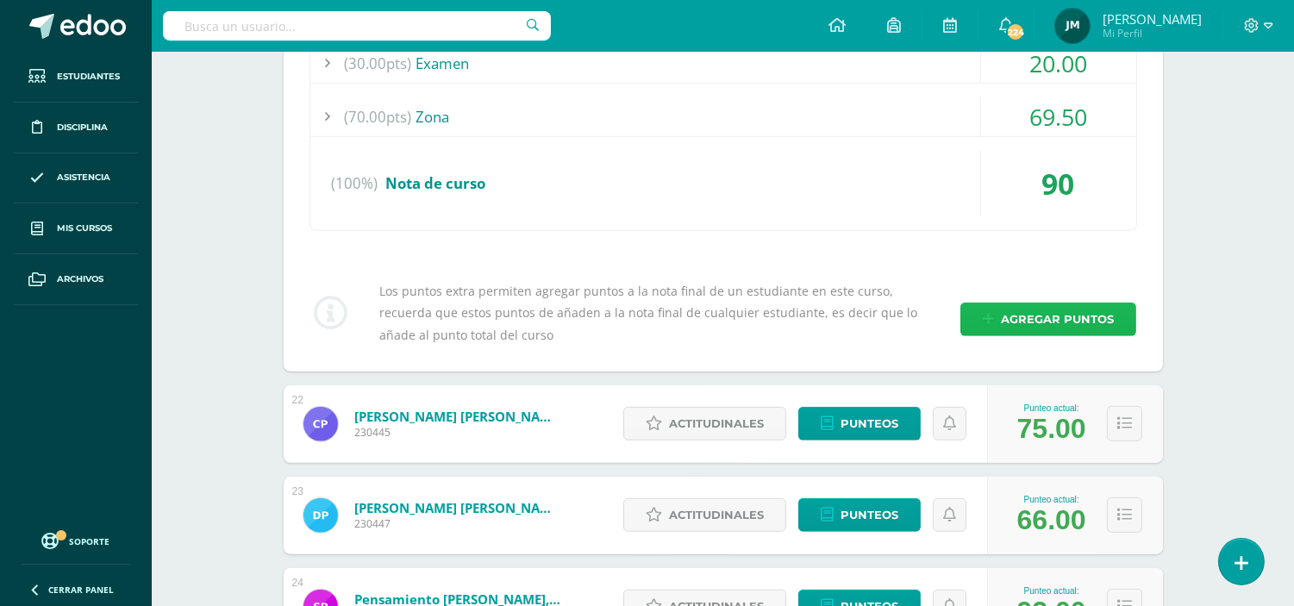
click at [1040, 317] on span "Agregar puntos" at bounding box center [1057, 319] width 113 height 32
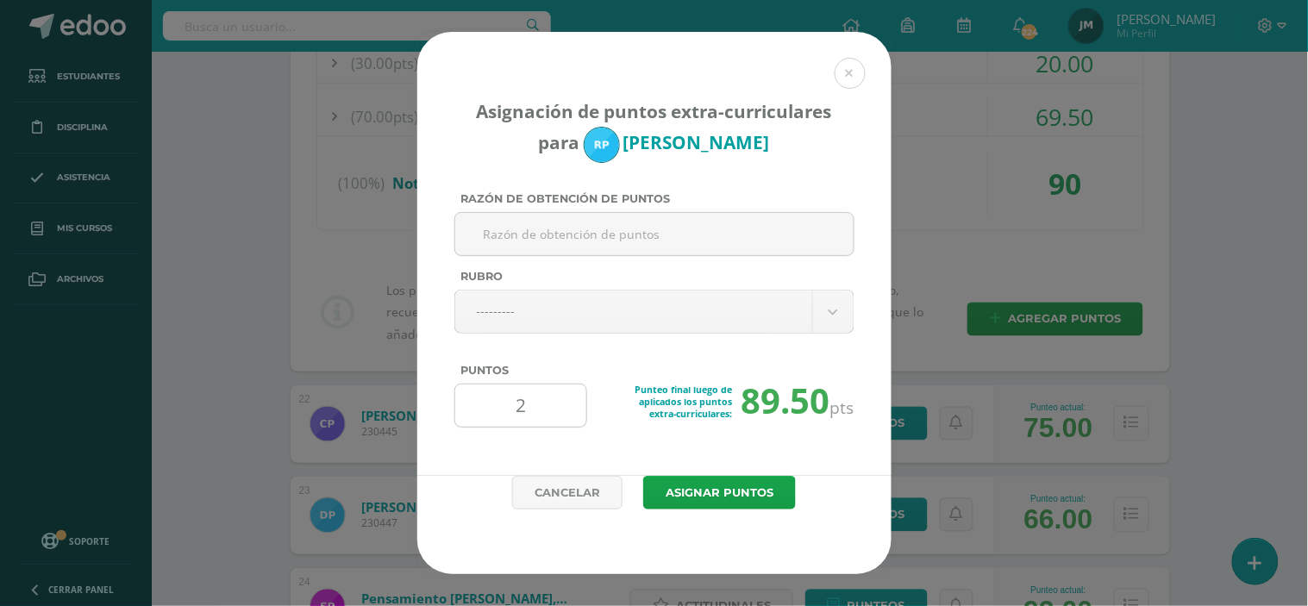
click at [527, 416] on input "2" at bounding box center [521, 405] width 118 height 42
type input "2"
click at [643, 476] on button "Asignar puntos" at bounding box center [719, 493] width 153 height 34
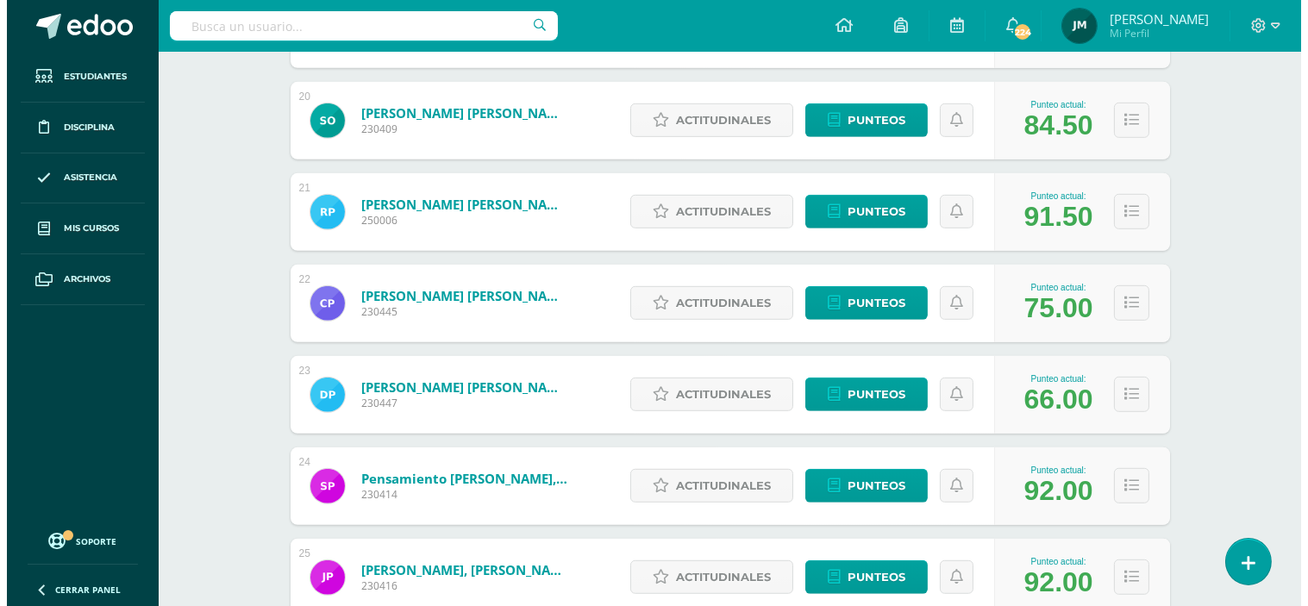
scroll to position [2008, 0]
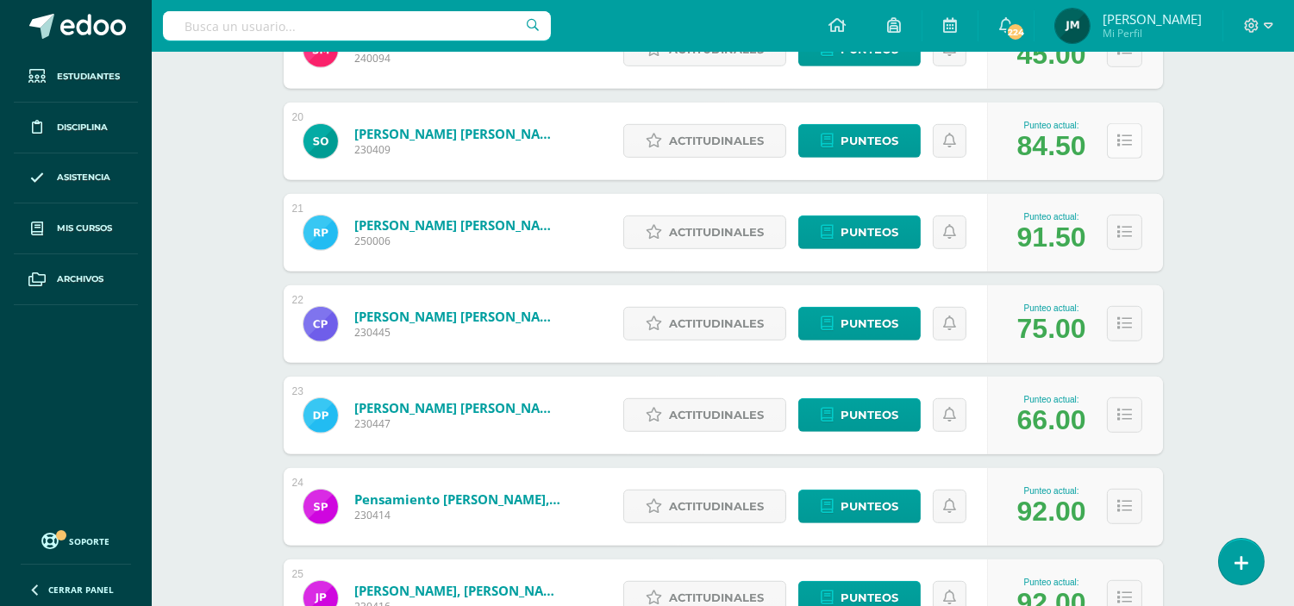
click at [1127, 153] on button at bounding box center [1124, 140] width 35 height 35
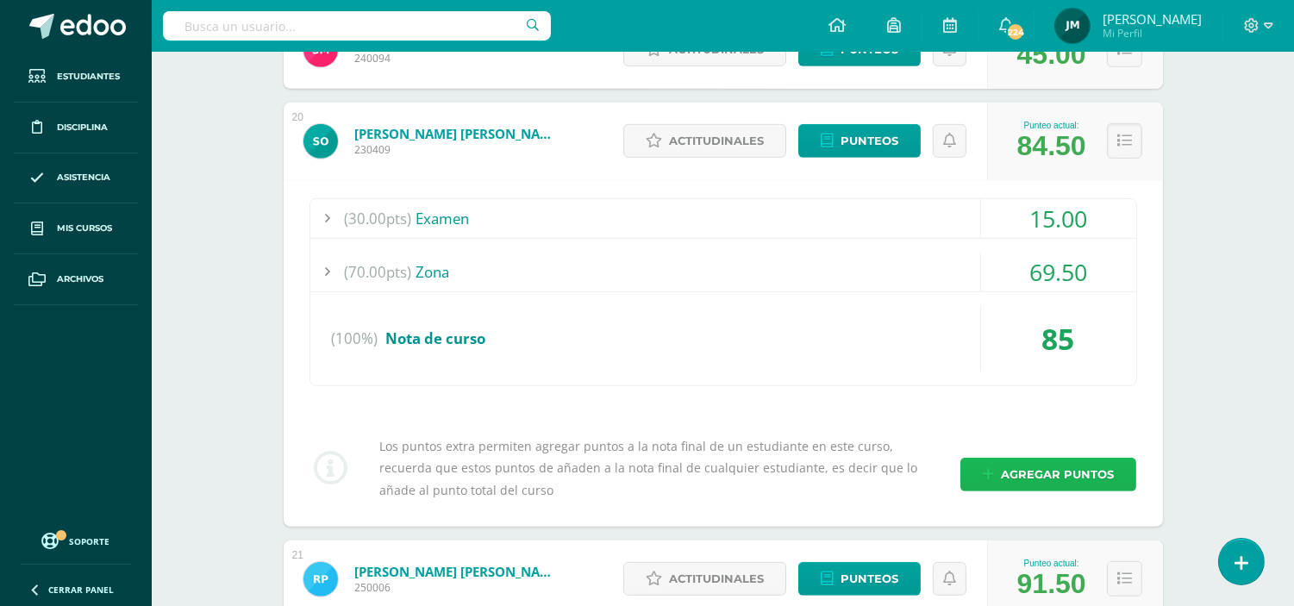
click at [1057, 472] on span "Agregar puntos" at bounding box center [1057, 475] width 113 height 32
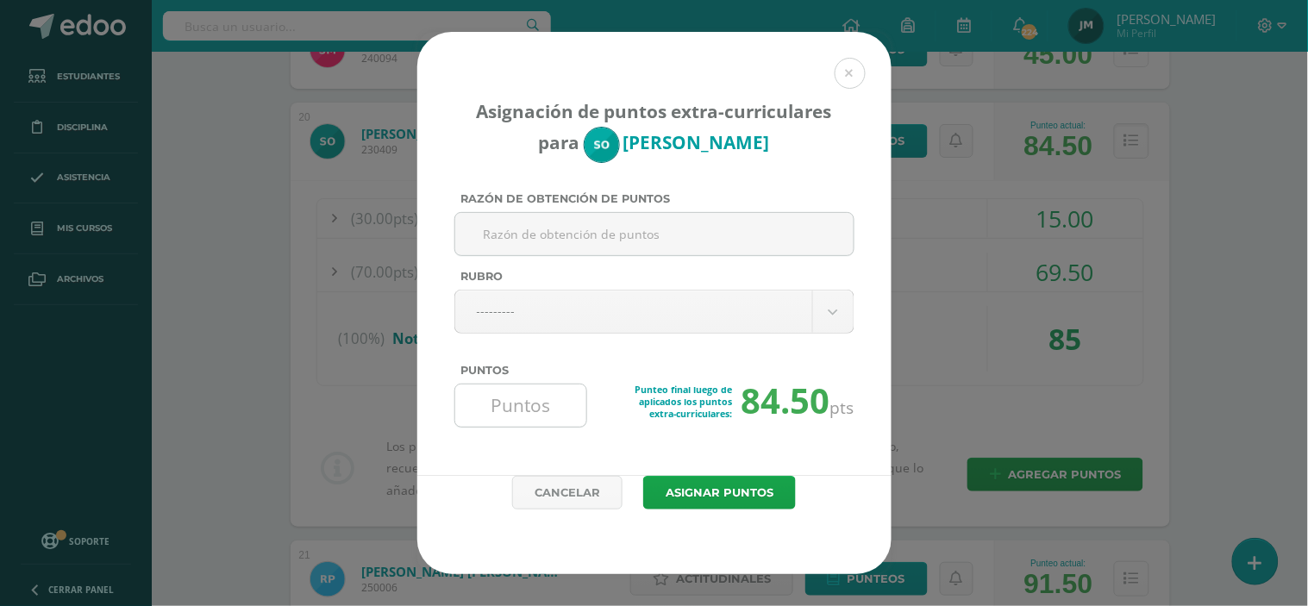
type input "1"
click at [521, 395] on input "1" at bounding box center [521, 405] width 118 height 42
type input "1.5"
click at [643, 476] on button "Asignar puntos" at bounding box center [719, 493] width 153 height 34
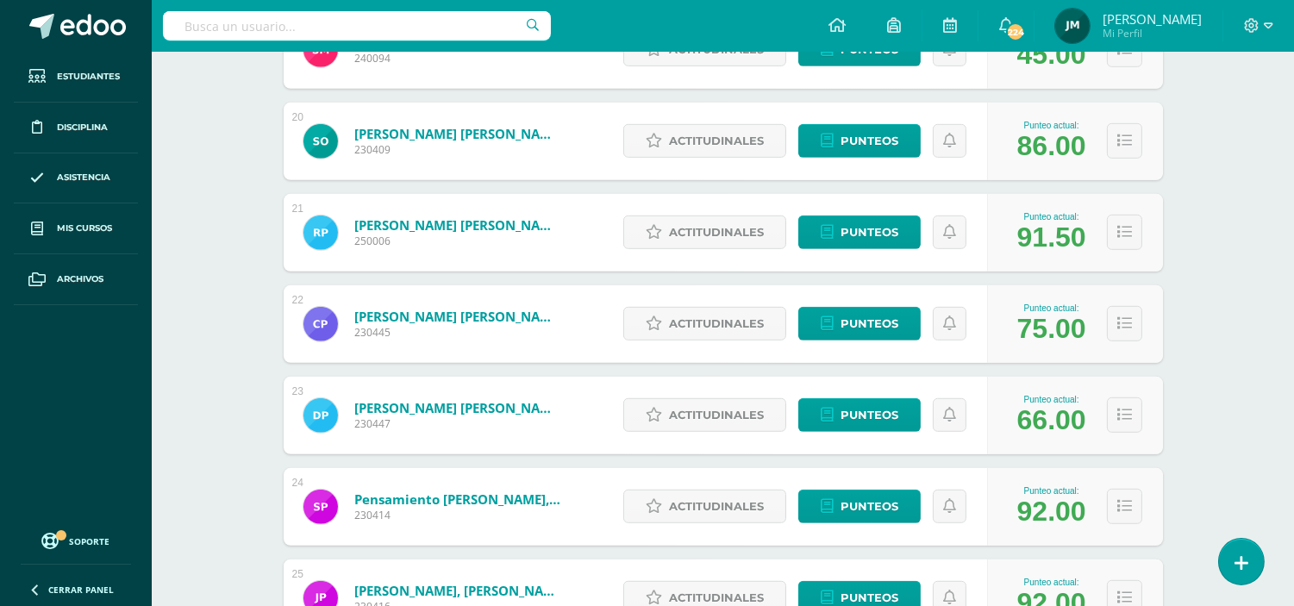
scroll to position [2019, 0]
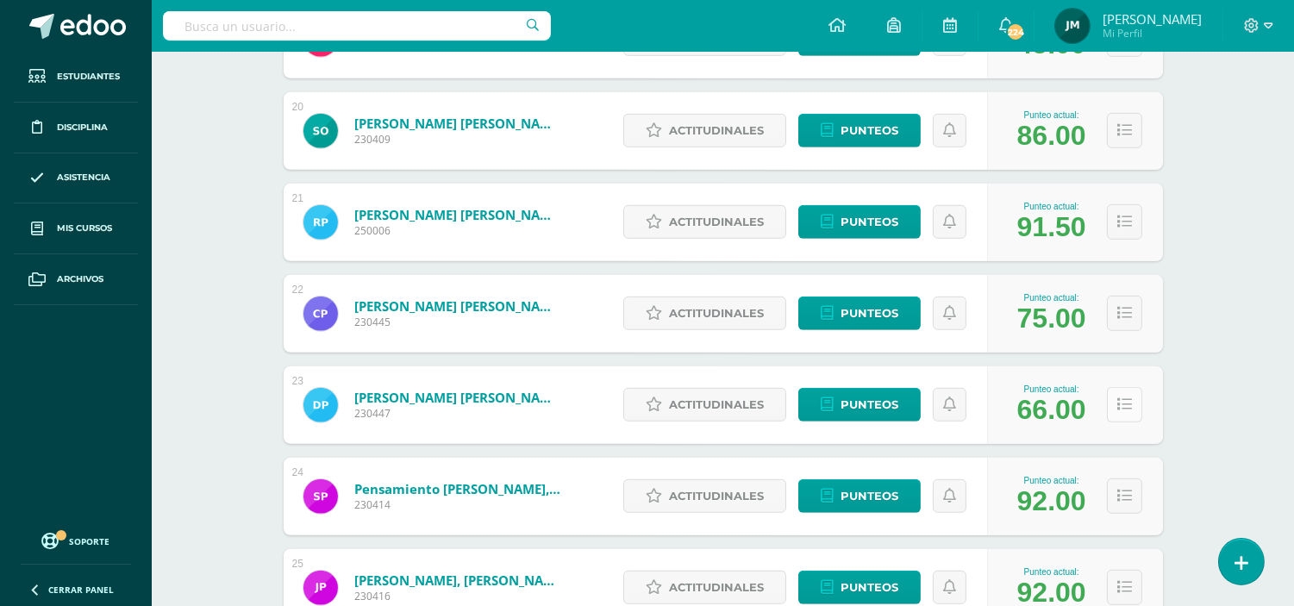
click at [1115, 412] on button at bounding box center [1124, 404] width 35 height 35
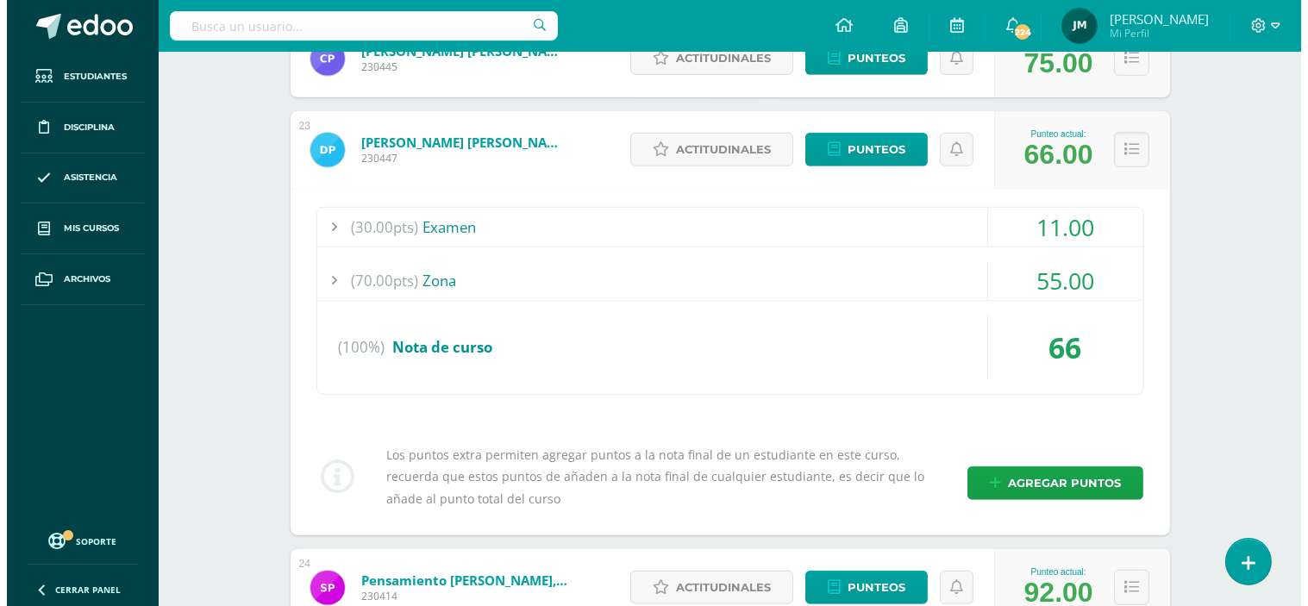
scroll to position [2310, 0]
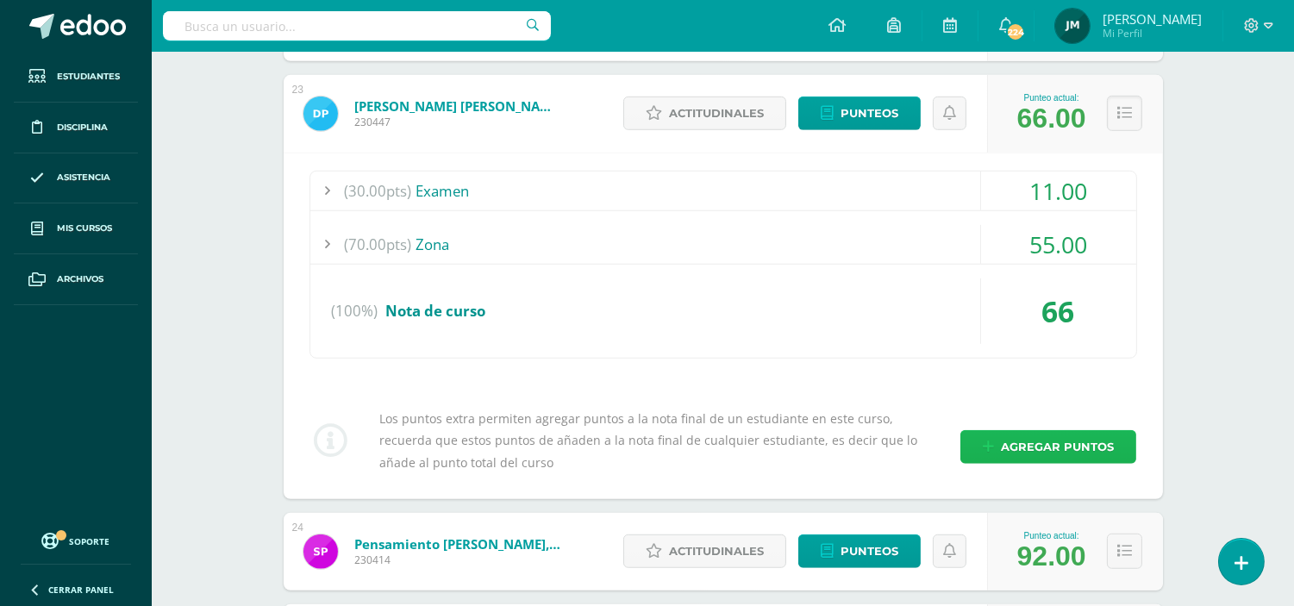
click at [996, 433] on link "Agregar puntos" at bounding box center [1048, 447] width 176 height 34
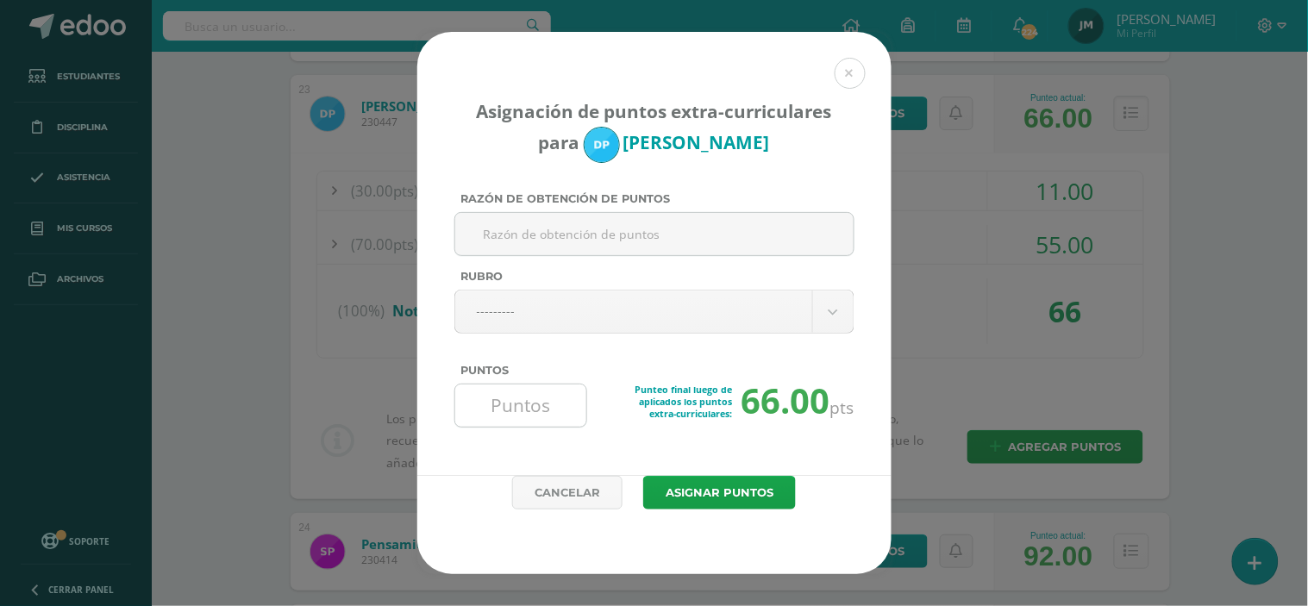
click at [514, 396] on input "Puntos" at bounding box center [521, 405] width 118 height 42
type input "3"
click at [728, 491] on button "Asignar puntos" at bounding box center [719, 493] width 153 height 34
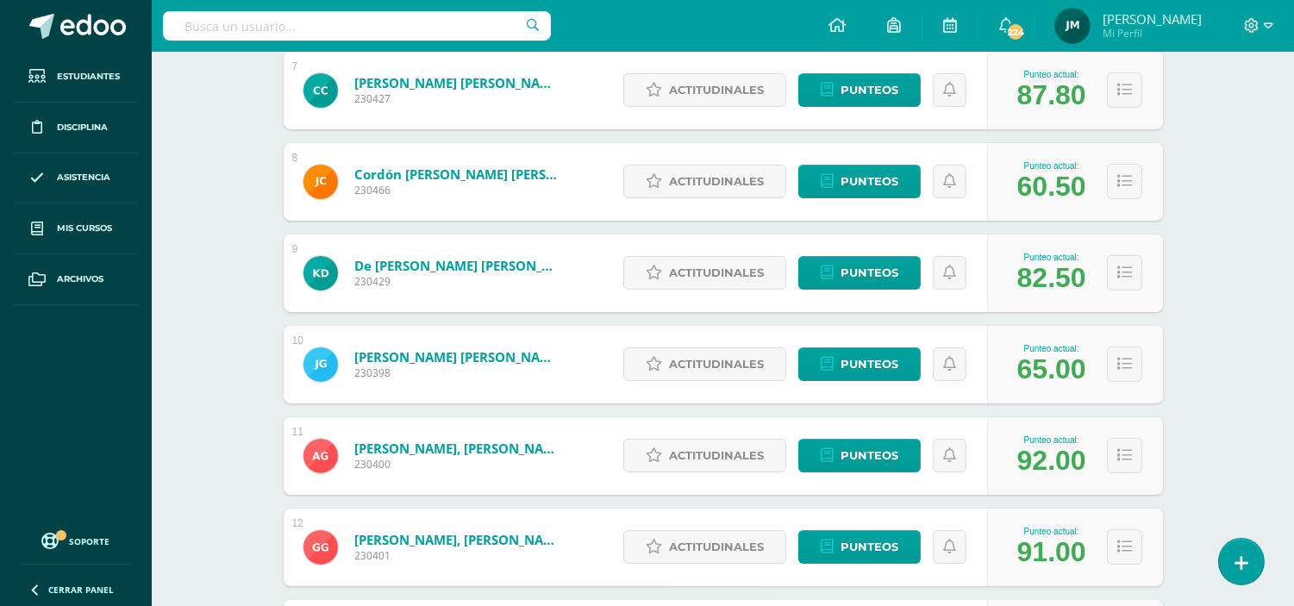
scroll to position [1290, 0]
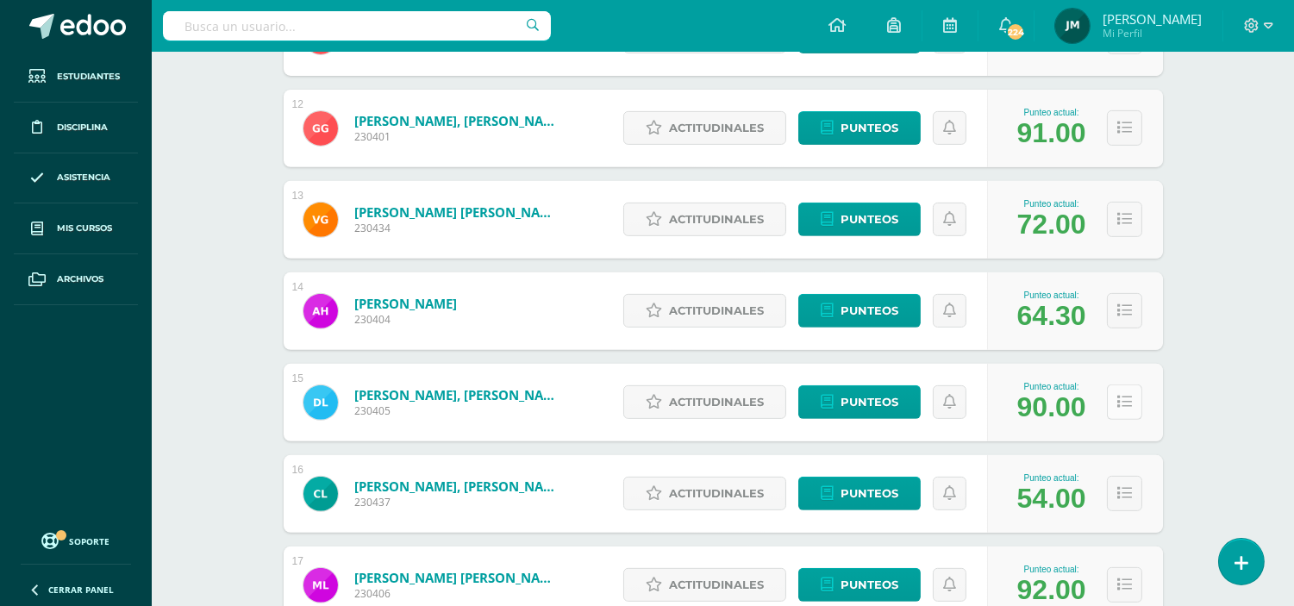
click at [1125, 401] on icon at bounding box center [1124, 402] width 15 height 15
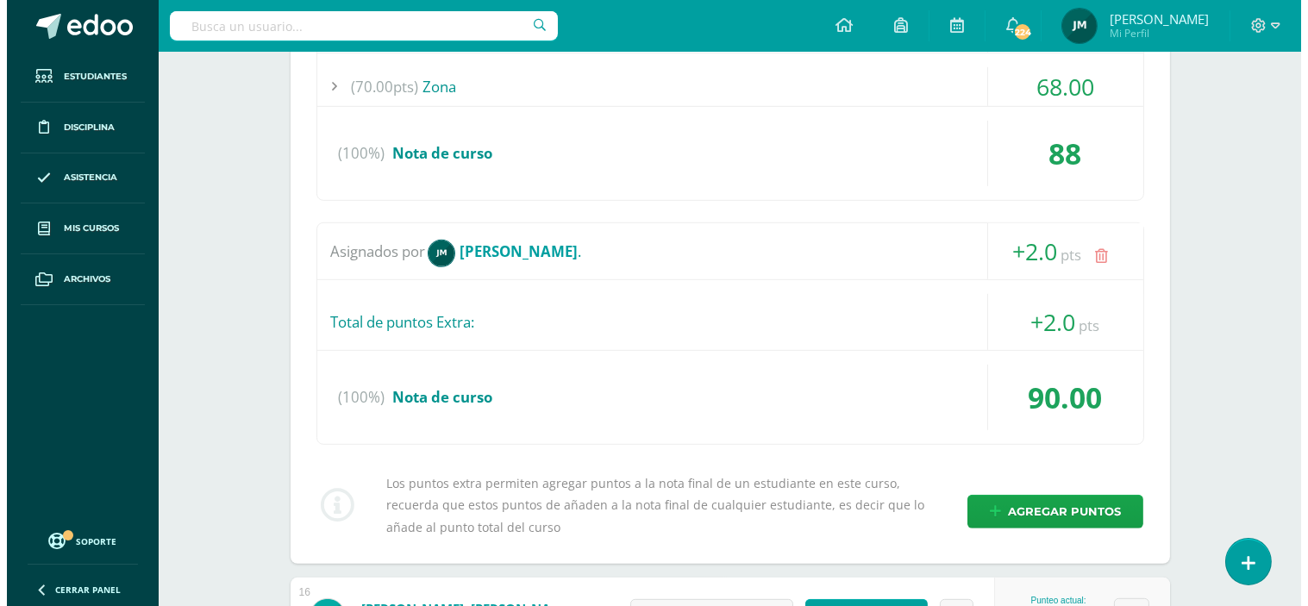
scroll to position [1755, 0]
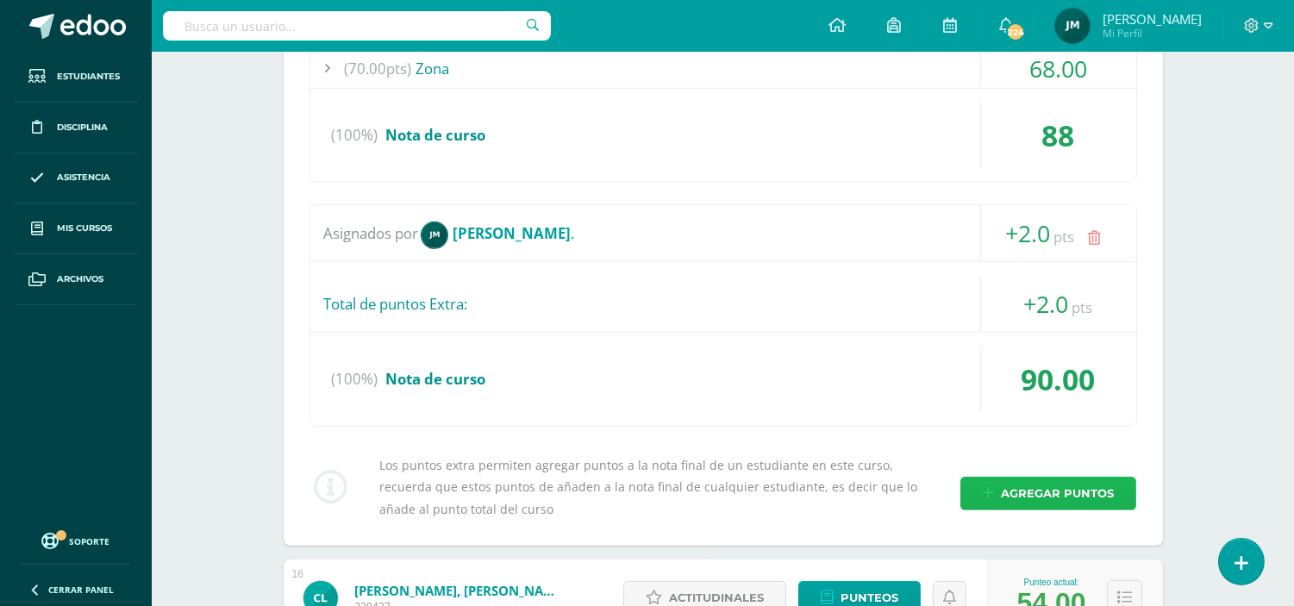
click at [1089, 478] on span "Agregar puntos" at bounding box center [1057, 494] width 113 height 32
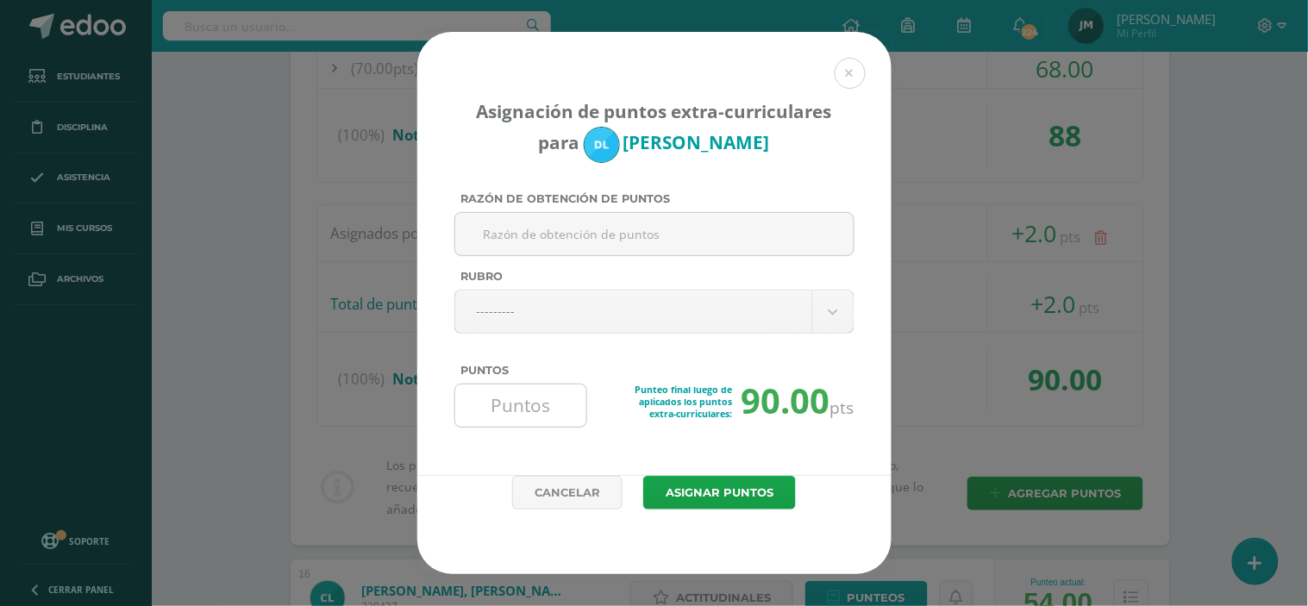
click at [538, 417] on input "Puntos" at bounding box center [521, 405] width 118 height 42
type input "1"
type input "1.6"
click at [643, 476] on button "Asignar puntos" at bounding box center [719, 493] width 153 height 34
click at [746, 488] on button "Asignar puntos" at bounding box center [719, 493] width 153 height 34
